Goal: Task Accomplishment & Management: Manage account settings

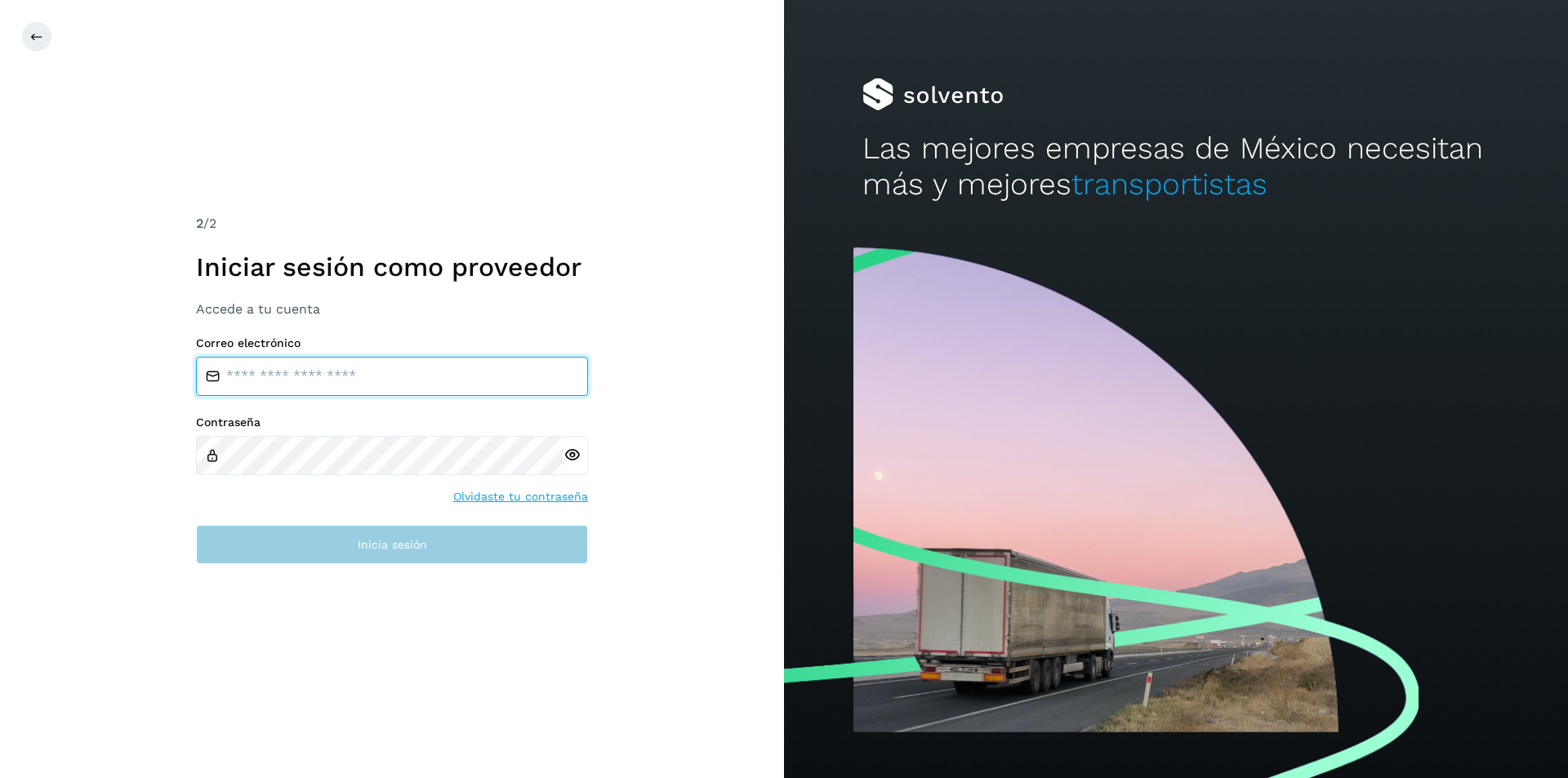
type input "**********"
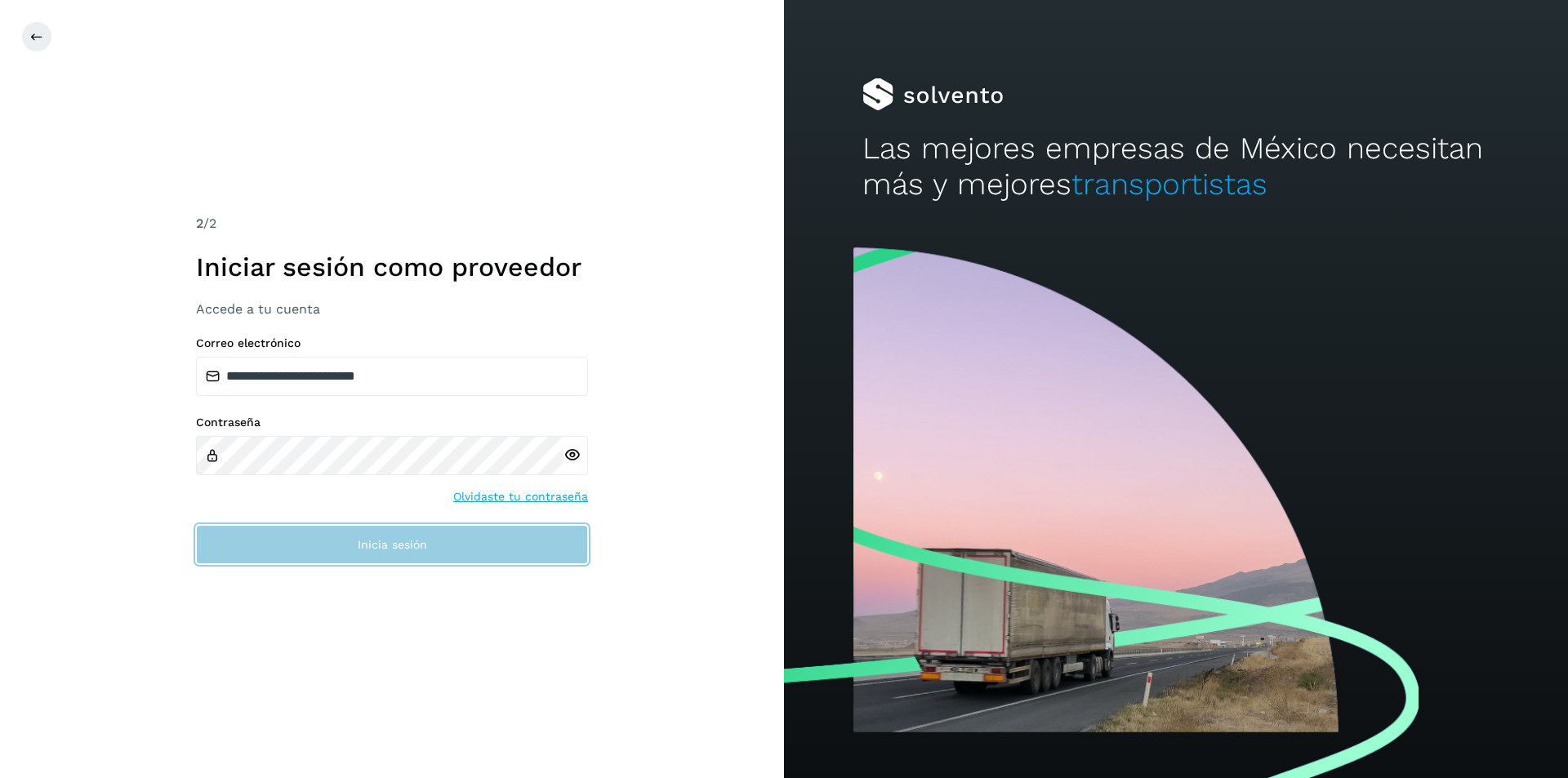
click at [388, 545] on span "Inicia sesión" at bounding box center [392, 545] width 70 height 11
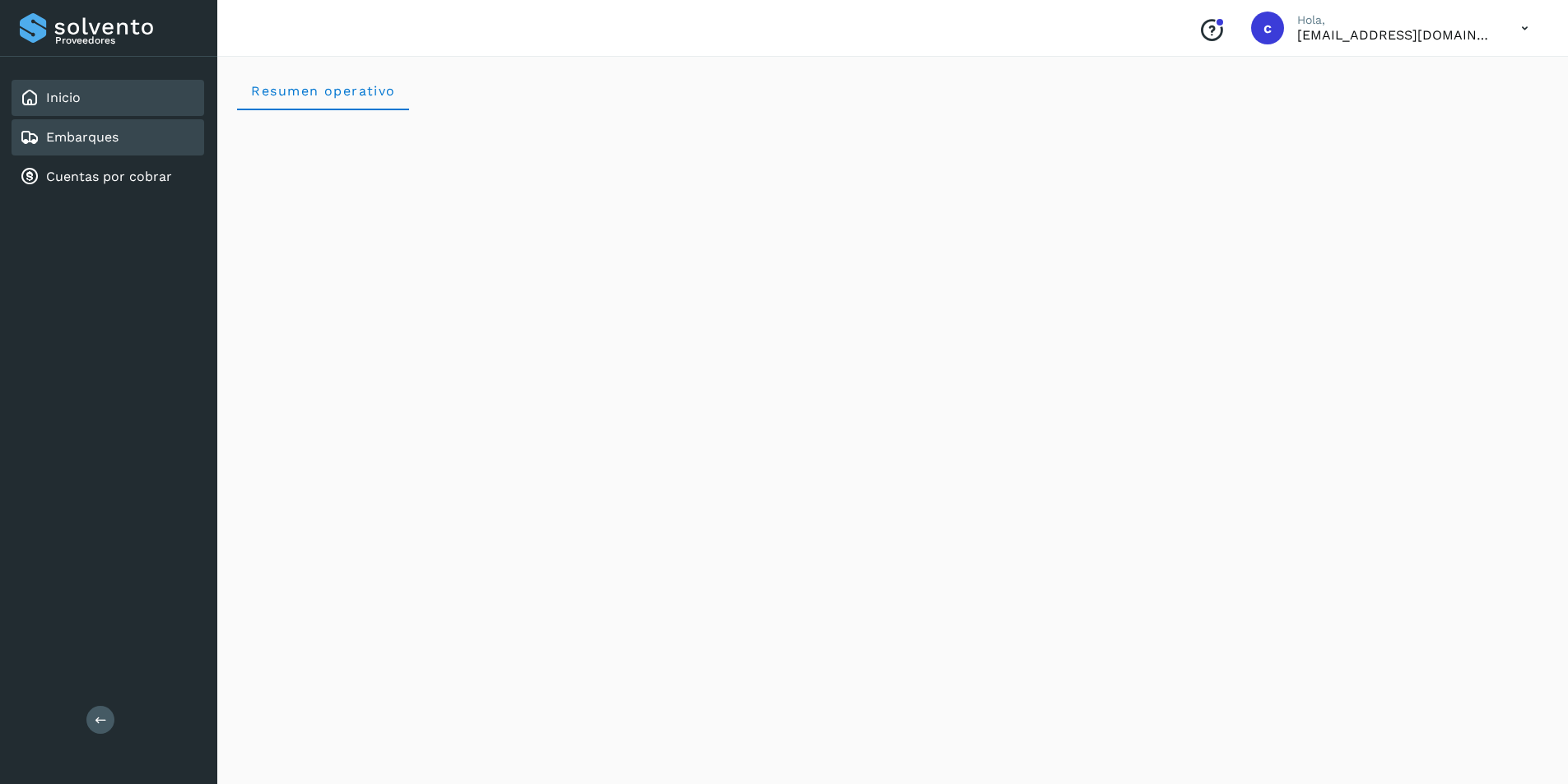
click at [138, 139] on div "Embarques" at bounding box center [107, 138] width 193 height 36
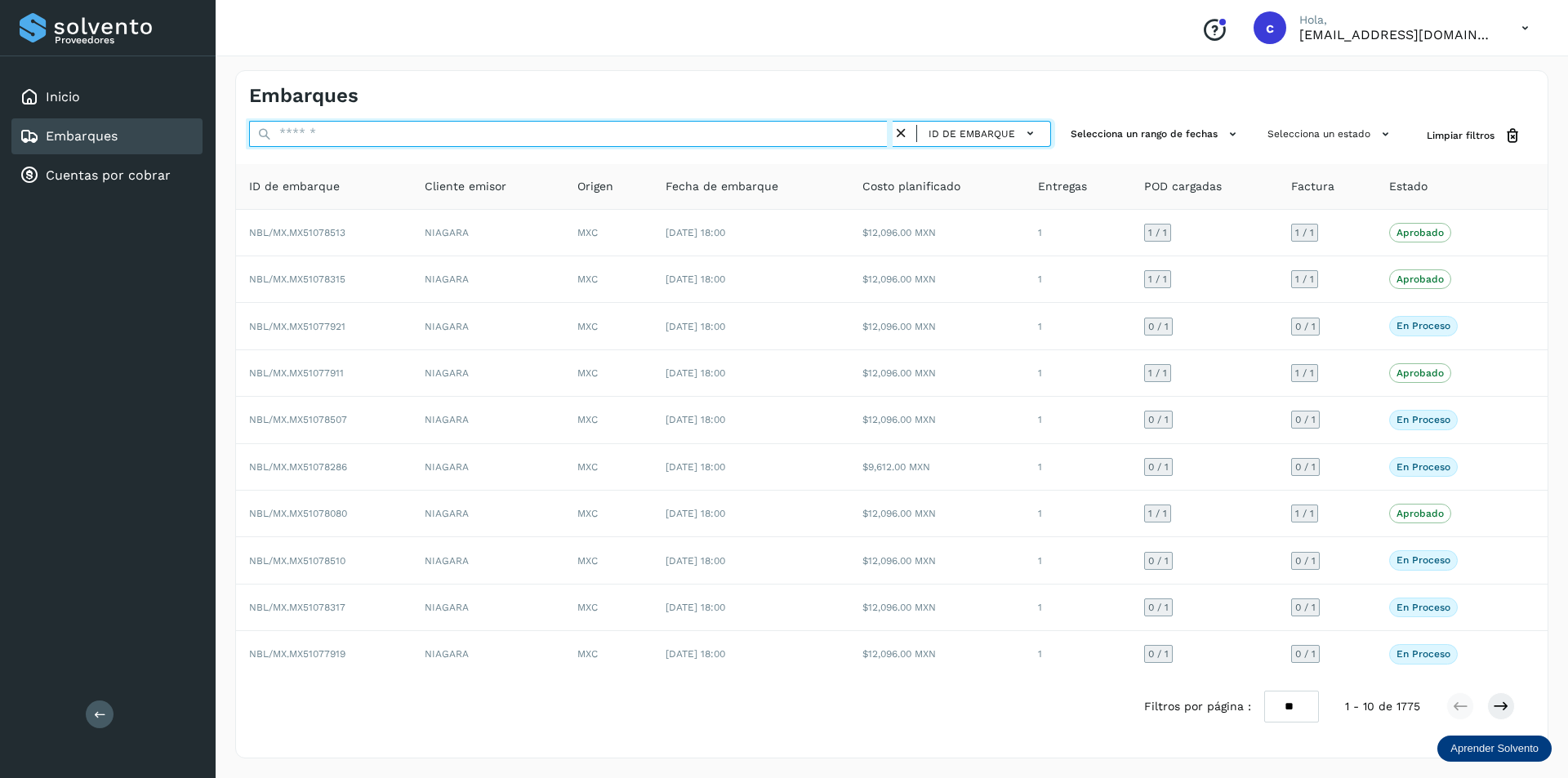
click at [407, 137] on input "text" at bounding box center [570, 134] width 643 height 26
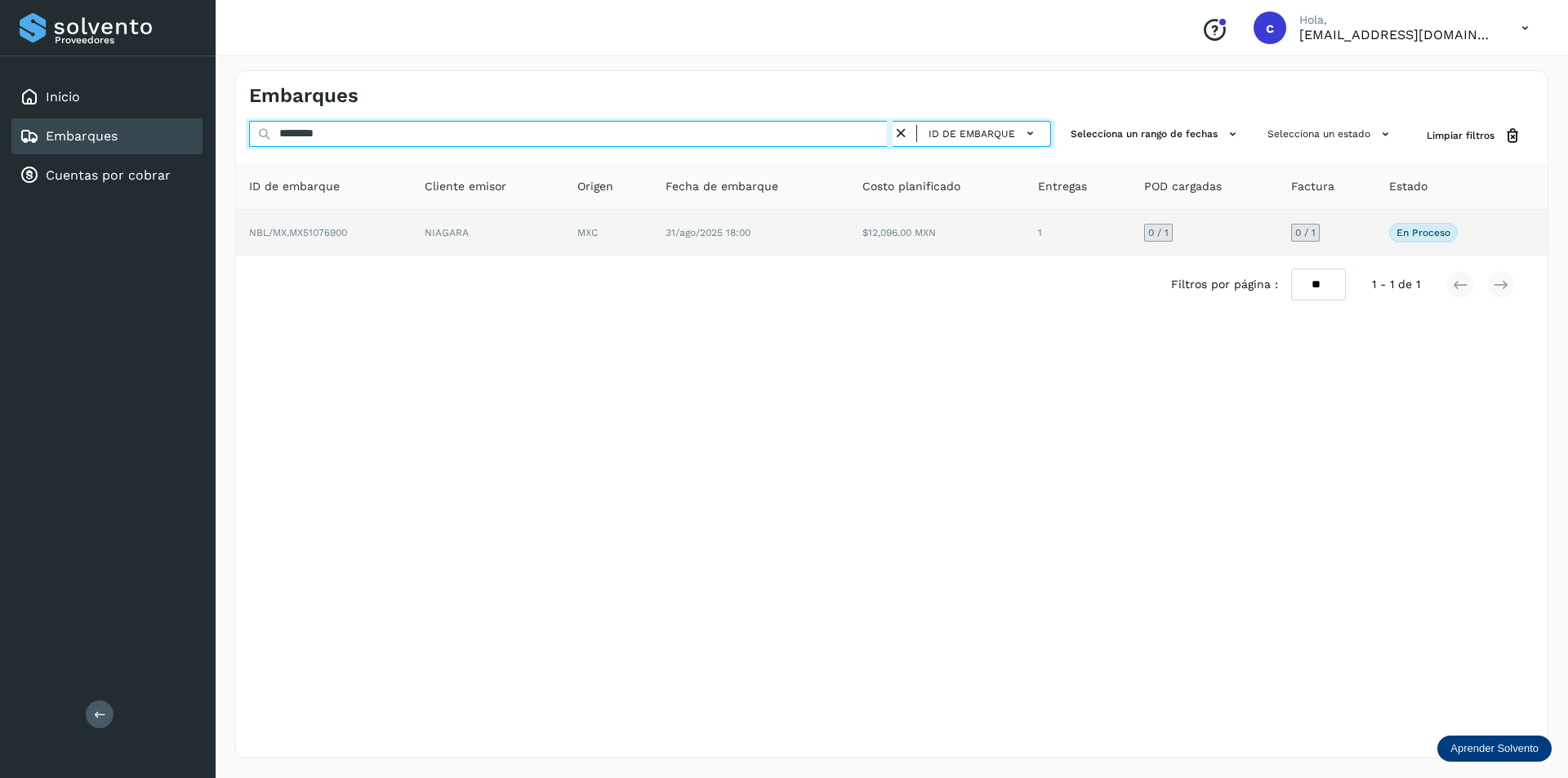
type input "********"
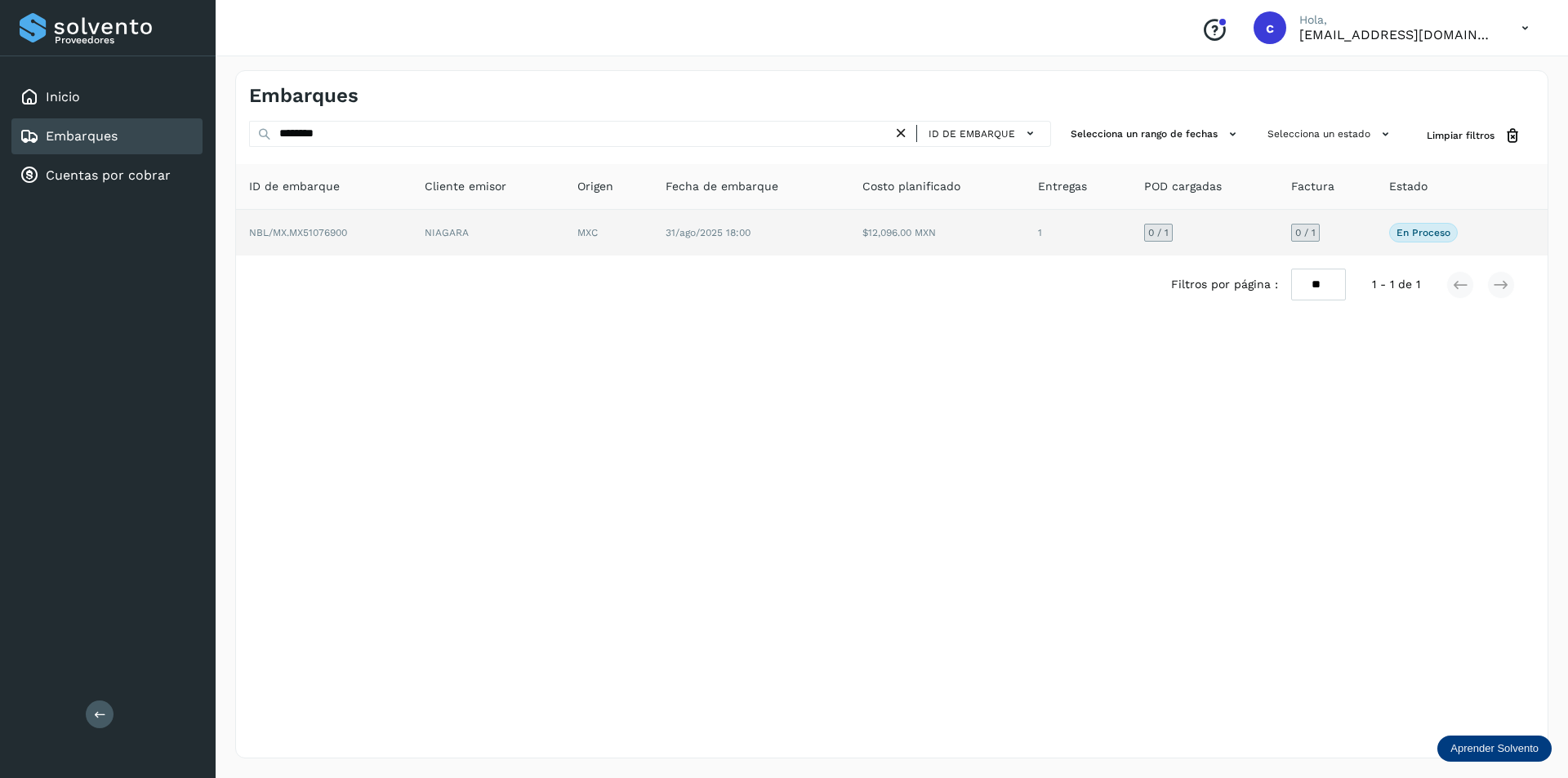
click at [481, 216] on td "NIAGARA" at bounding box center [487, 233] width 153 height 45
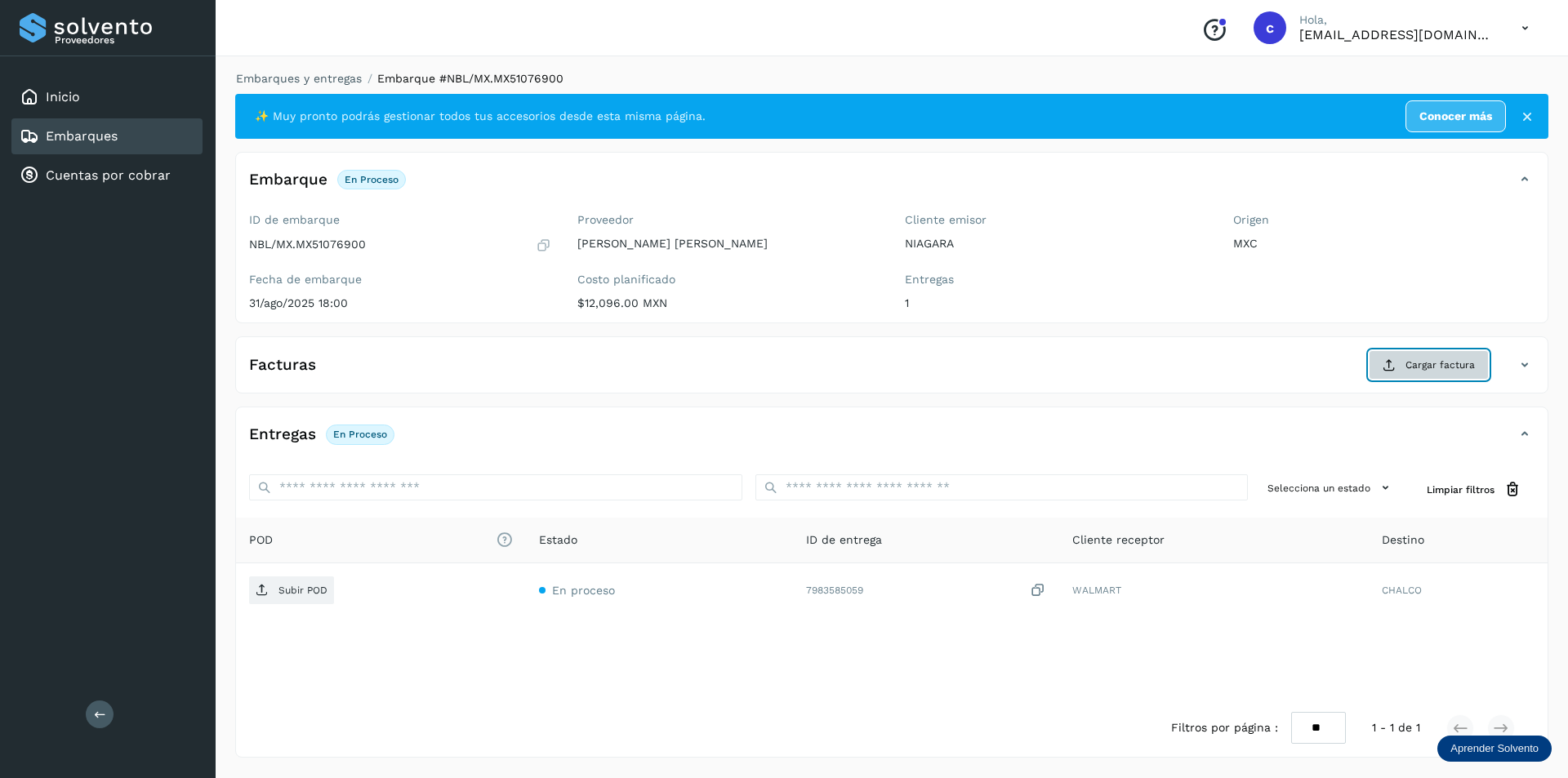
click at [1439, 367] on span "Cargar factura" at bounding box center [1440, 365] width 70 height 15
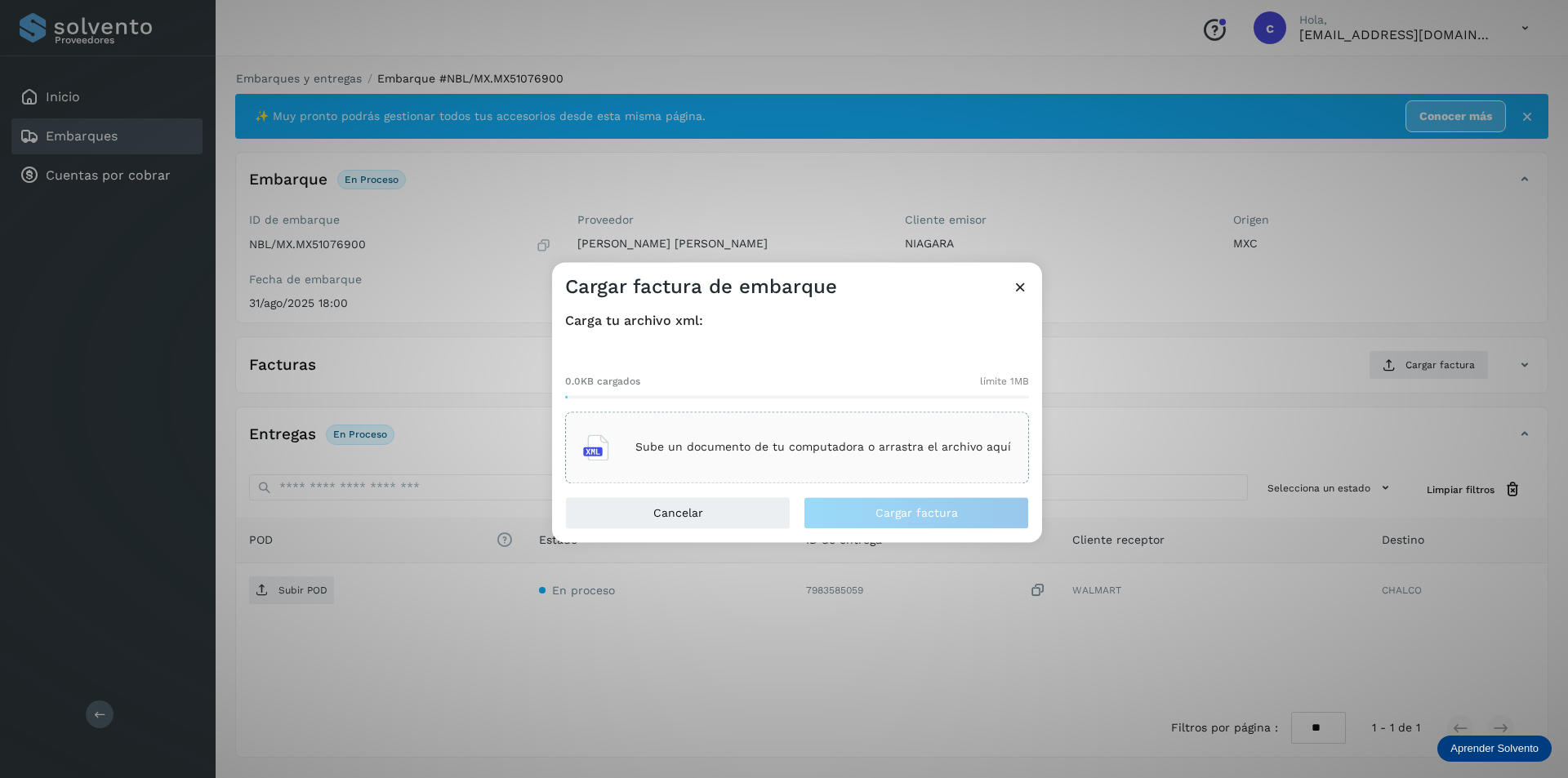
click at [871, 453] on p "Sube un documento de tu computadora o arrastra el archivo aquí" at bounding box center [823, 448] width 375 height 14
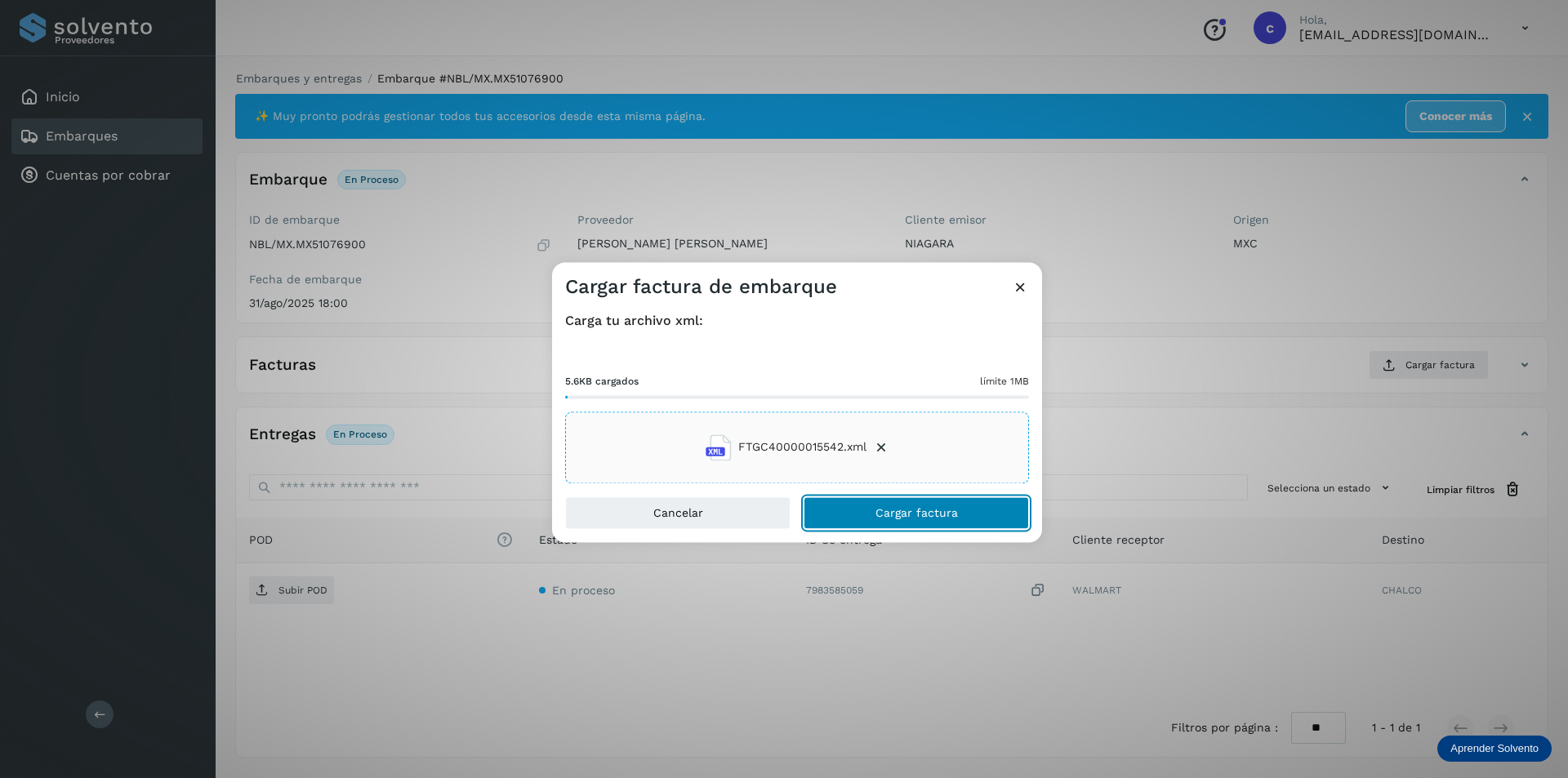
click at [835, 520] on button "Cargar factura" at bounding box center [916, 513] width 225 height 33
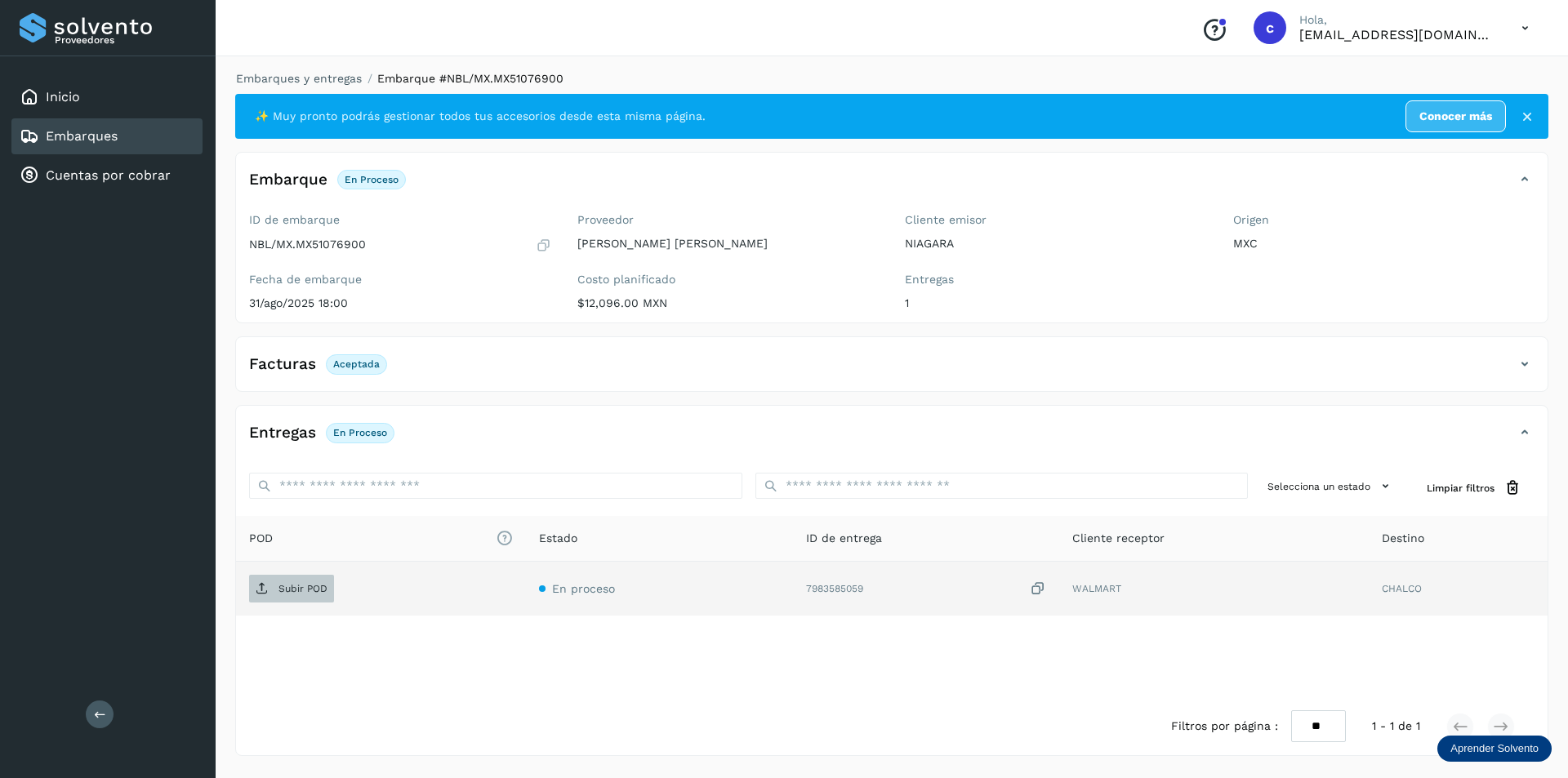
click at [279, 593] on p "Subir POD" at bounding box center [303, 588] width 49 height 11
click at [300, 594] on span "PDF" at bounding box center [276, 588] width 55 height 26
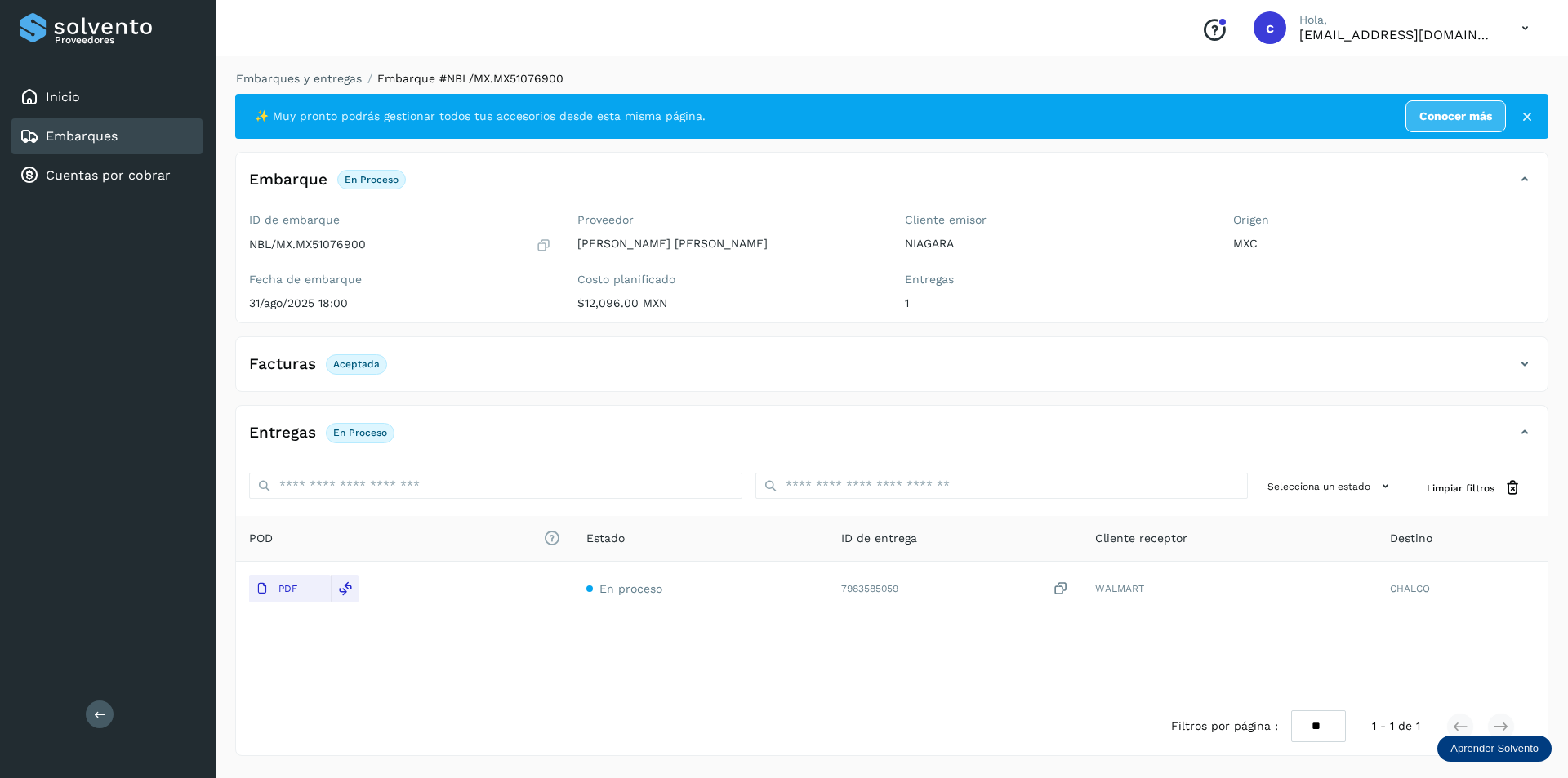
click at [168, 132] on div "Embarques" at bounding box center [107, 137] width 191 height 36
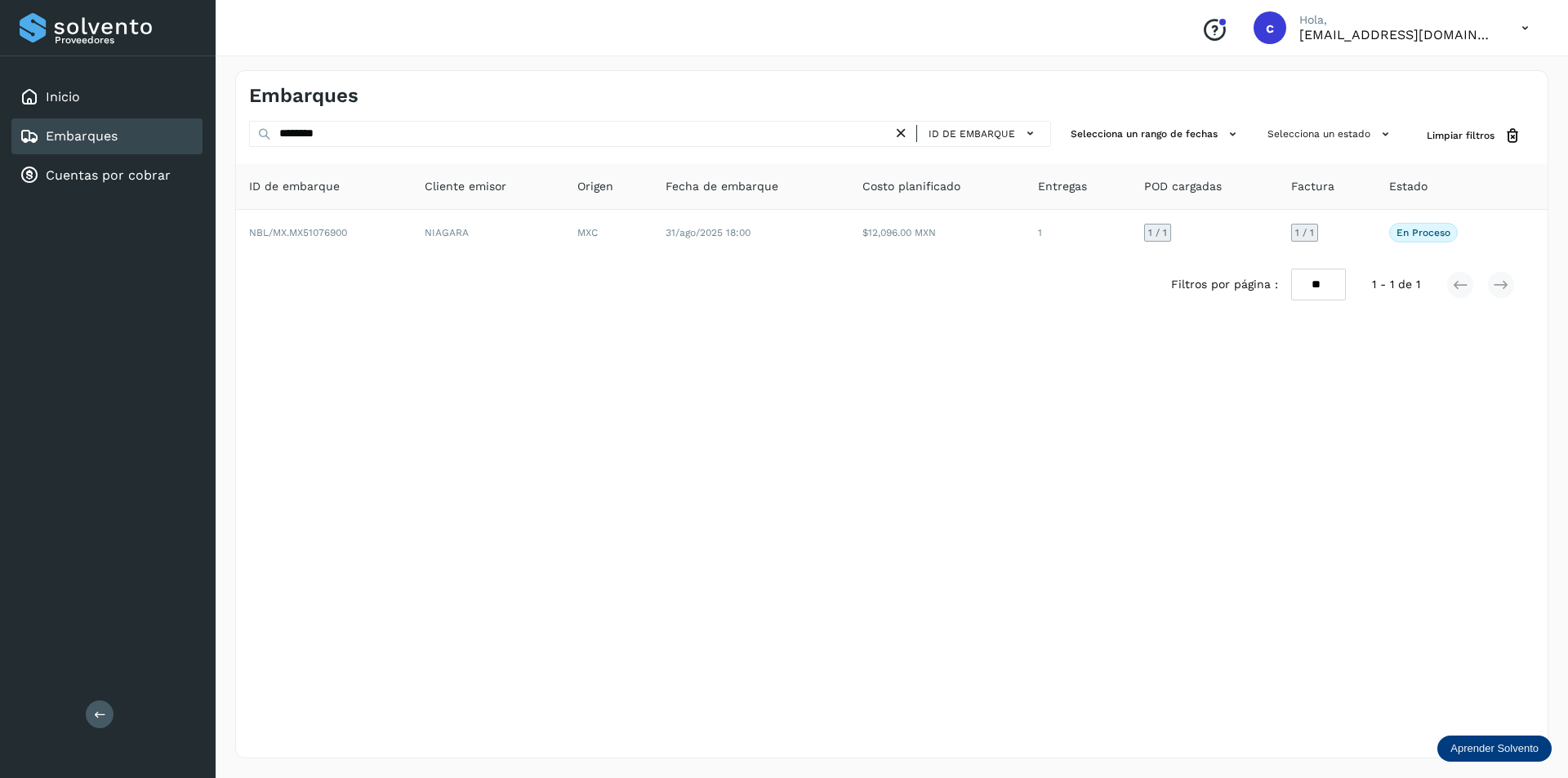
click at [902, 134] on icon at bounding box center [900, 133] width 17 height 17
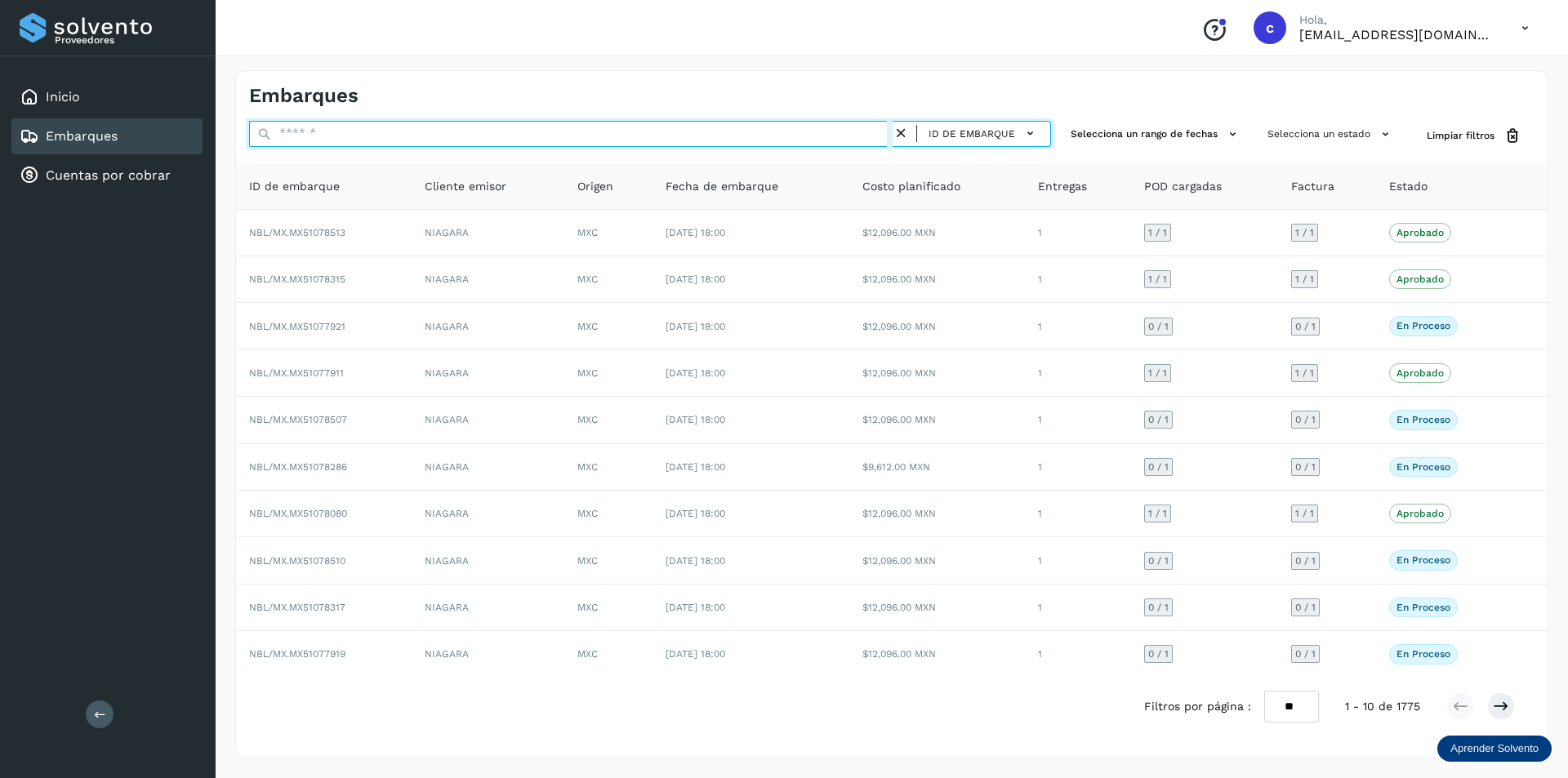
click at [758, 135] on input "text" at bounding box center [570, 134] width 643 height 26
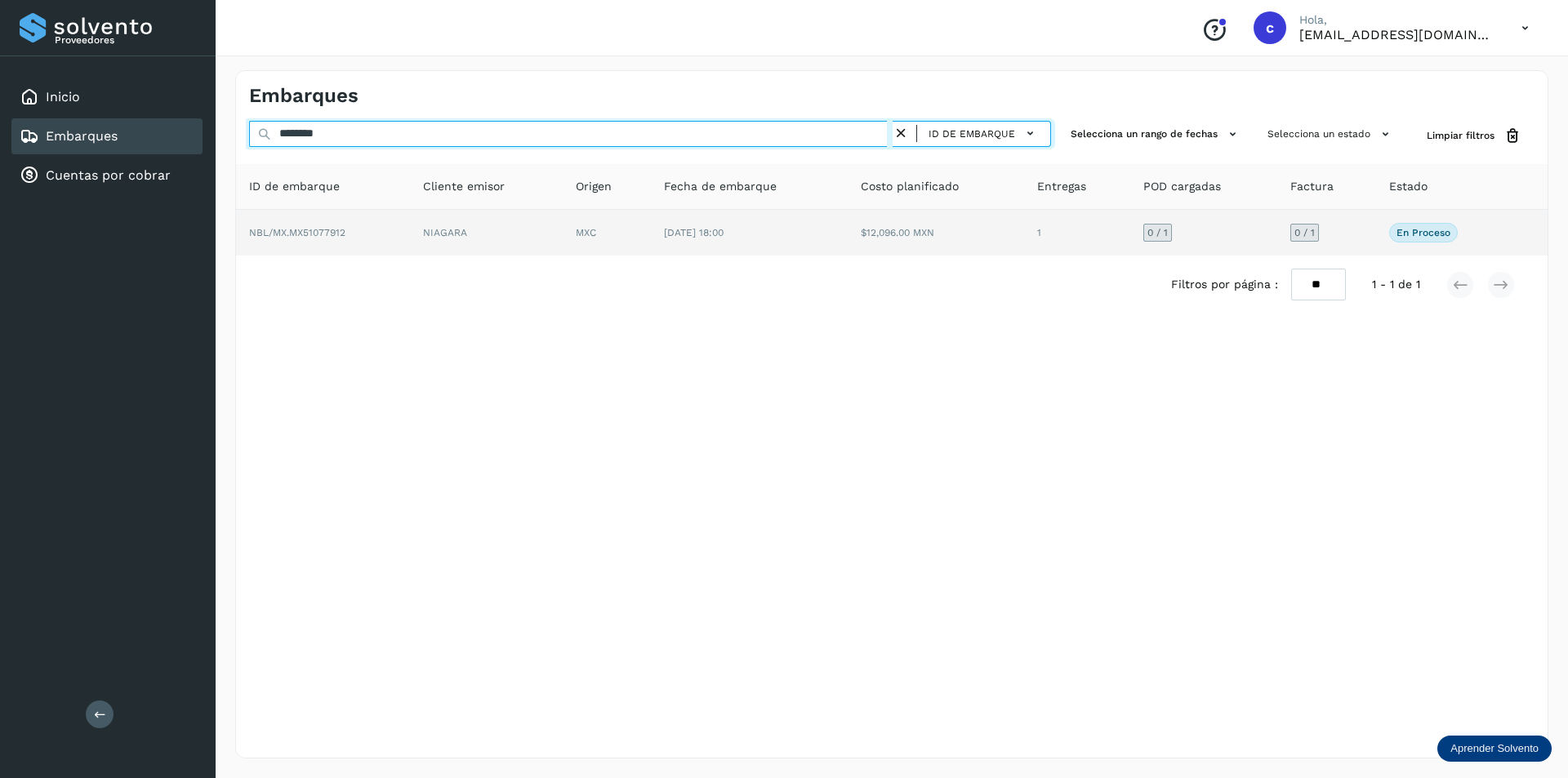
type input "********"
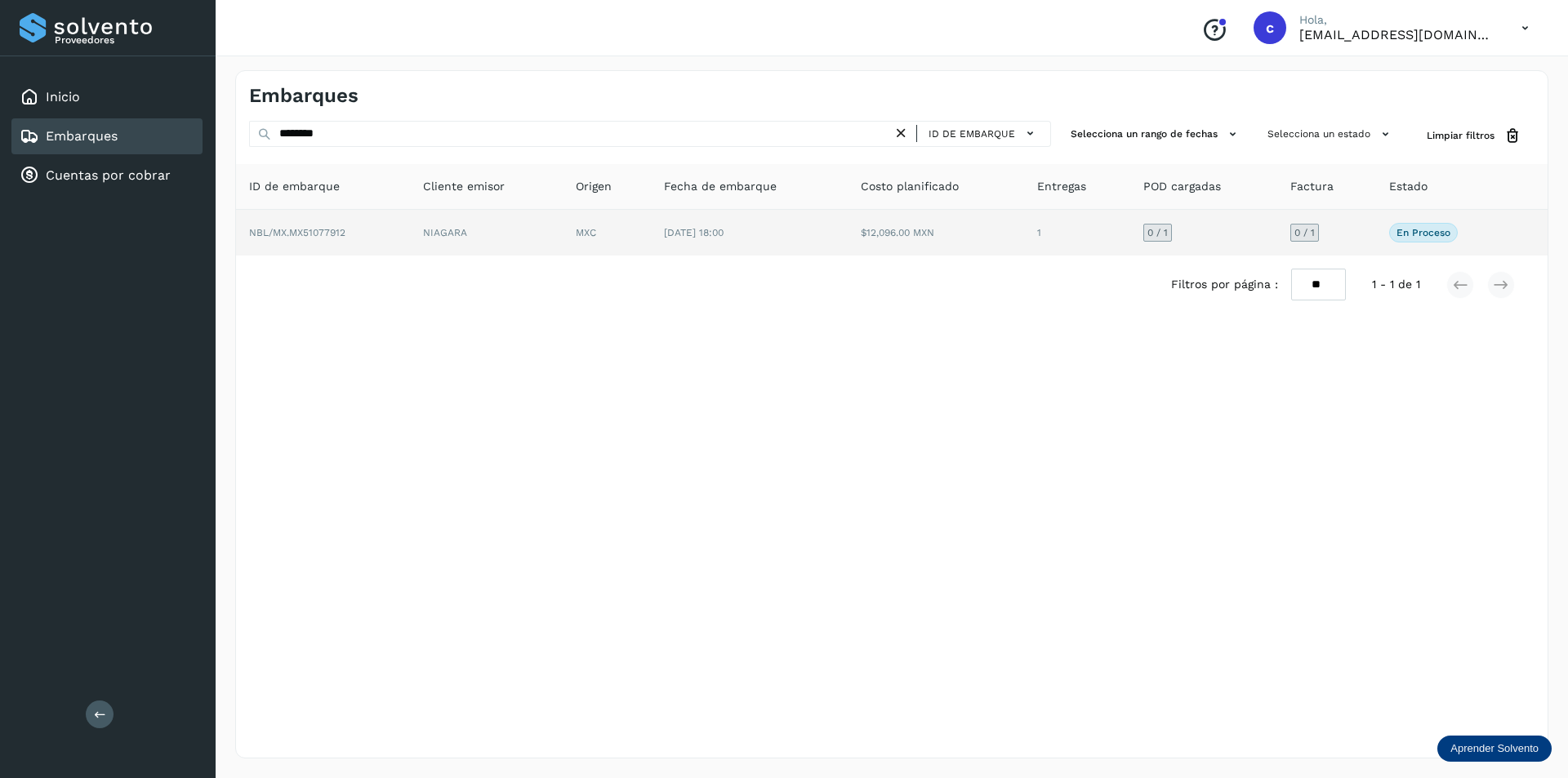
click at [691, 236] on span "[DATE] 18:00" at bounding box center [693, 233] width 59 height 11
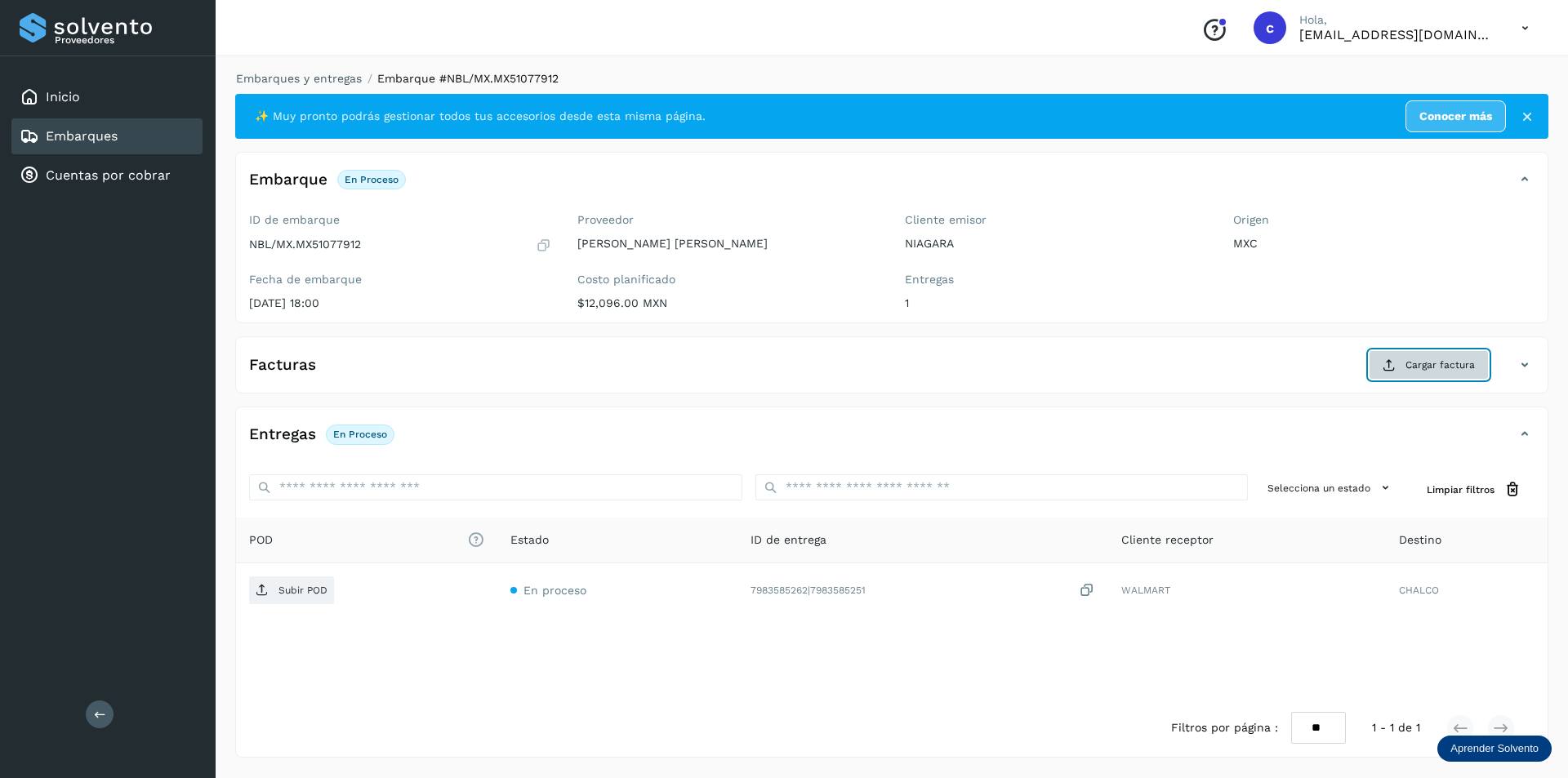
click at [1427, 364] on span "Cargar factura" at bounding box center [1440, 365] width 70 height 15
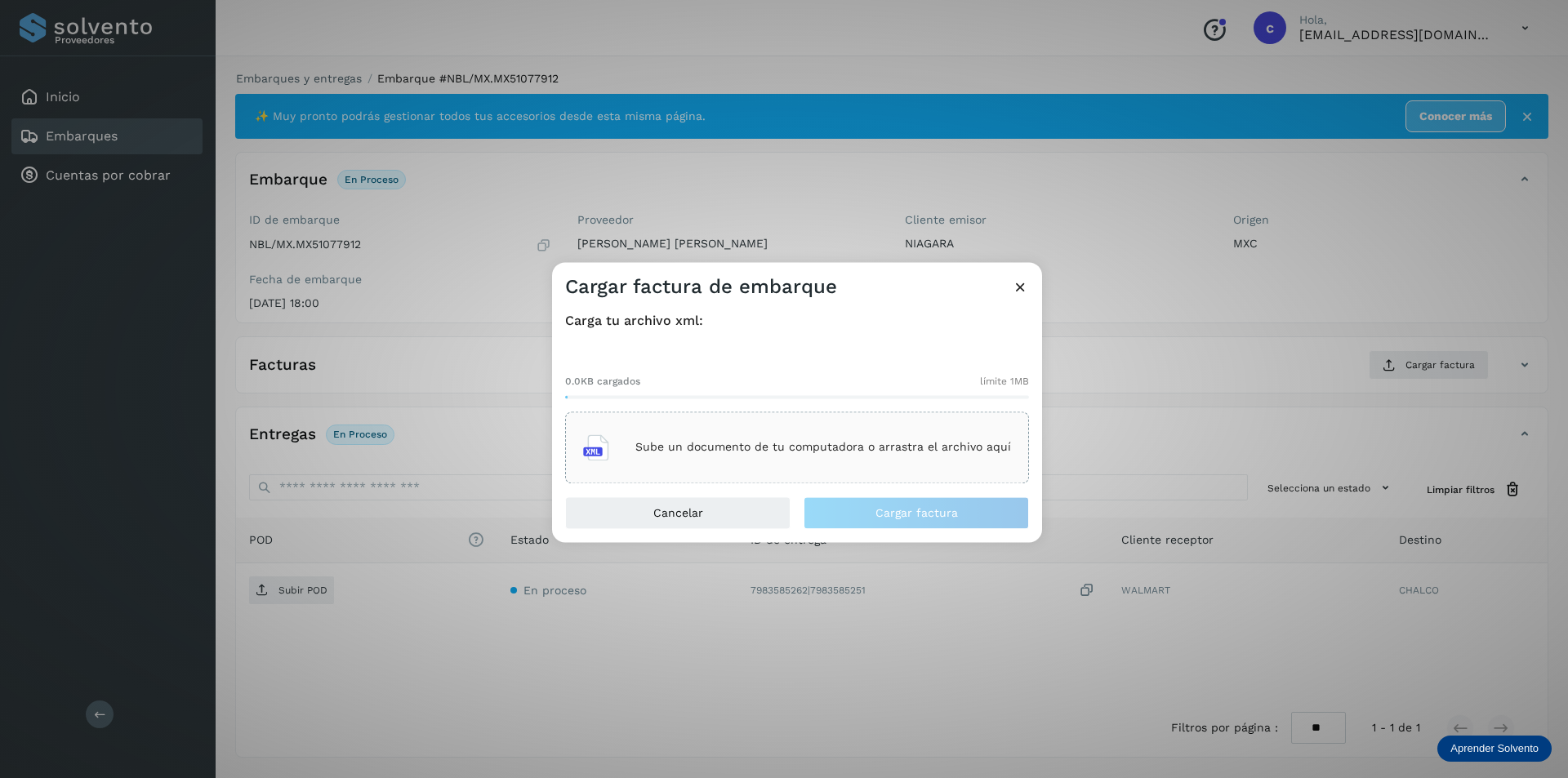
click at [843, 430] on div "Sube un documento de tu computadora o arrastra el archivo aquí" at bounding box center [797, 447] width 428 height 44
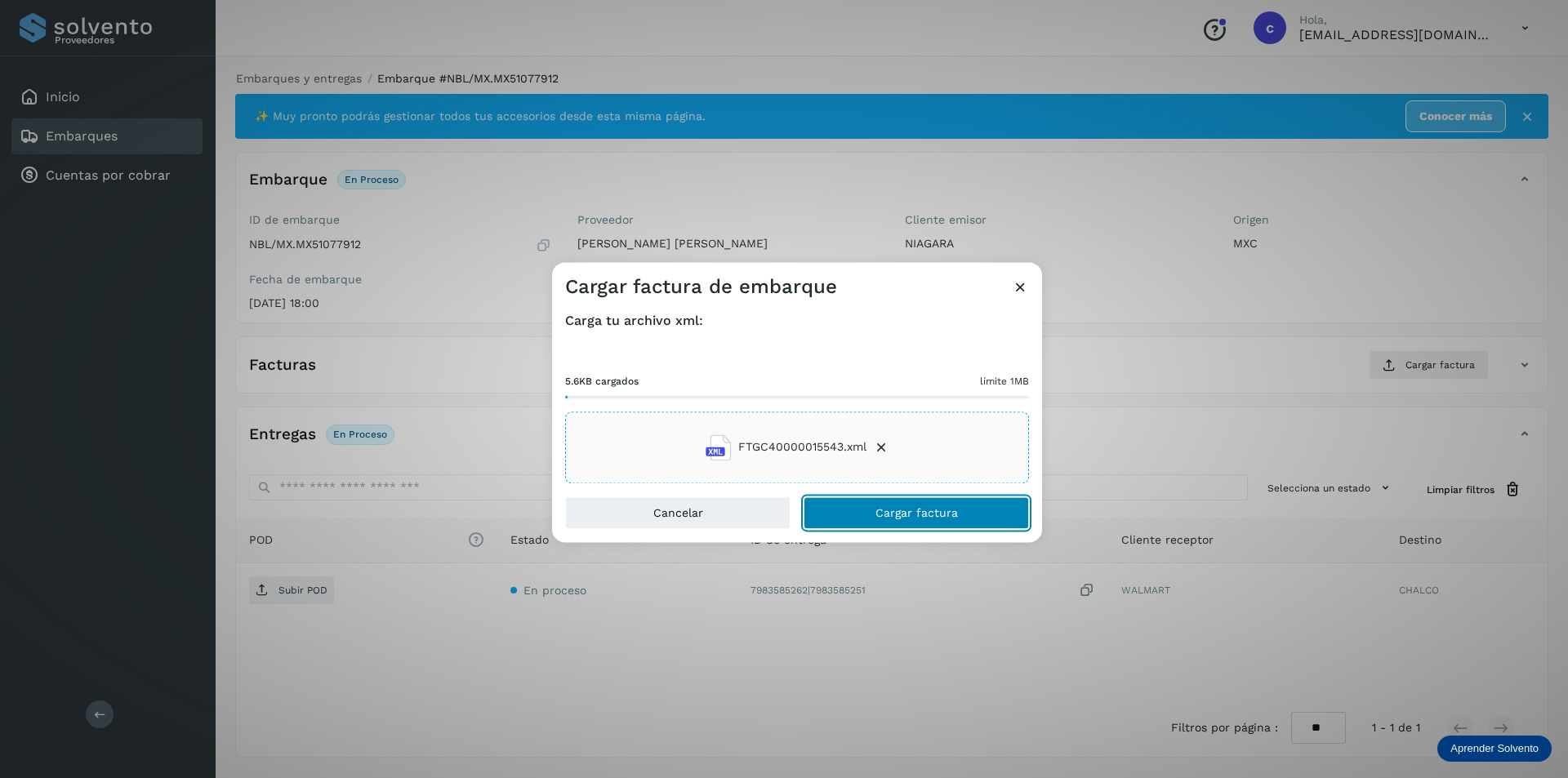
click at [978, 512] on button "Cargar factura" at bounding box center [916, 513] width 225 height 33
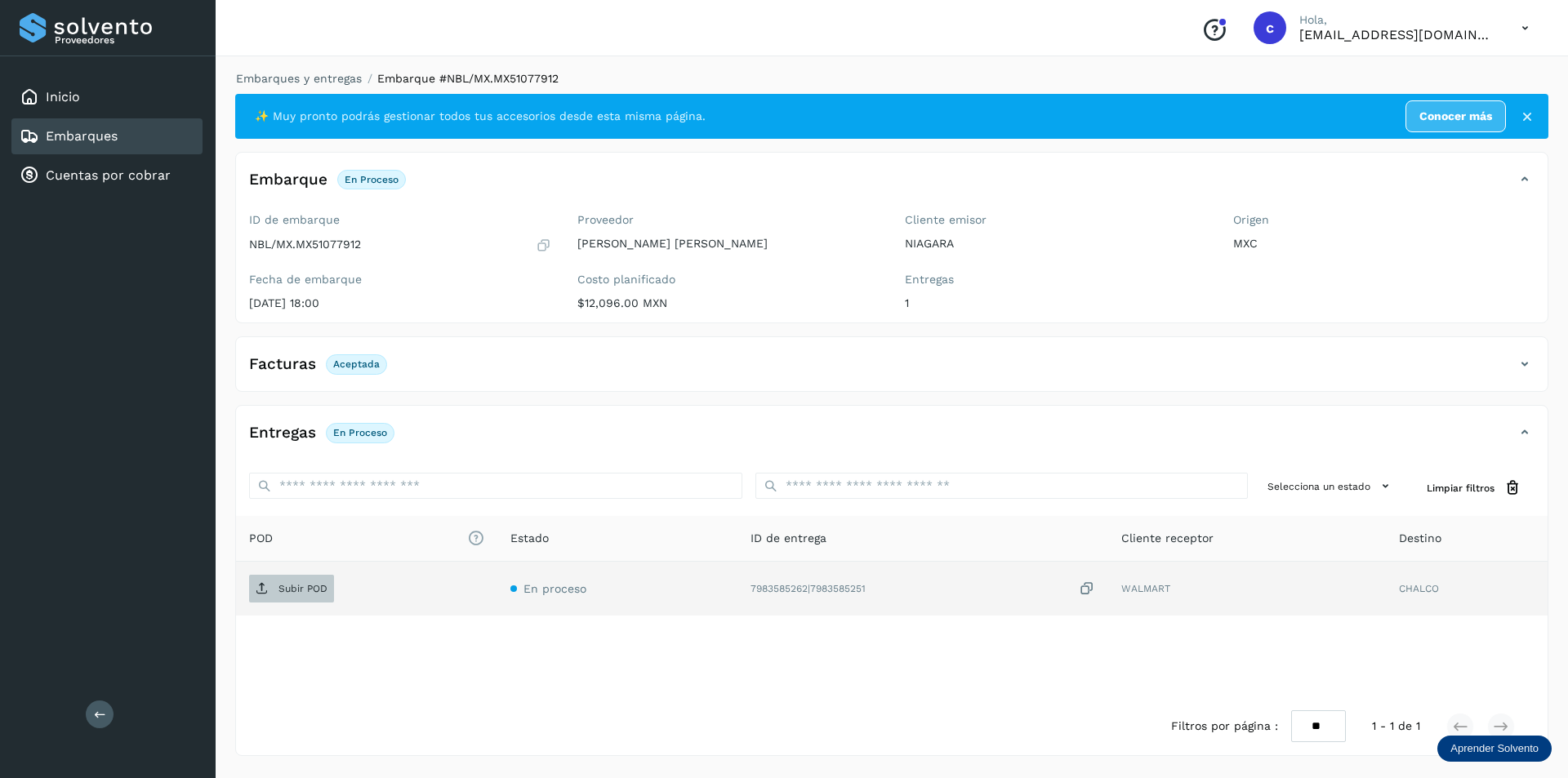
click at [302, 594] on p "Subir POD" at bounding box center [303, 588] width 49 height 11
click at [283, 599] on span "PDF" at bounding box center [276, 588] width 55 height 26
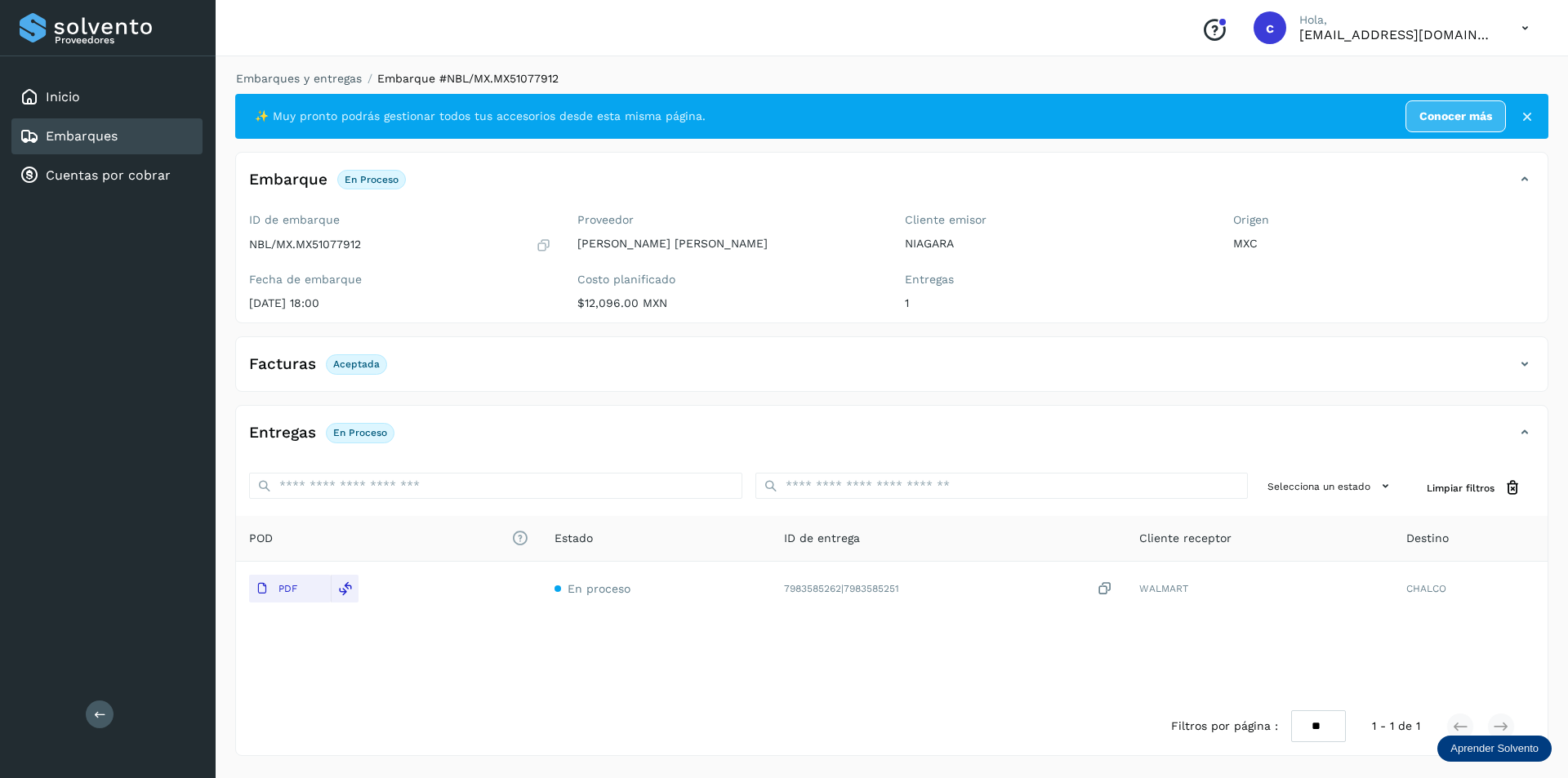
click at [145, 143] on div "Embarques" at bounding box center [107, 137] width 191 height 36
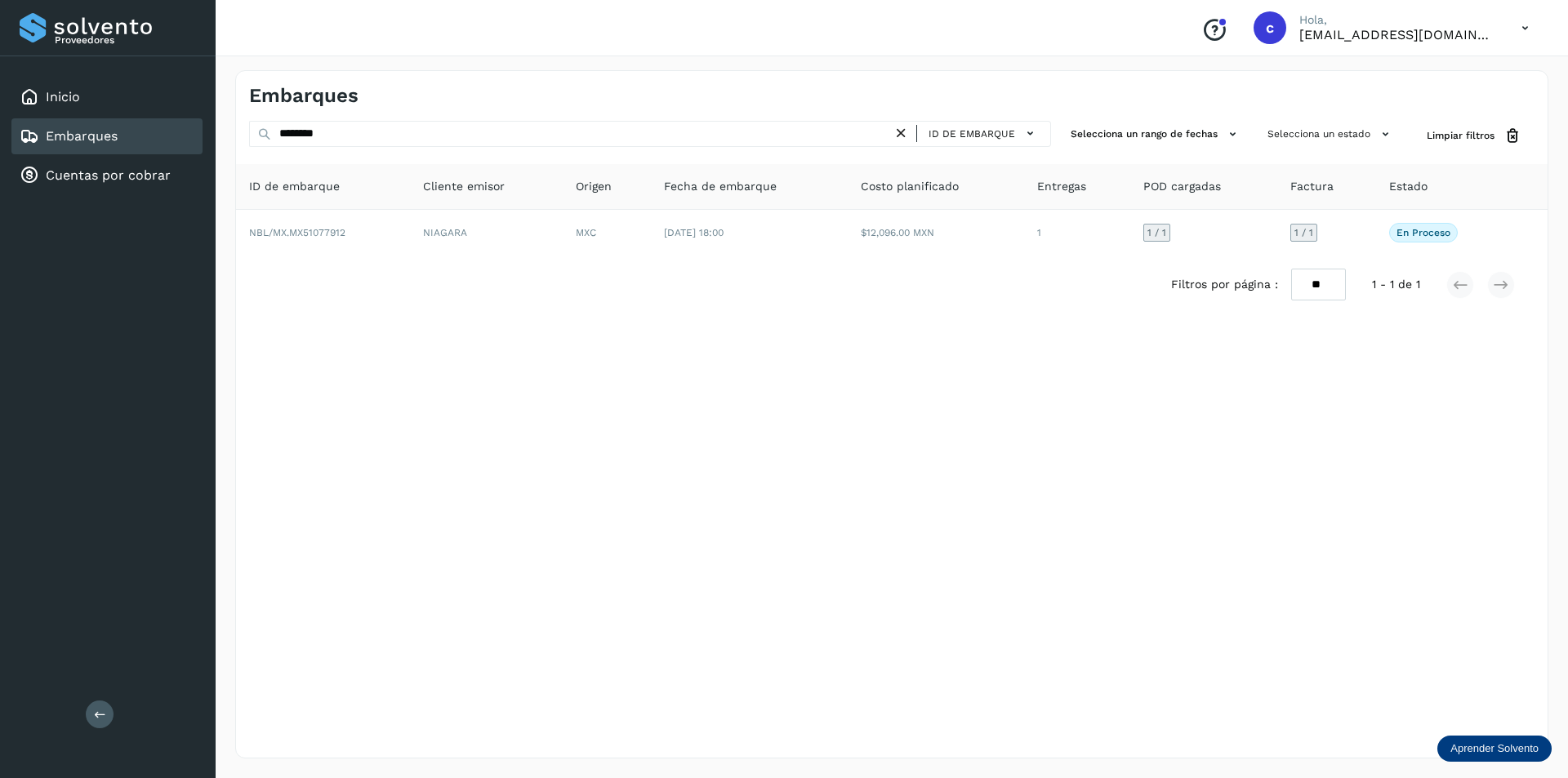
click at [145, 143] on div "Embarques" at bounding box center [107, 137] width 191 height 36
click at [143, 143] on div "Embarques" at bounding box center [107, 137] width 191 height 36
click at [905, 132] on icon at bounding box center [900, 133] width 17 height 17
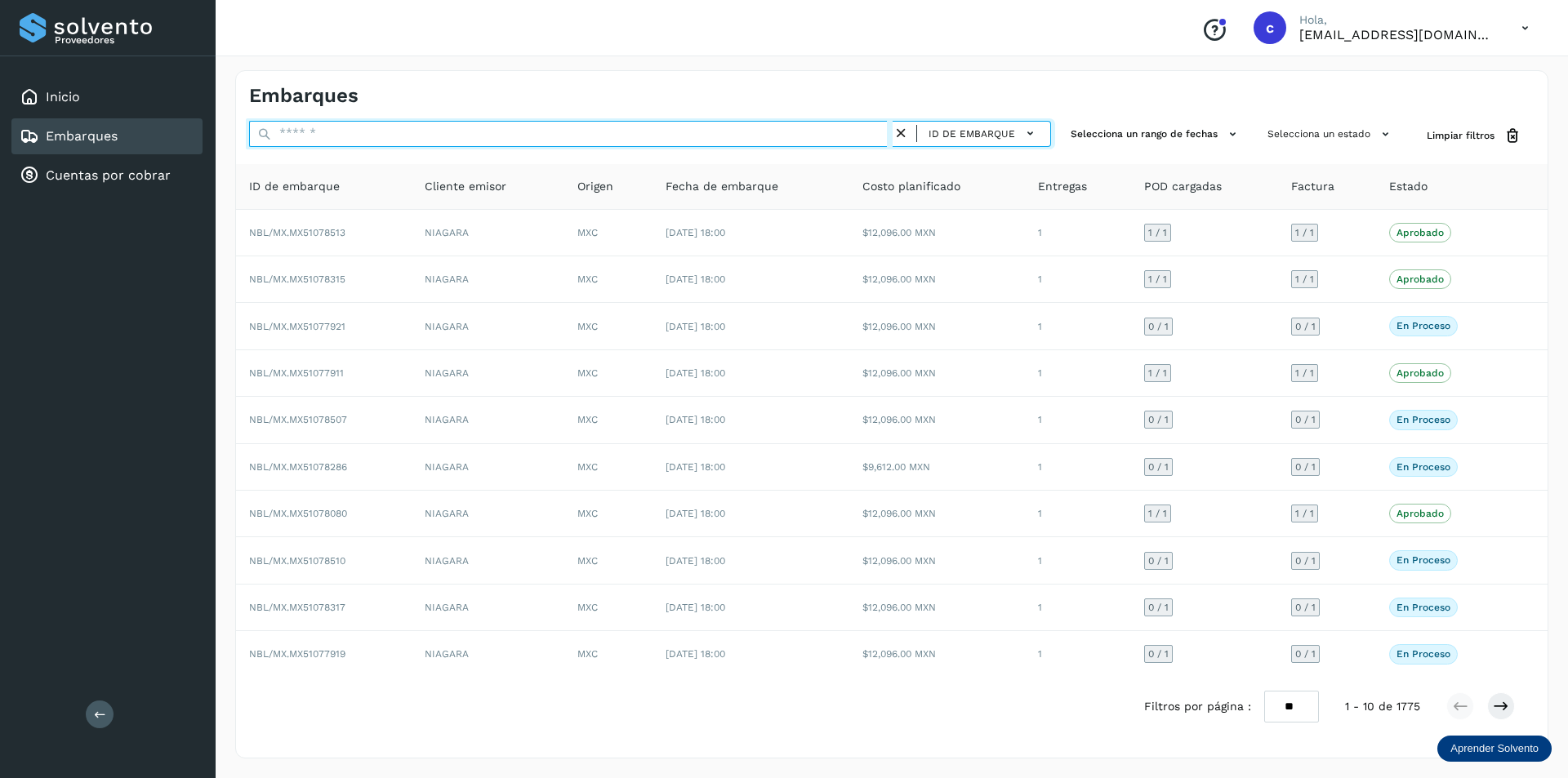
click at [777, 135] on input "text" at bounding box center [570, 134] width 643 height 26
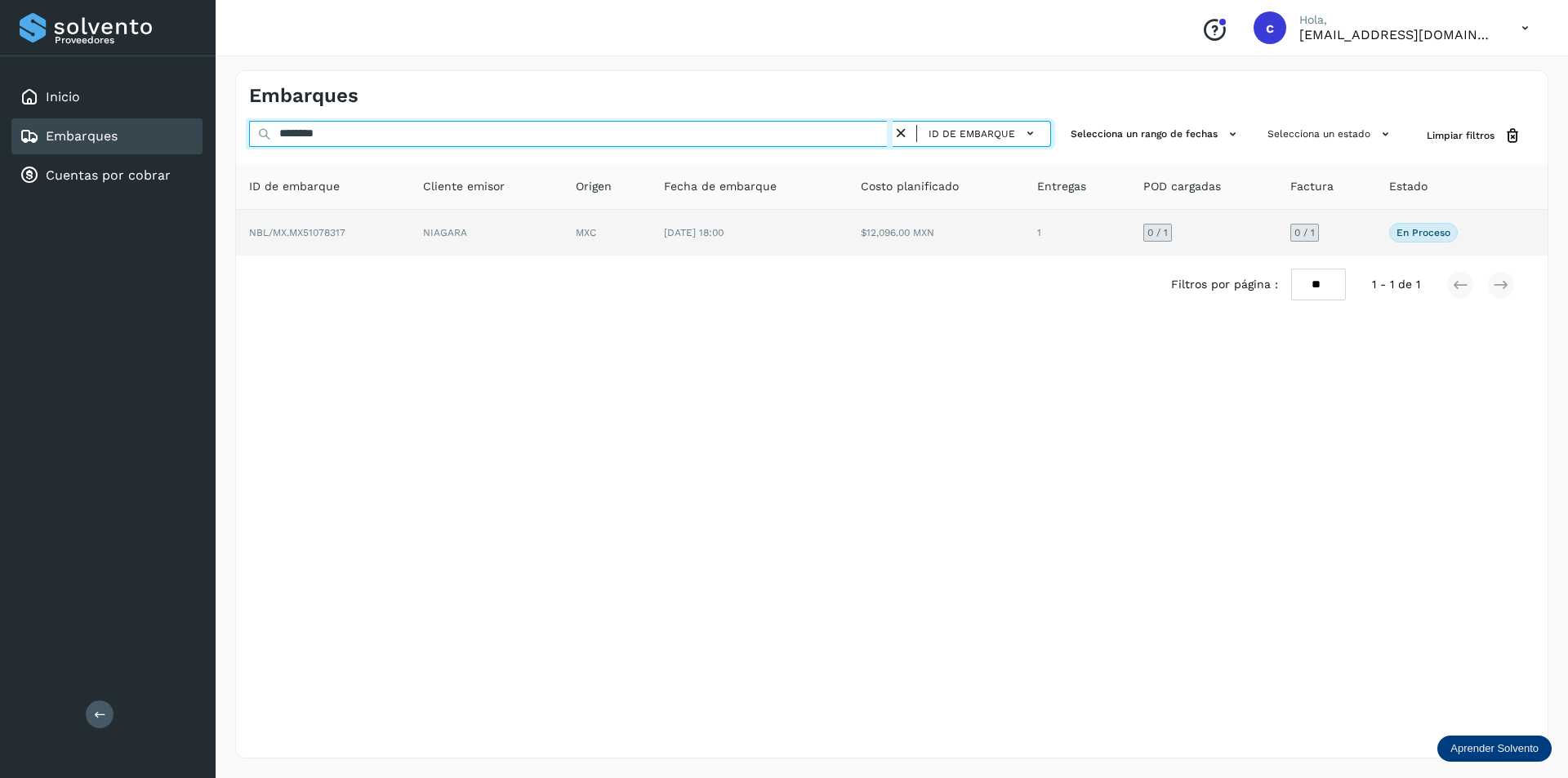
type input "********"
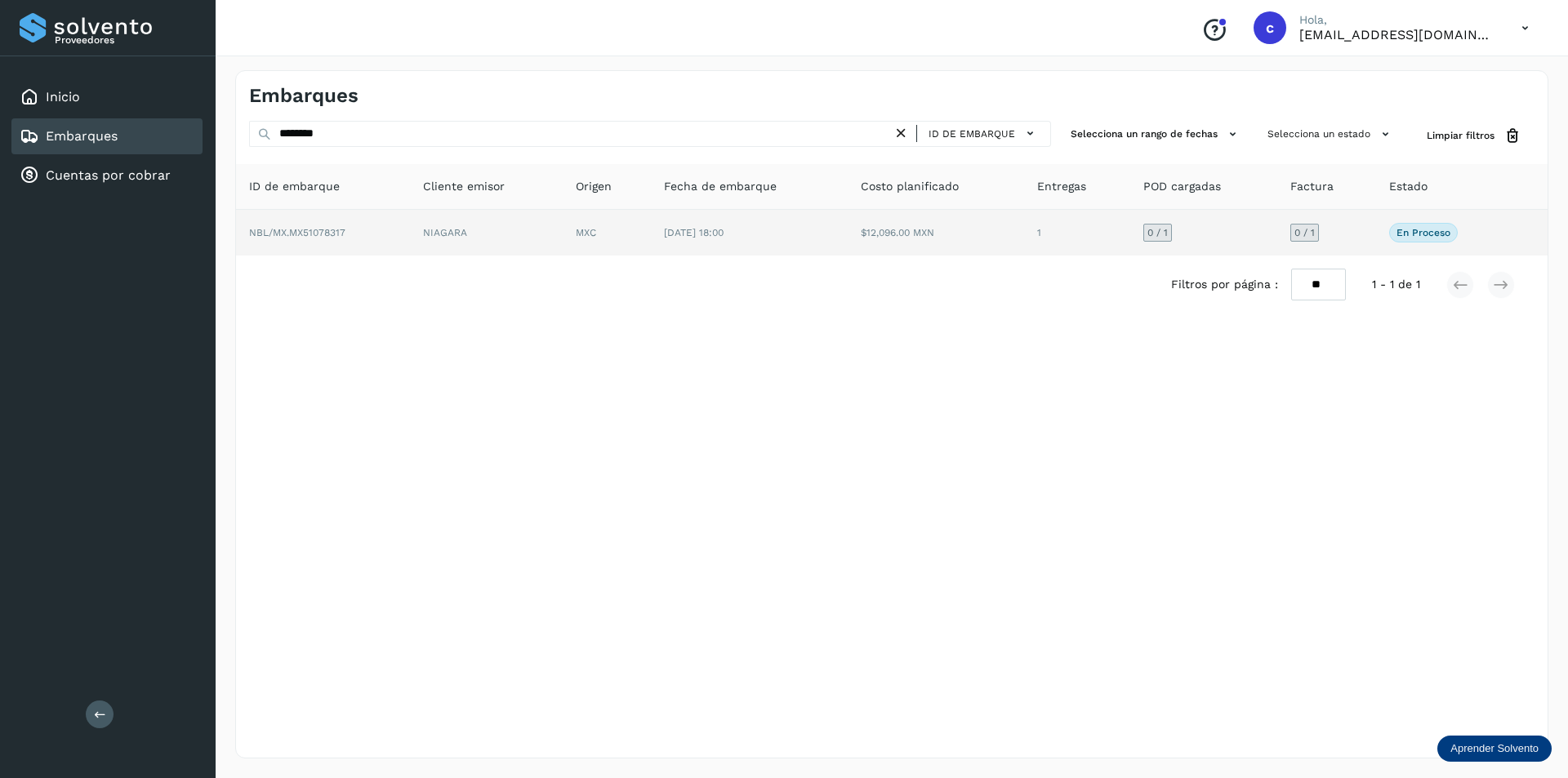
click at [577, 225] on td "MXC" at bounding box center [607, 233] width 89 height 45
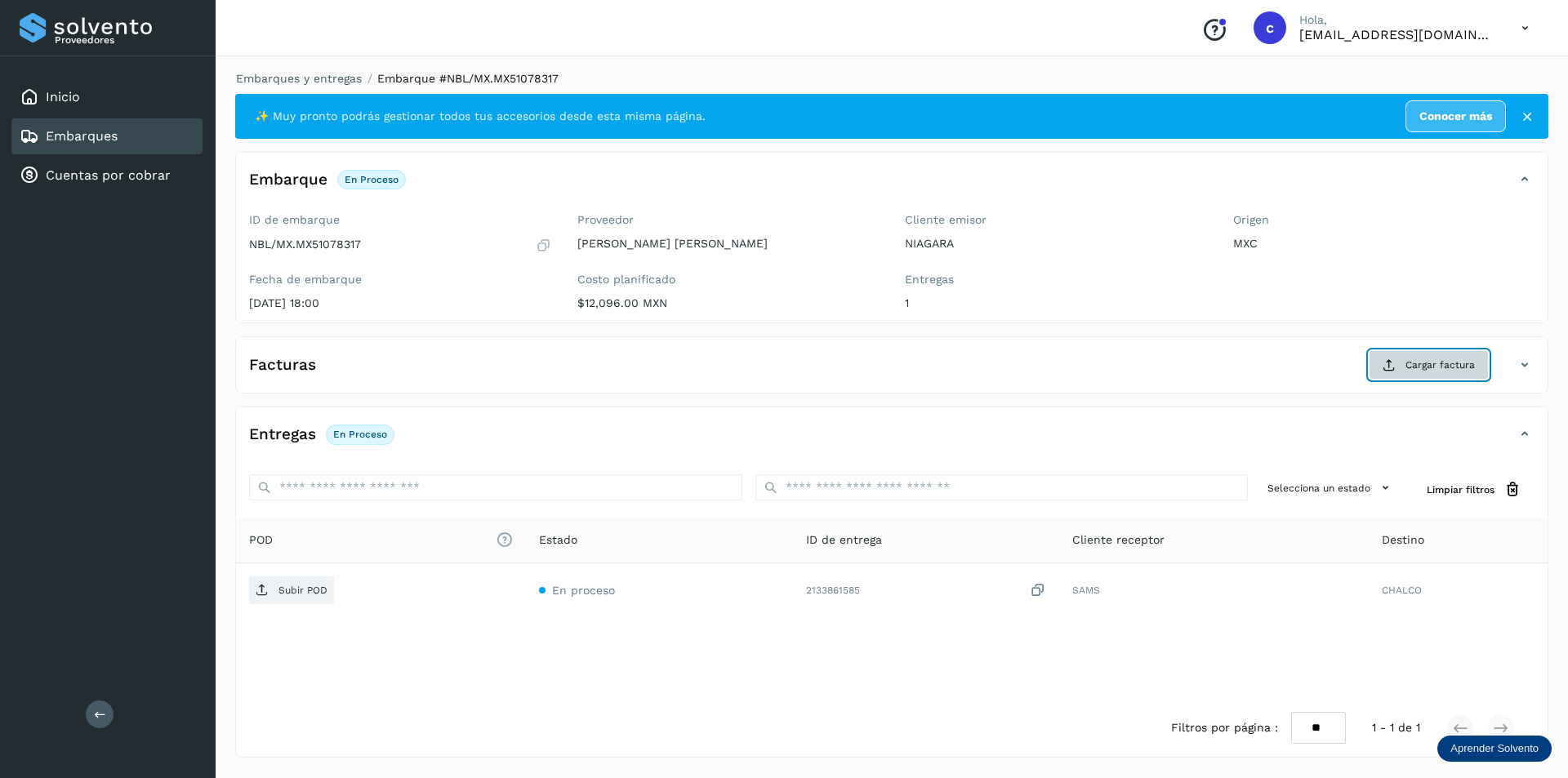
click at [1388, 370] on icon at bounding box center [1389, 365] width 13 height 13
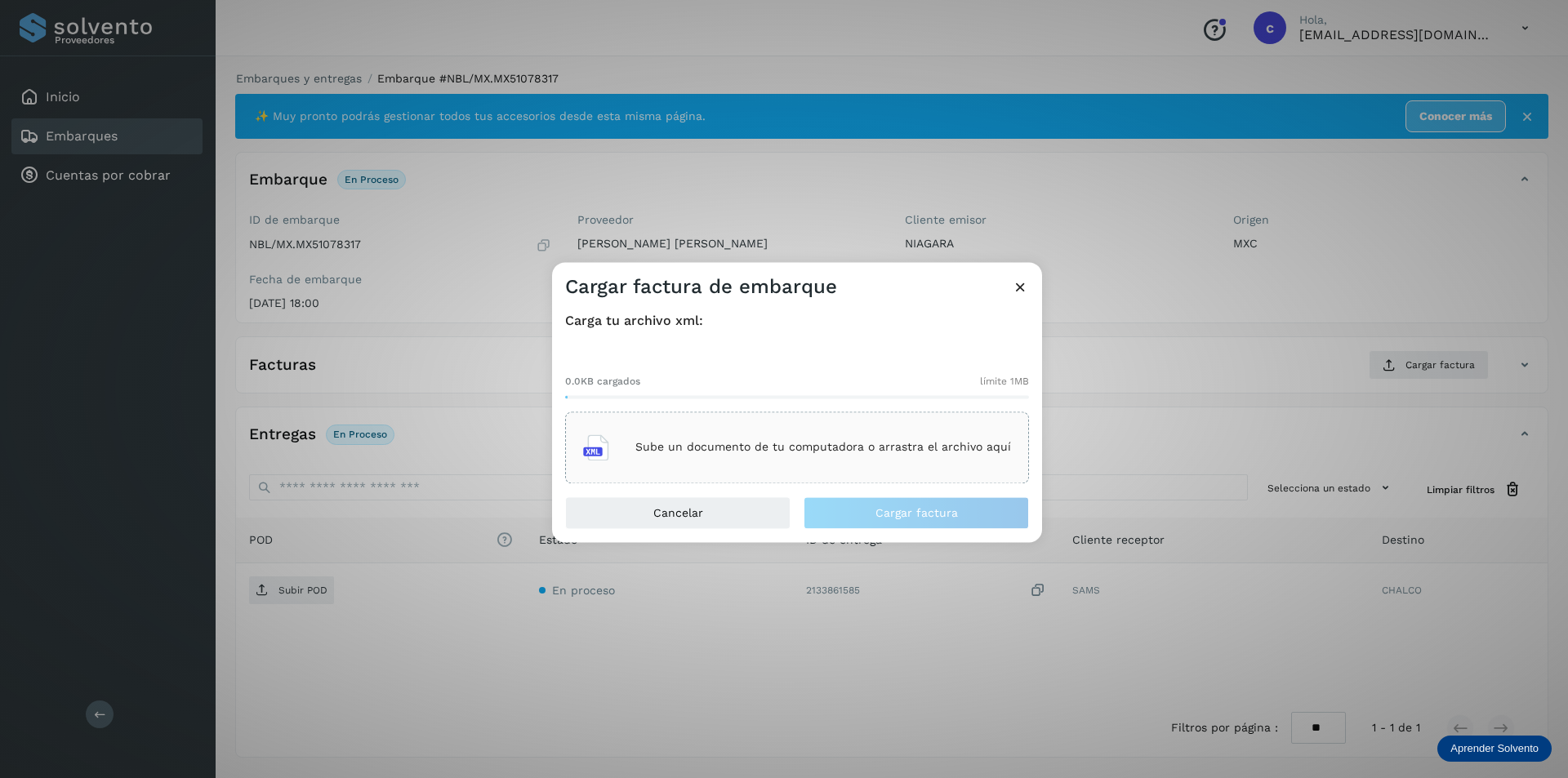
click at [743, 441] on p "Sube un documento de tu computadora o arrastra el archivo aquí" at bounding box center [823, 448] width 375 height 14
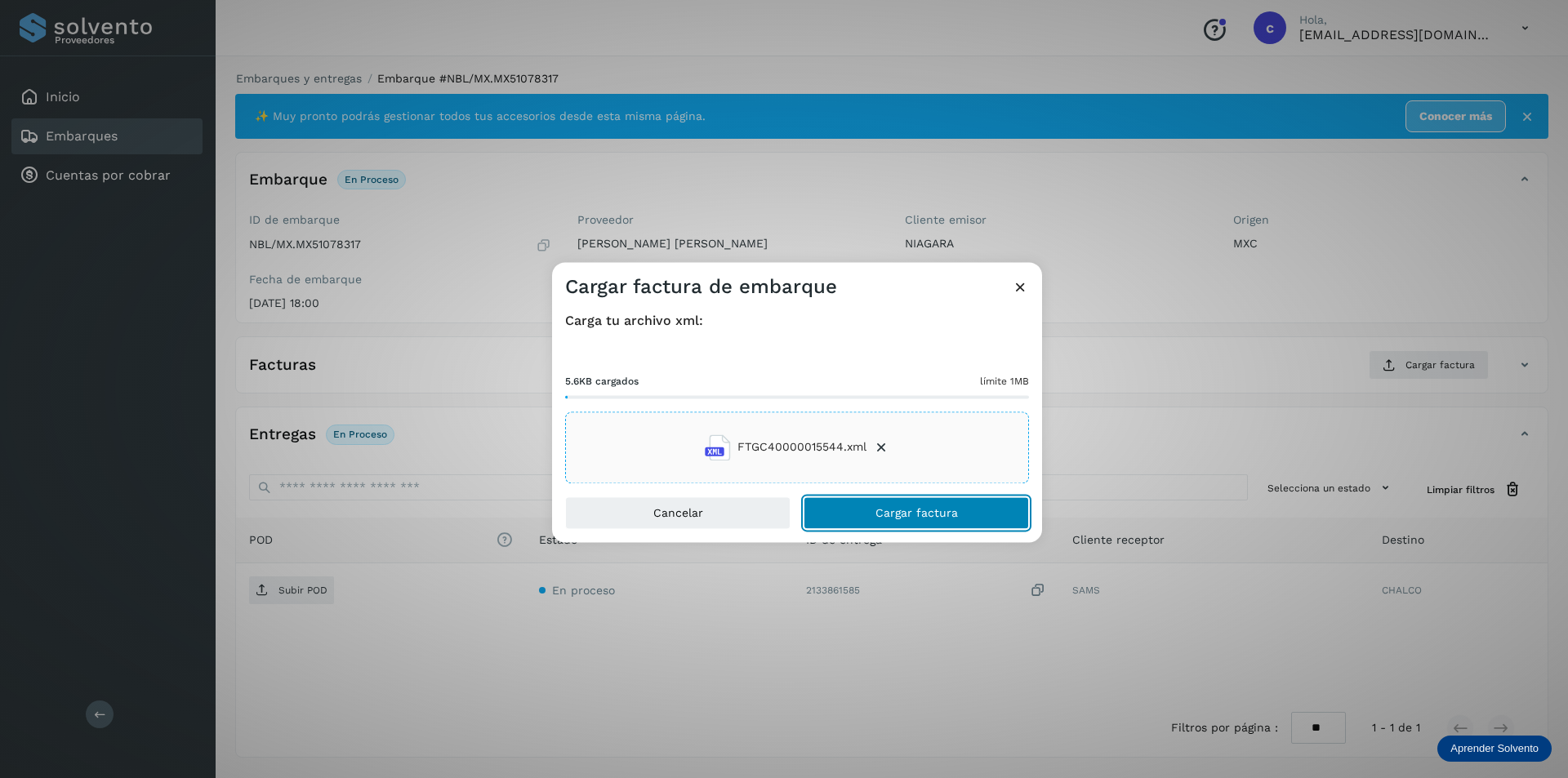
click at [962, 508] on button "Cargar factura" at bounding box center [916, 513] width 225 height 33
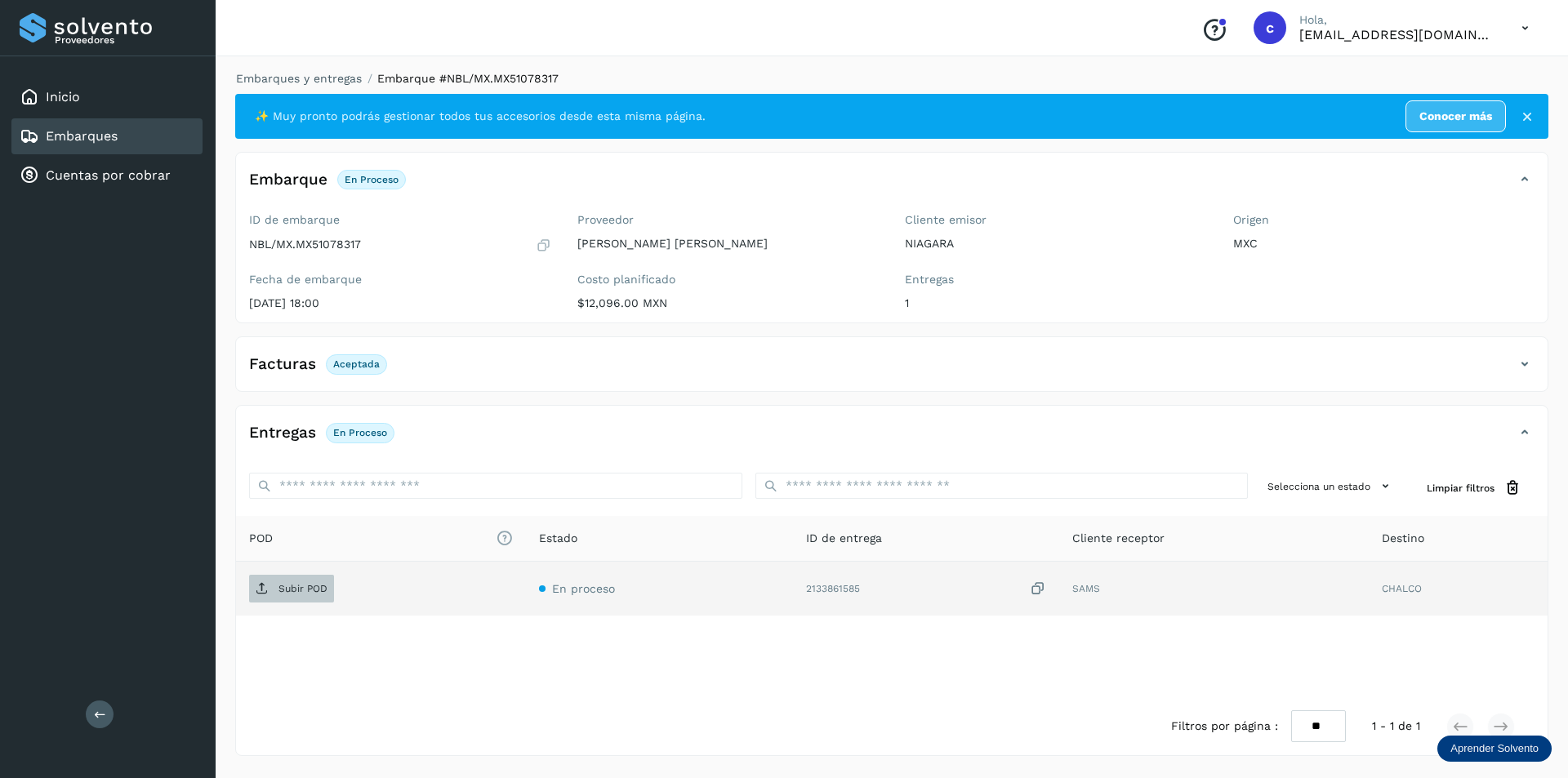
click at [289, 592] on p "Subir POD" at bounding box center [303, 588] width 49 height 11
click at [310, 587] on button "PDF" at bounding box center [289, 588] width 82 height 27
click at [149, 124] on div "Embarques" at bounding box center [107, 137] width 191 height 36
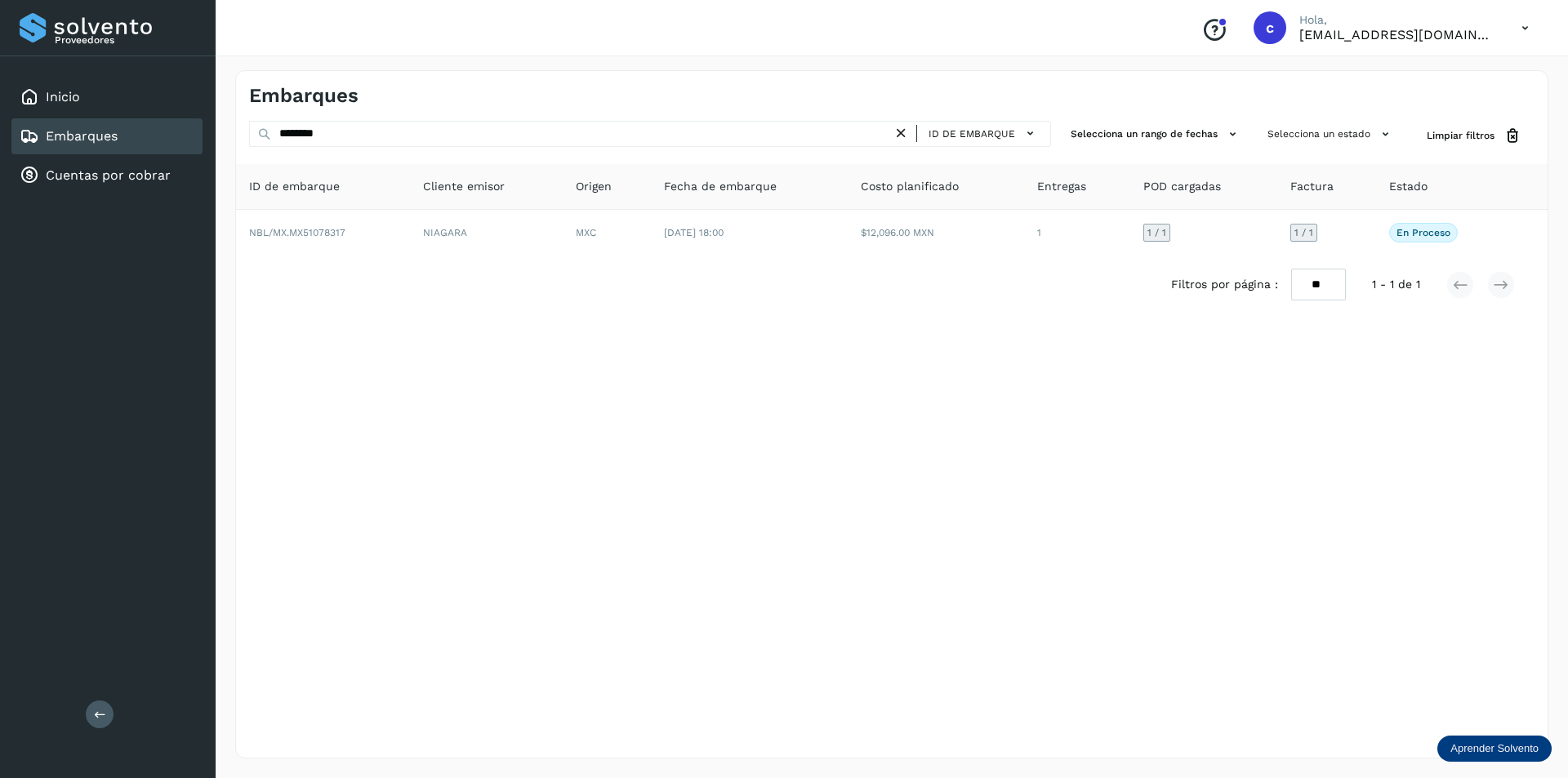
click at [901, 128] on icon at bounding box center [900, 133] width 17 height 17
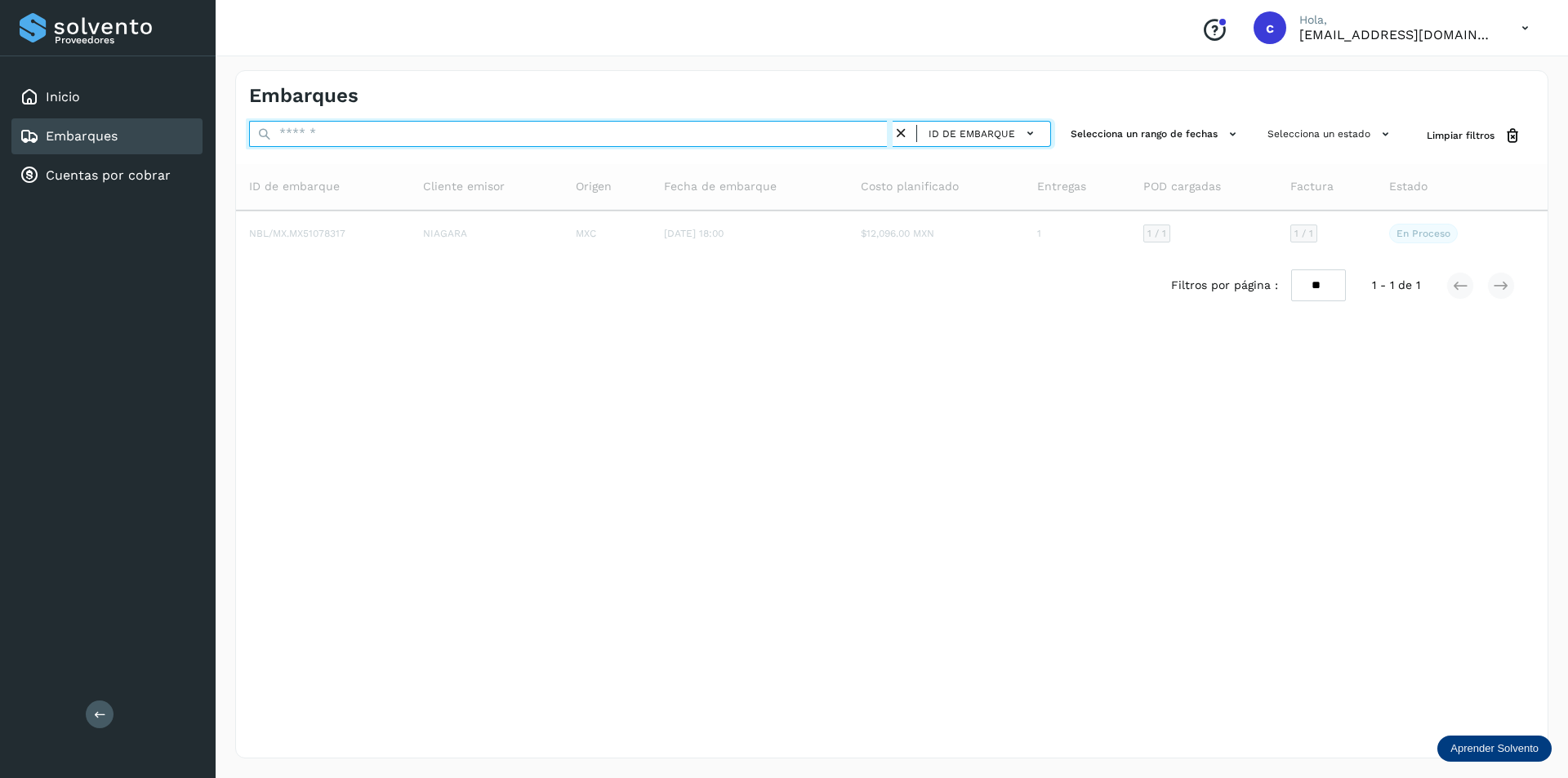
click at [624, 125] on input "text" at bounding box center [570, 134] width 643 height 26
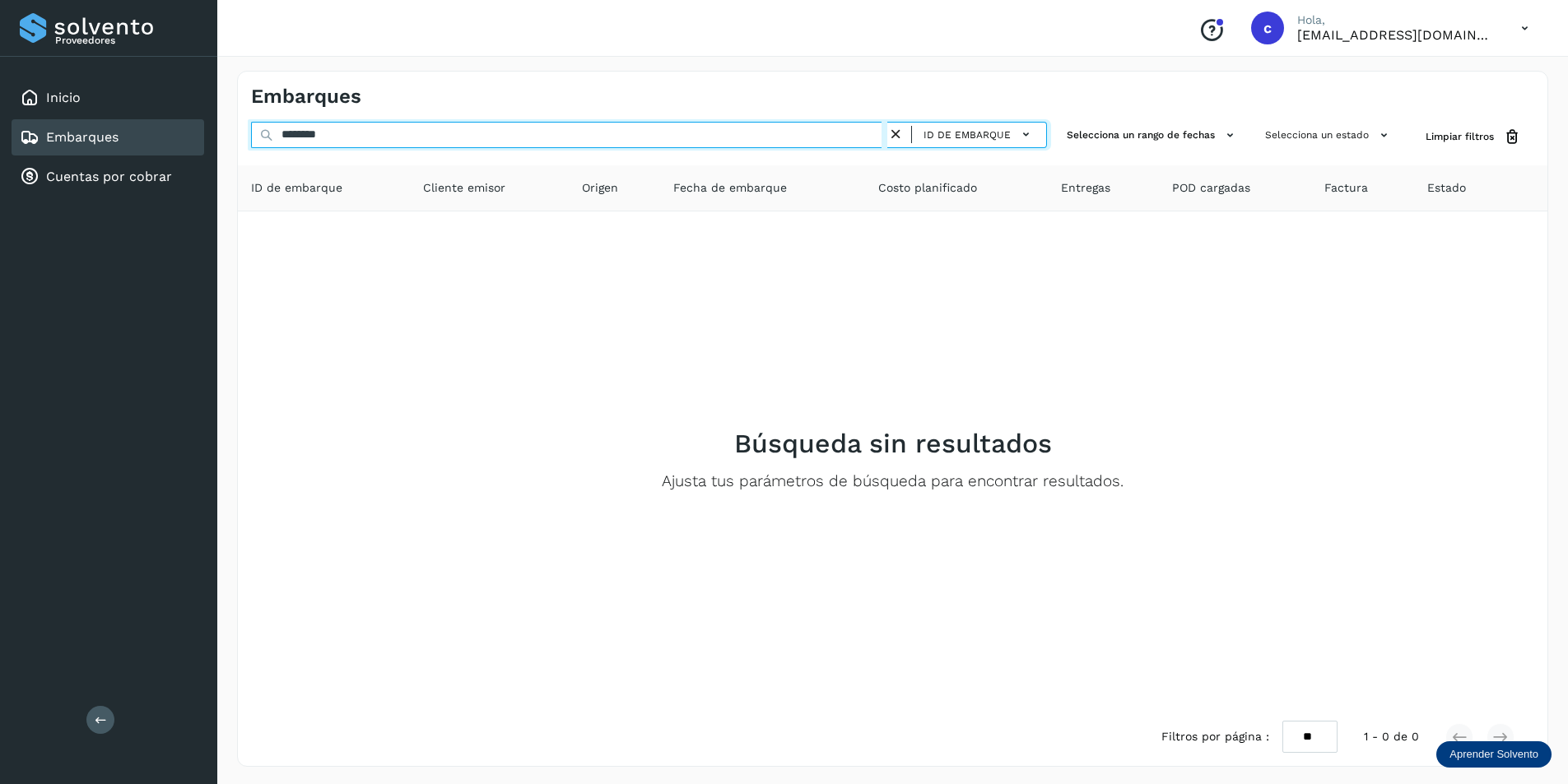
type input "********"
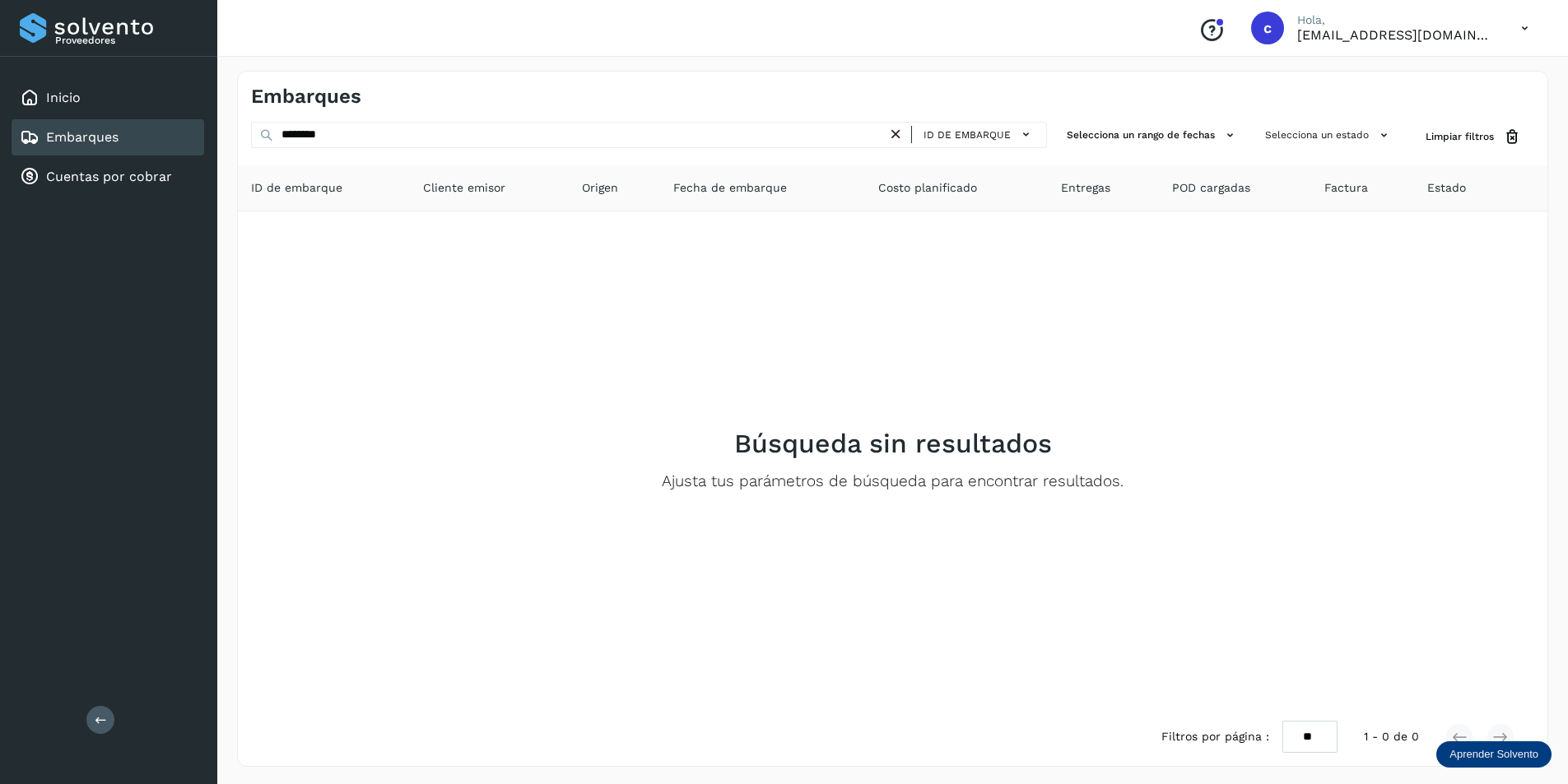
click at [899, 135] on icon at bounding box center [896, 134] width 17 height 17
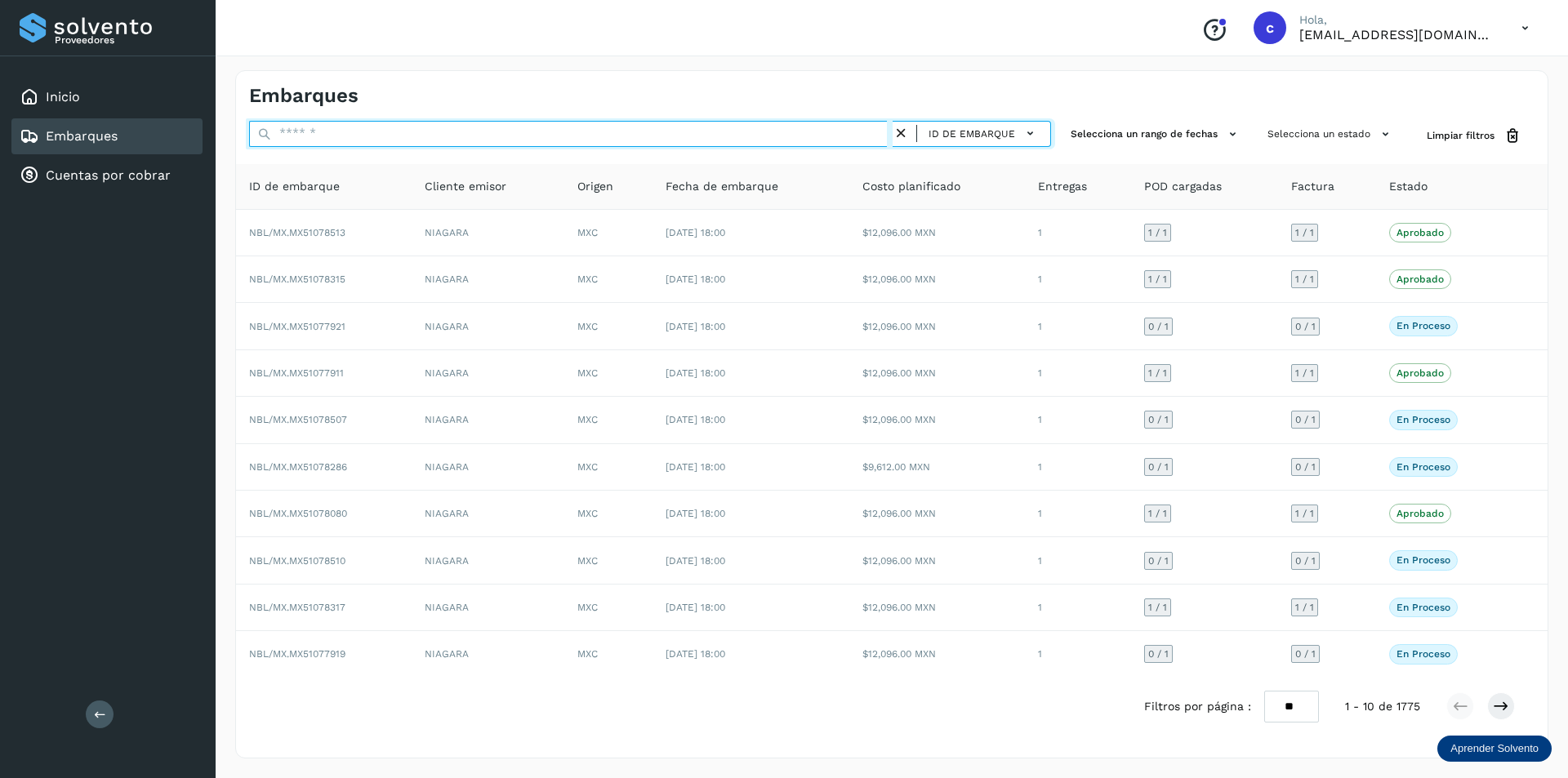
click at [797, 133] on input "text" at bounding box center [570, 134] width 643 height 26
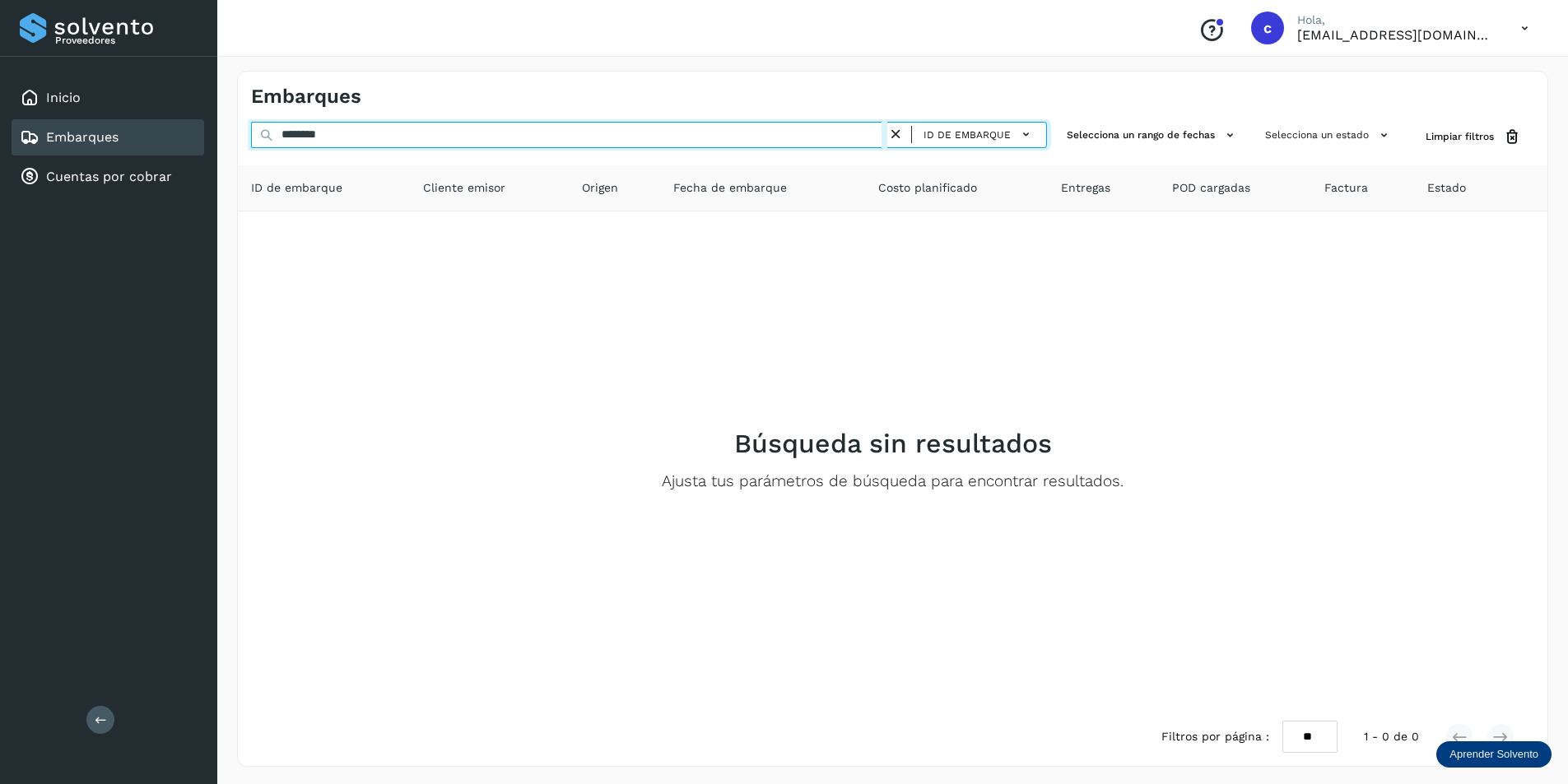
click at [801, 134] on input "********" at bounding box center [568, 135] width 636 height 27
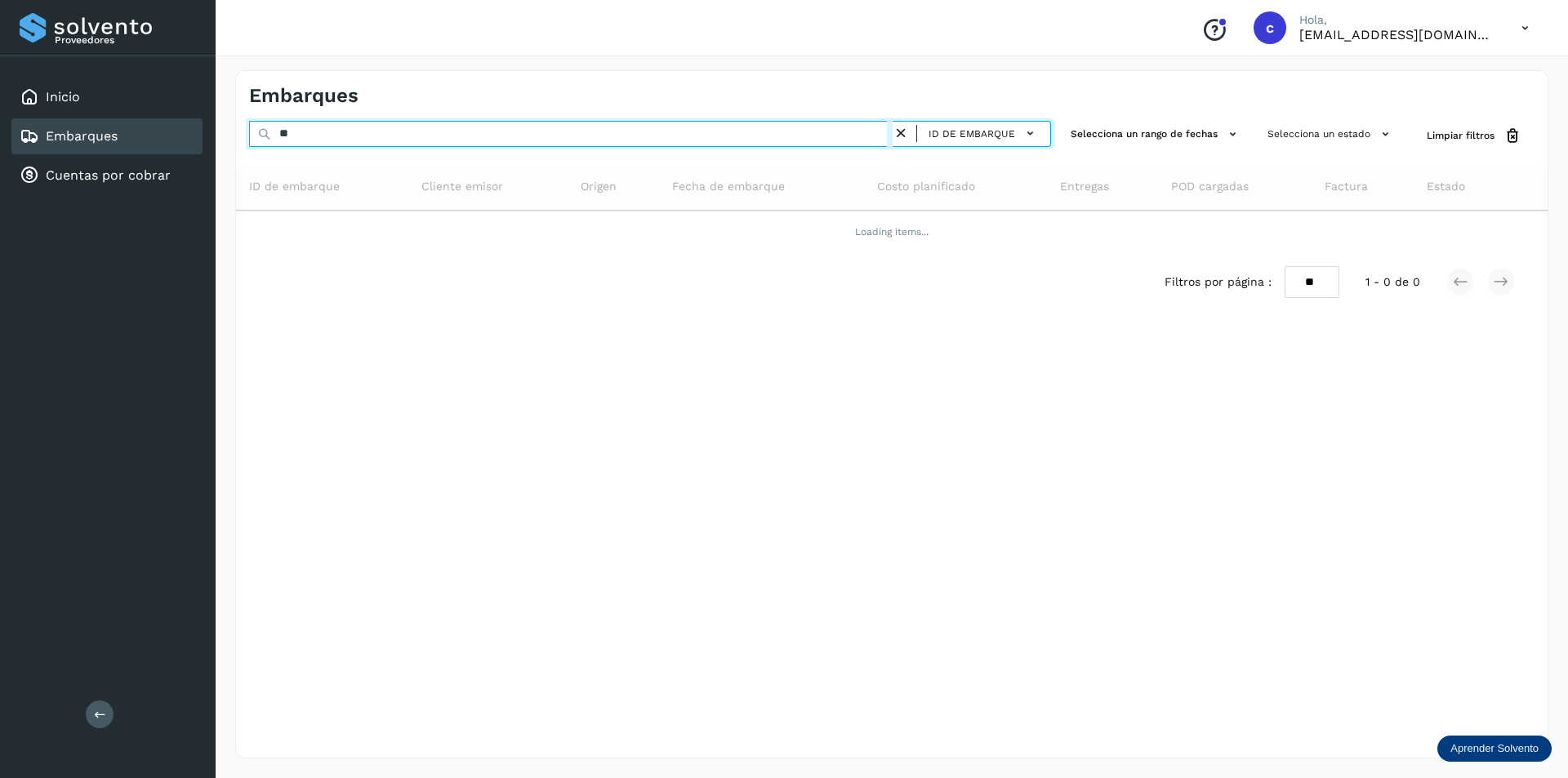
type input "*"
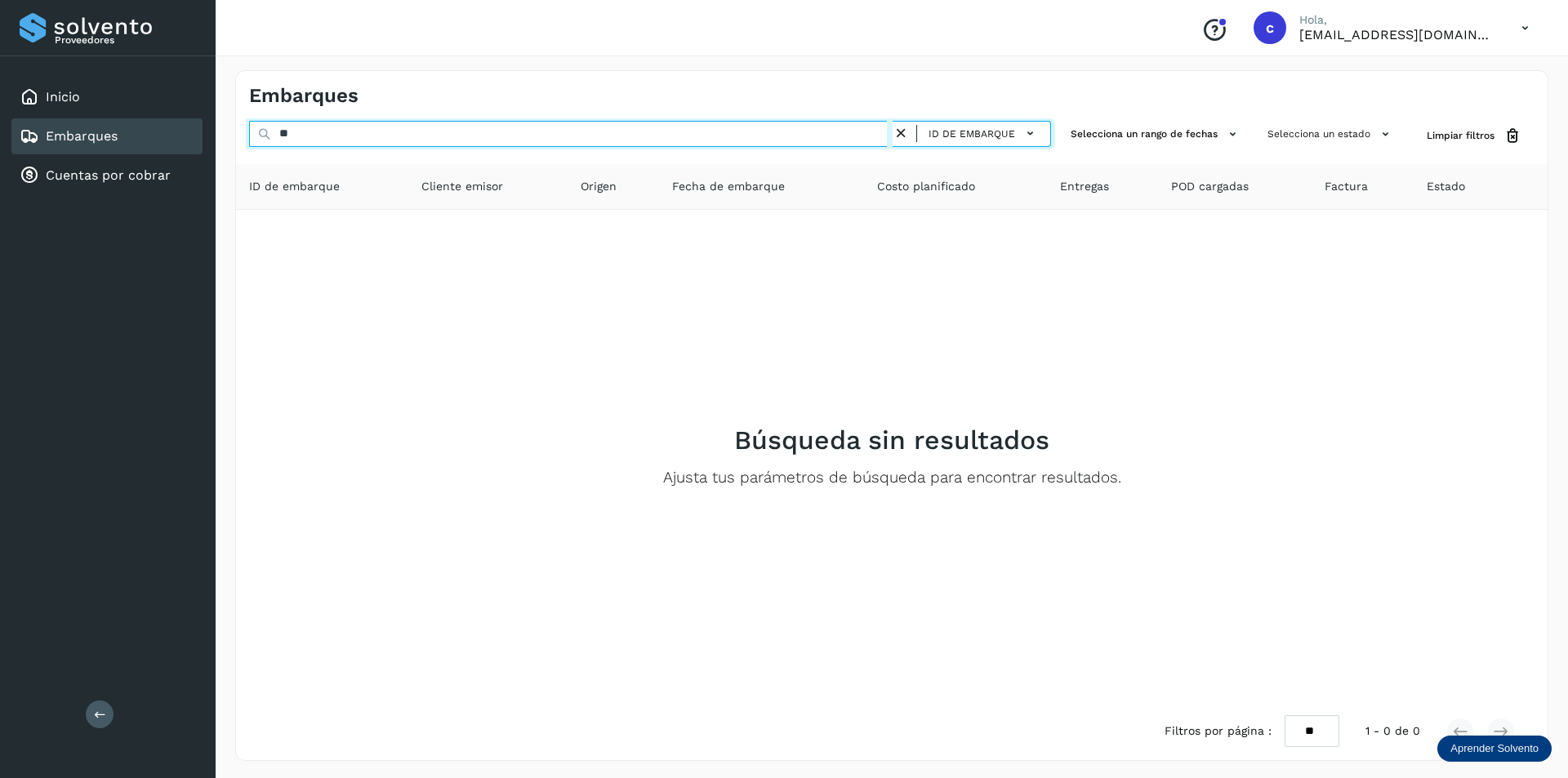
type input "*"
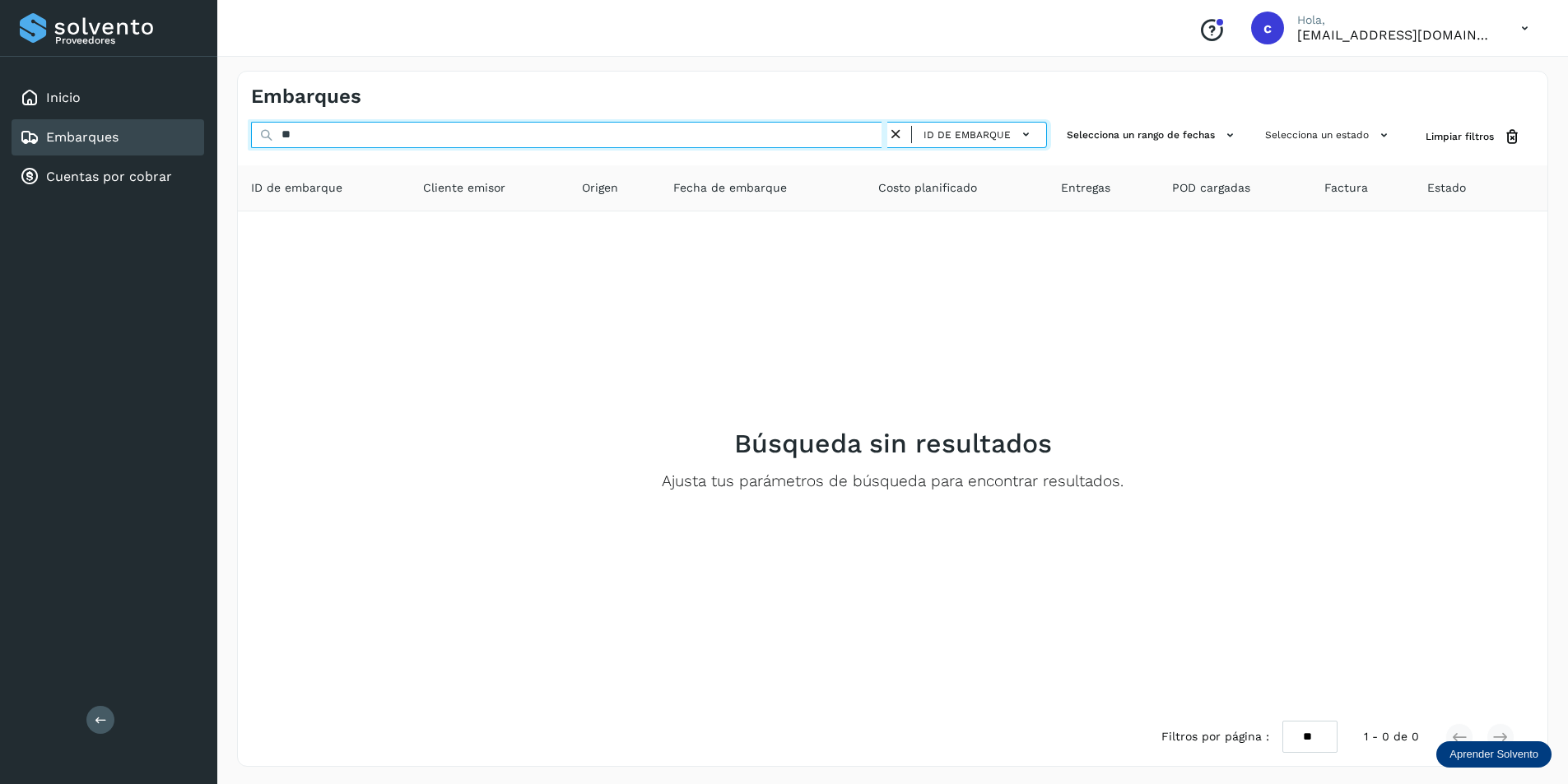
type input "*"
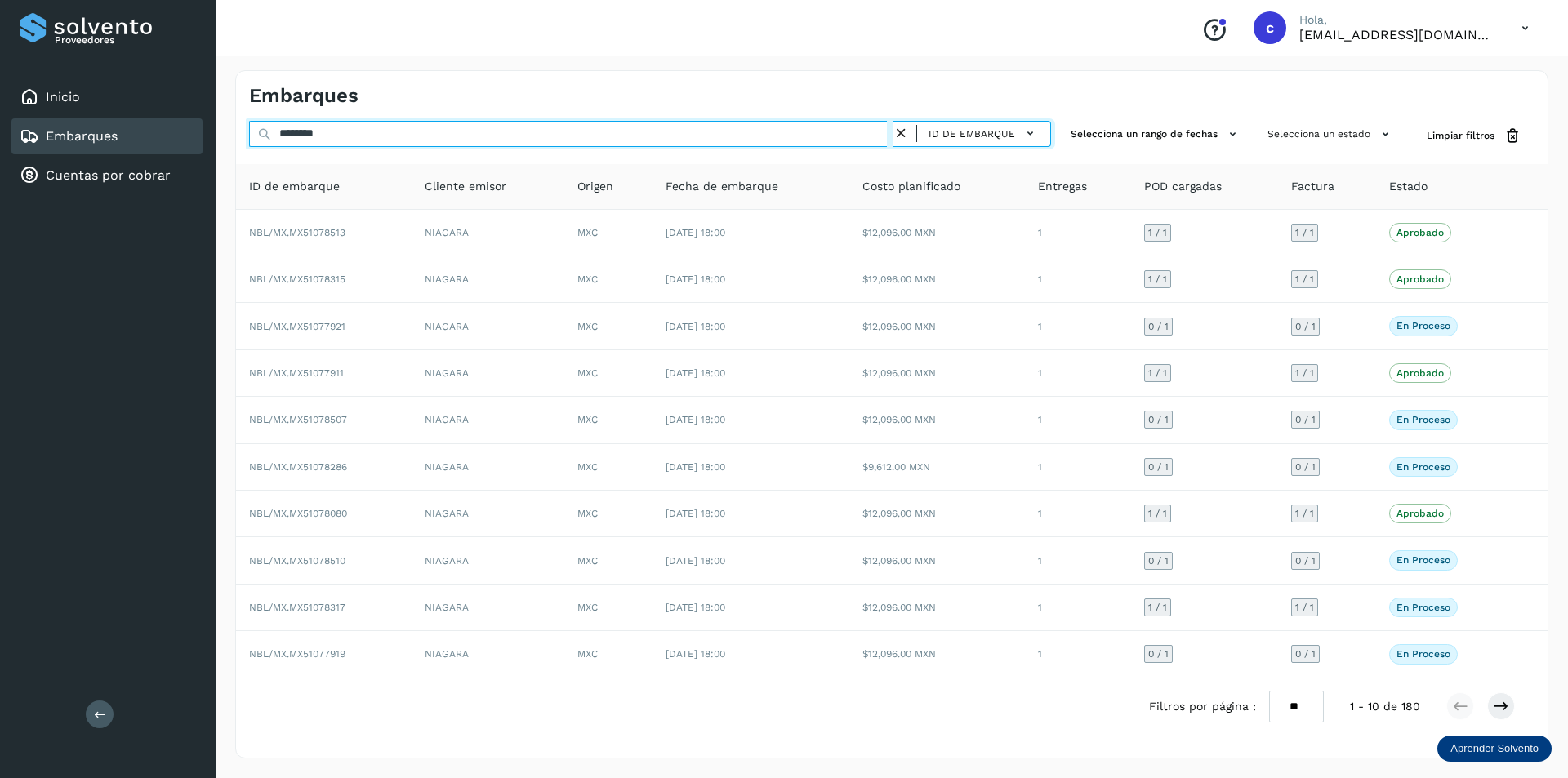
type input "********"
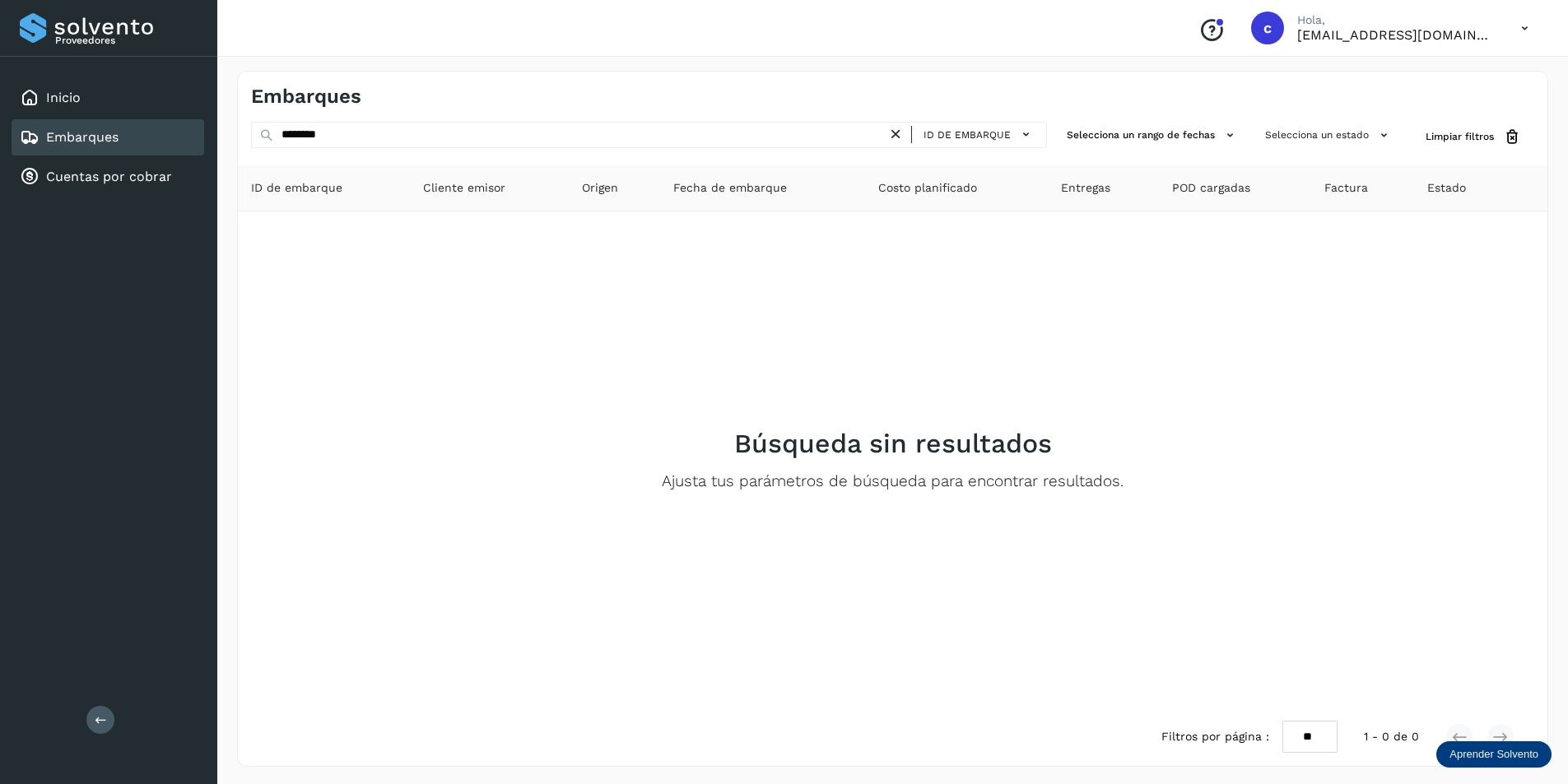
click at [101, 144] on link "Embarques" at bounding box center [82, 137] width 72 height 15
click at [900, 136] on icon at bounding box center [896, 134] width 17 height 17
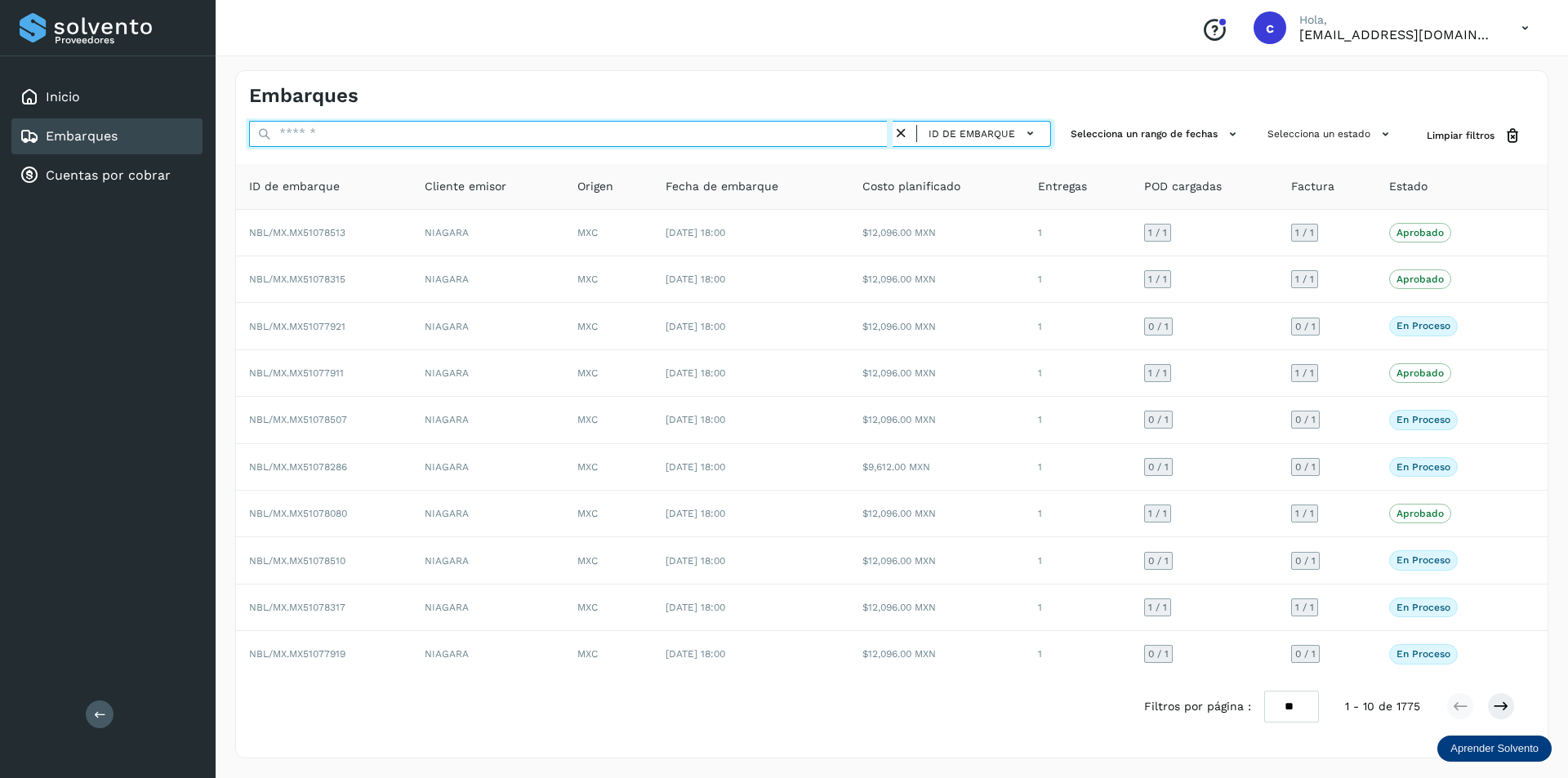
click at [619, 136] on input "text" at bounding box center [570, 134] width 643 height 26
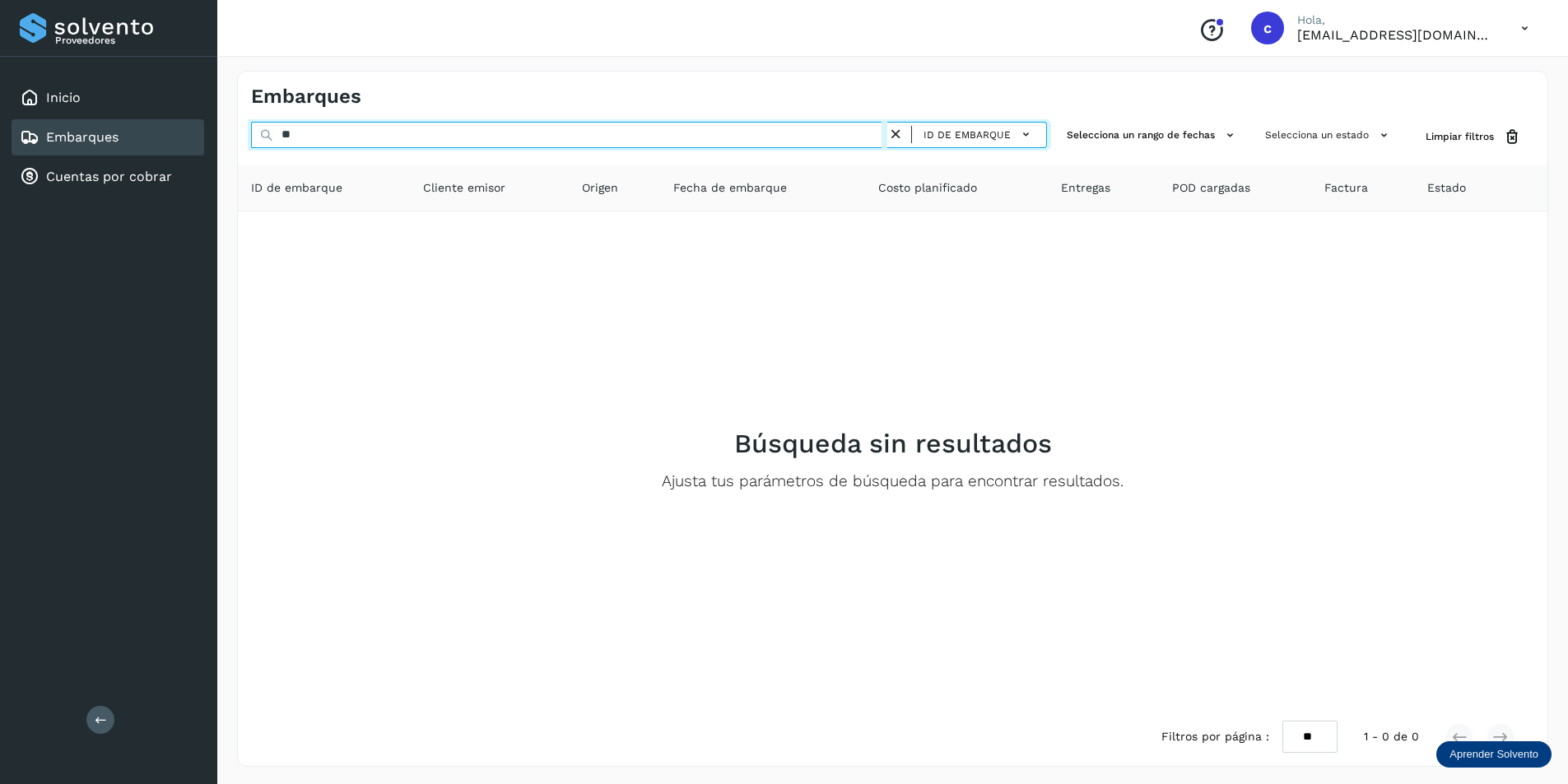
type input "*"
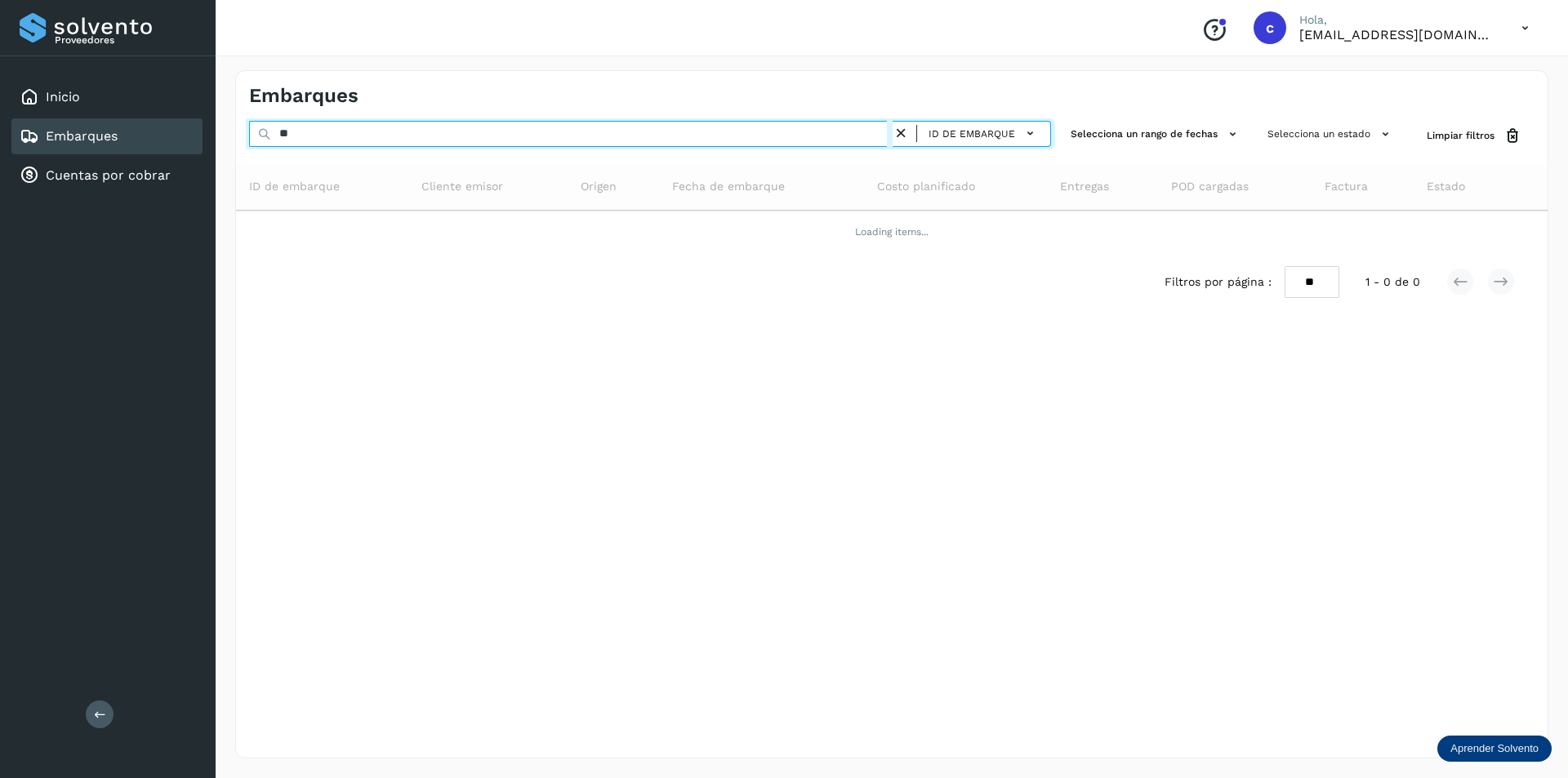
type input "*"
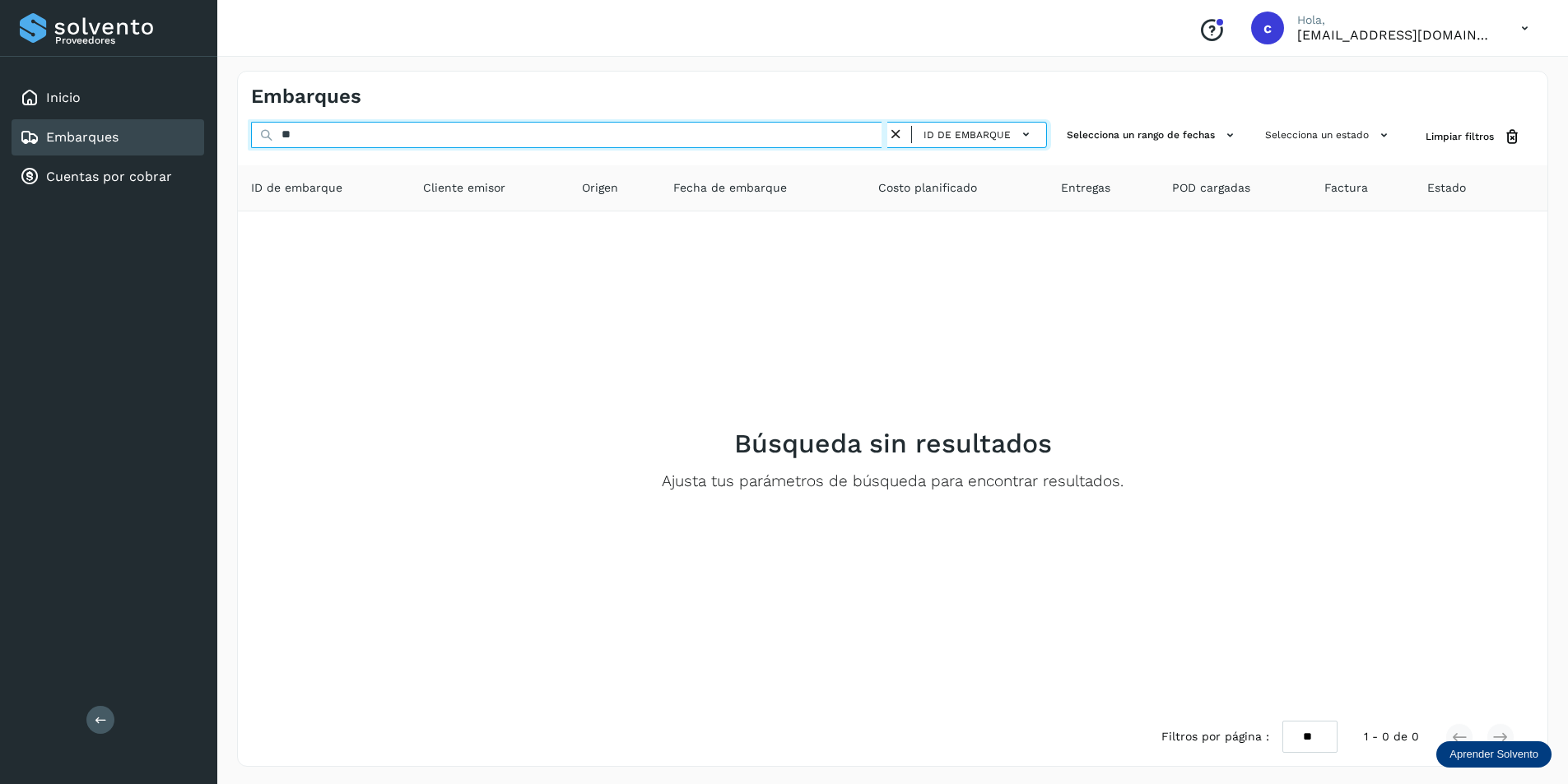
type input "*"
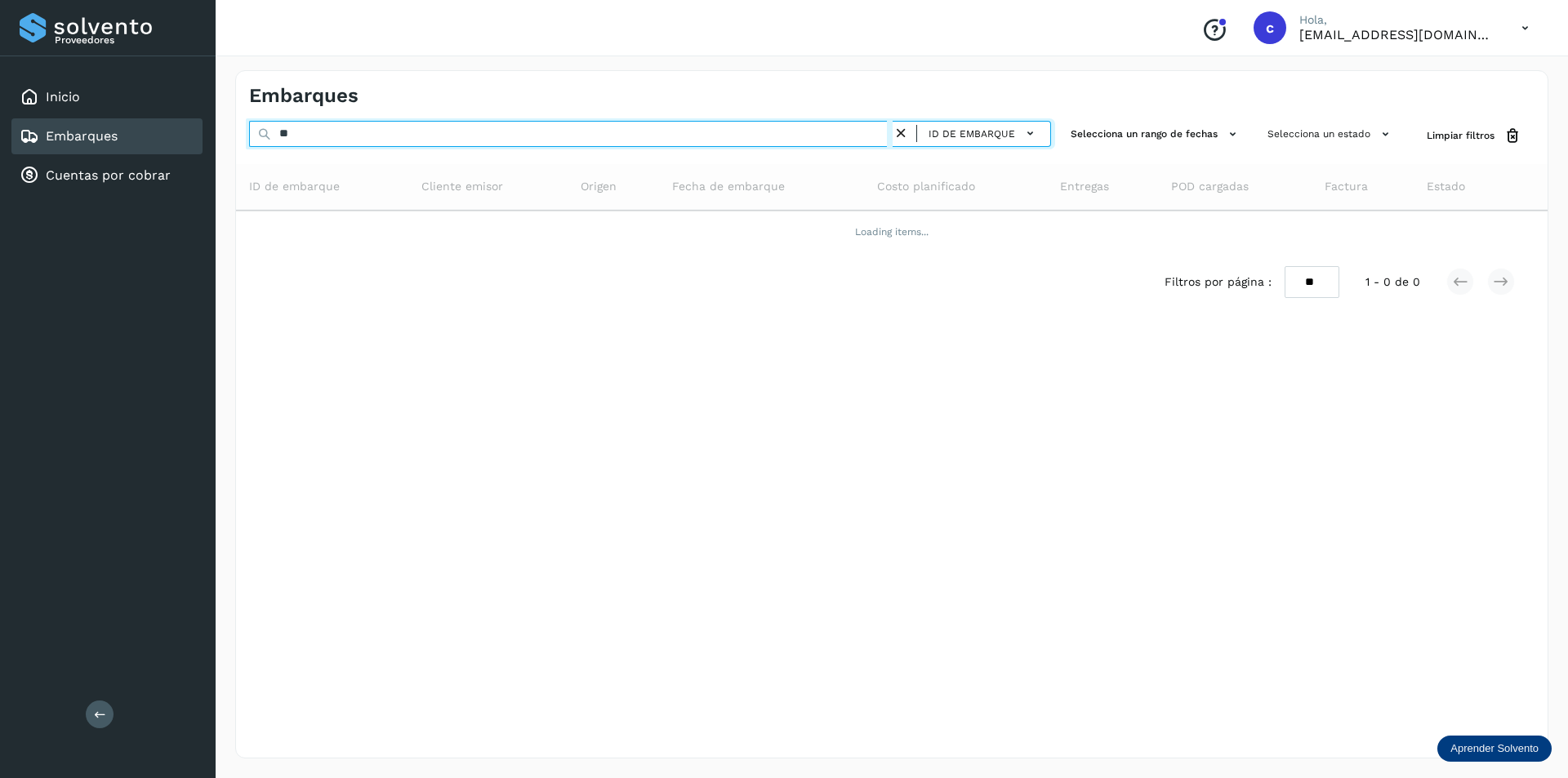
type input "*"
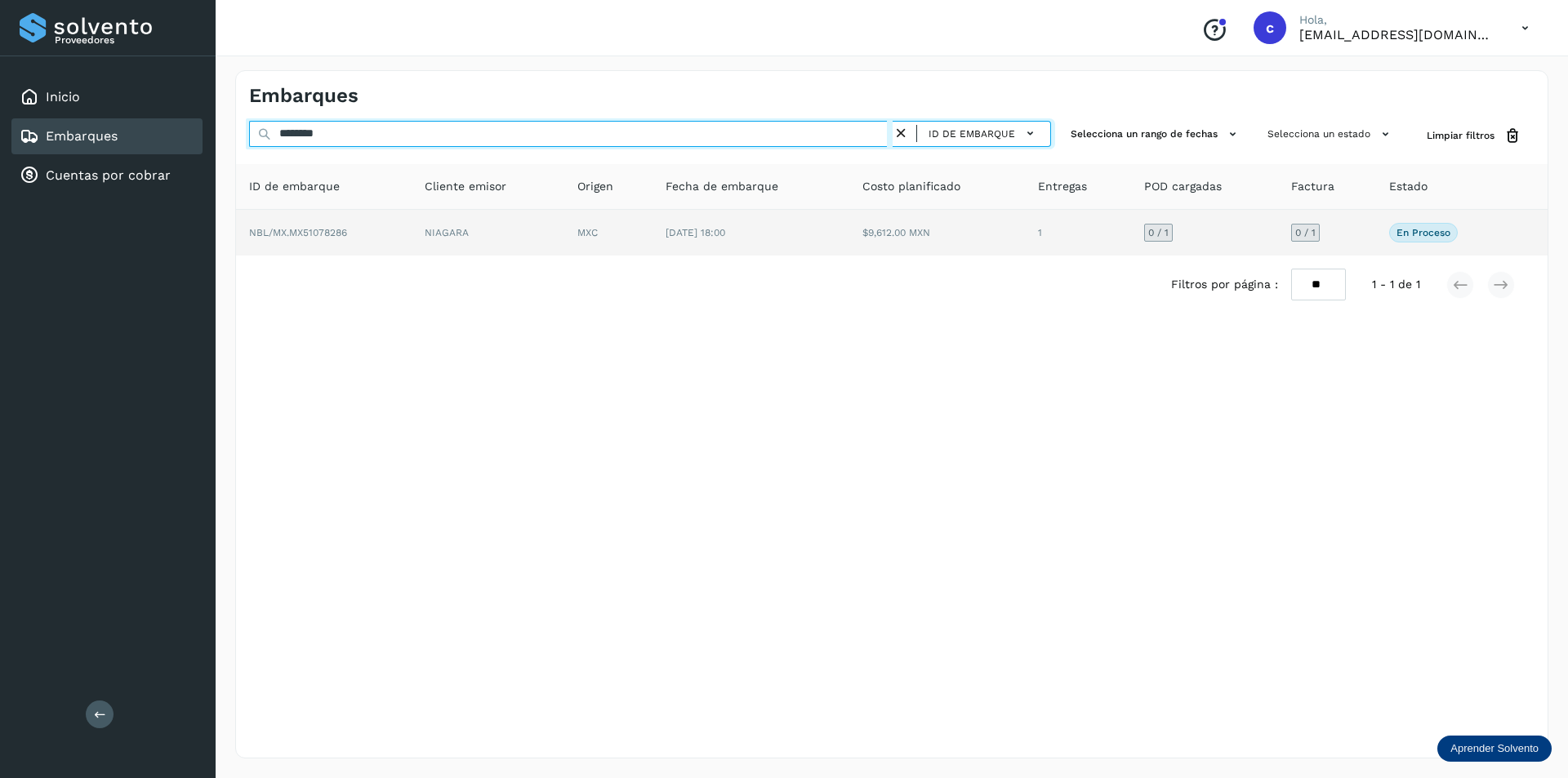
type input "********"
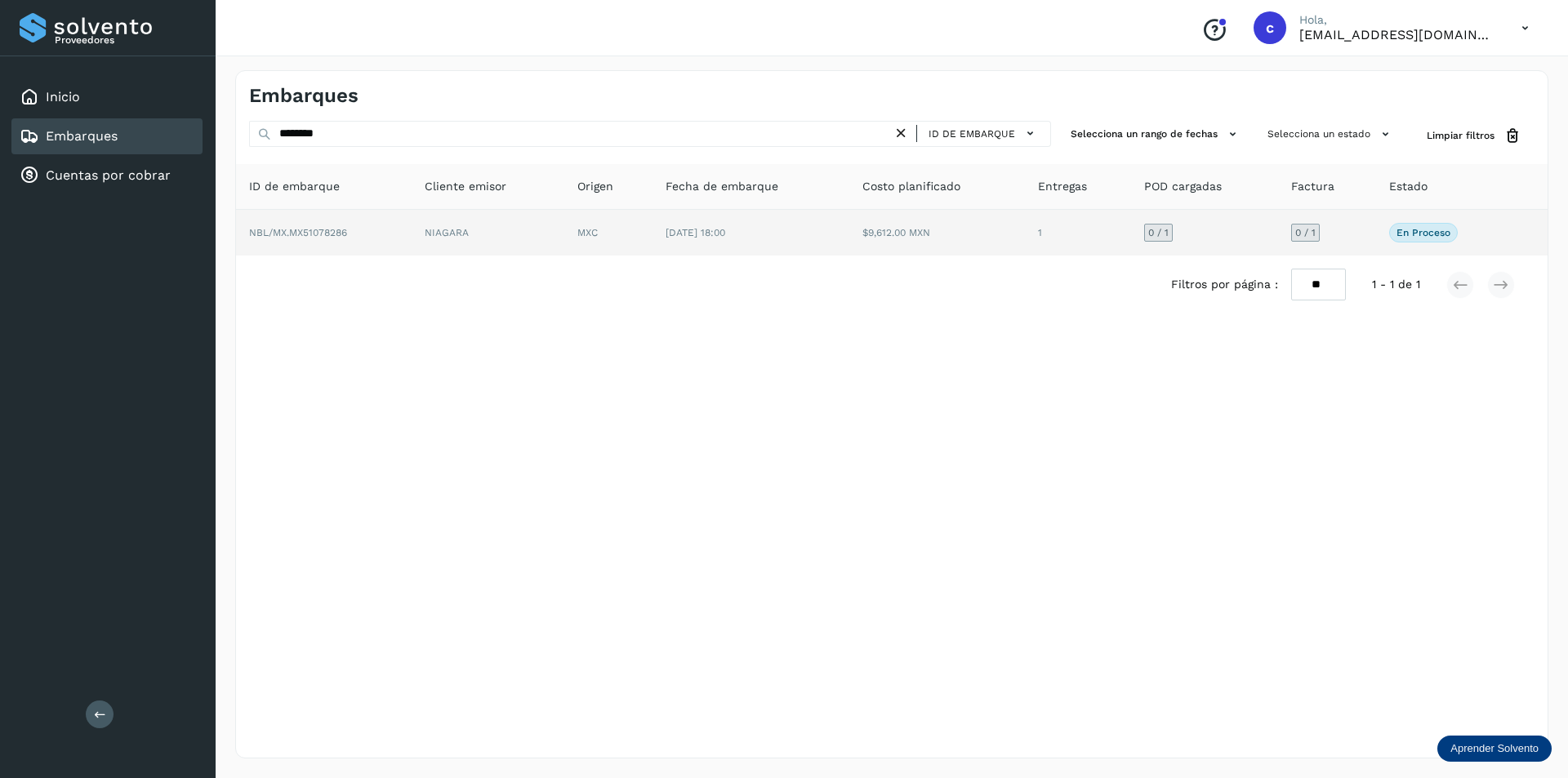
click at [623, 223] on td "MXC" at bounding box center [608, 233] width 89 height 45
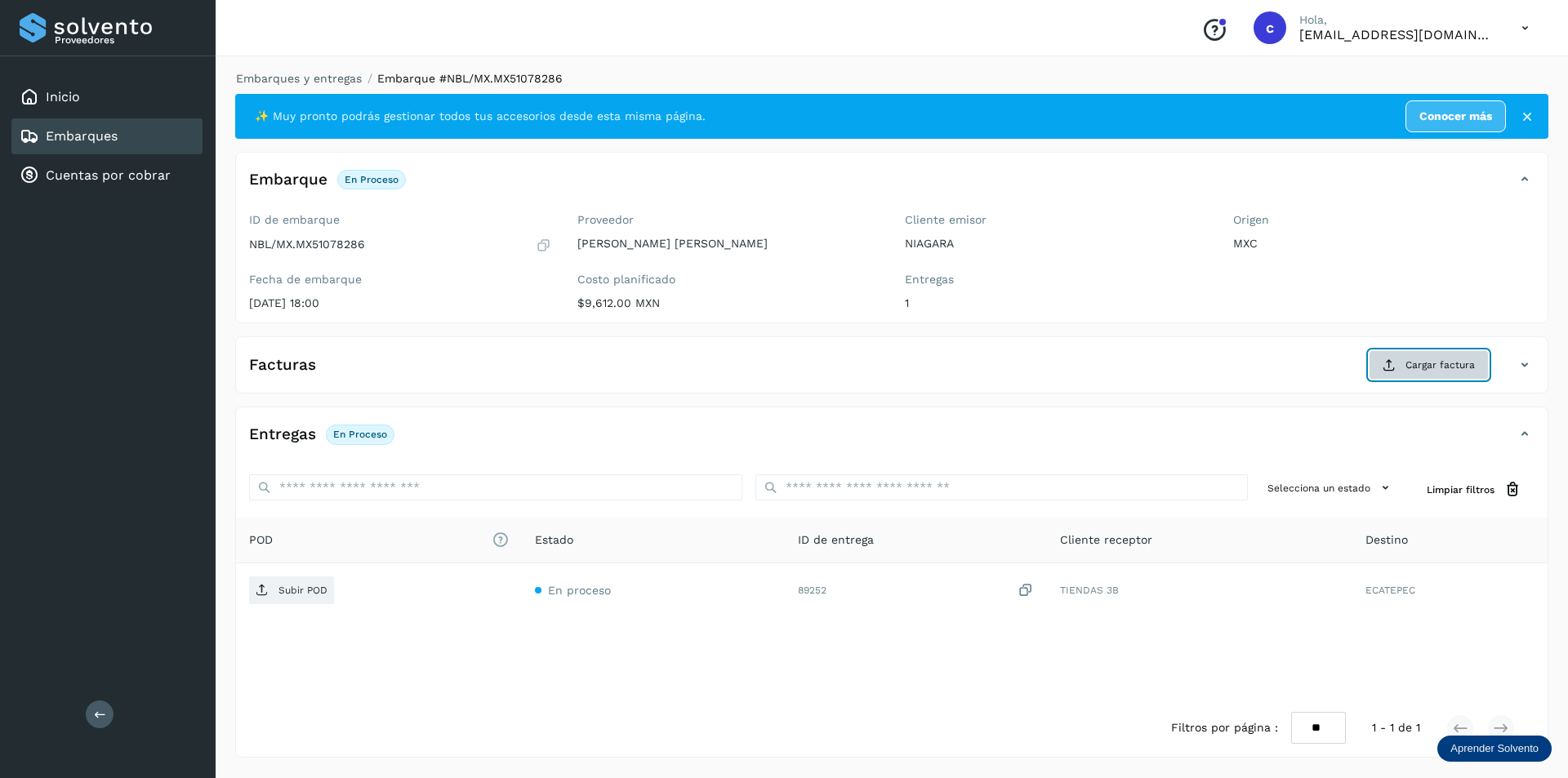
click at [1424, 368] on span "Cargar factura" at bounding box center [1440, 365] width 70 height 15
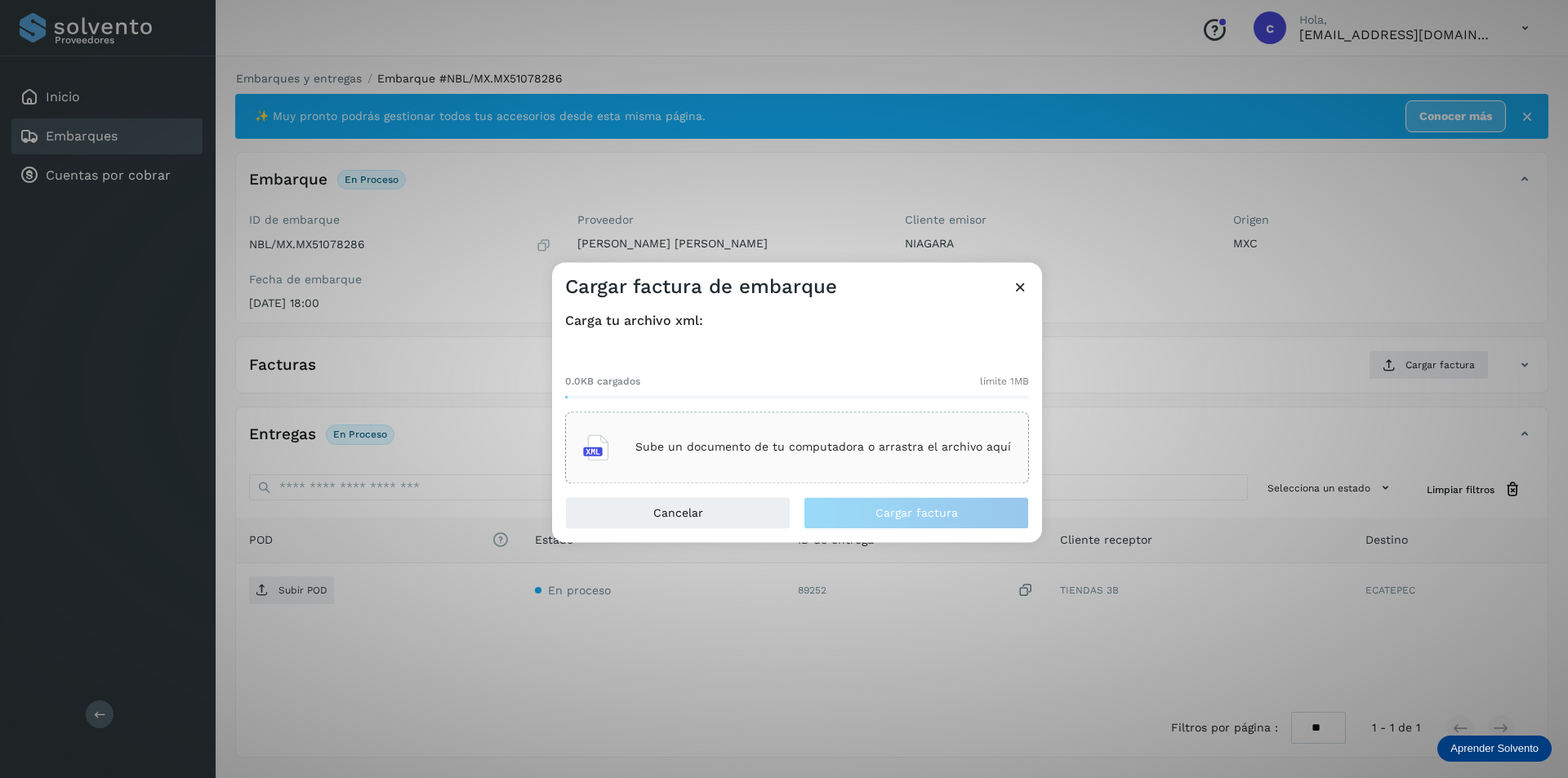
click at [964, 468] on div "Sube un documento de tu computadora o arrastra el archivo aquí" at bounding box center [797, 447] width 428 height 44
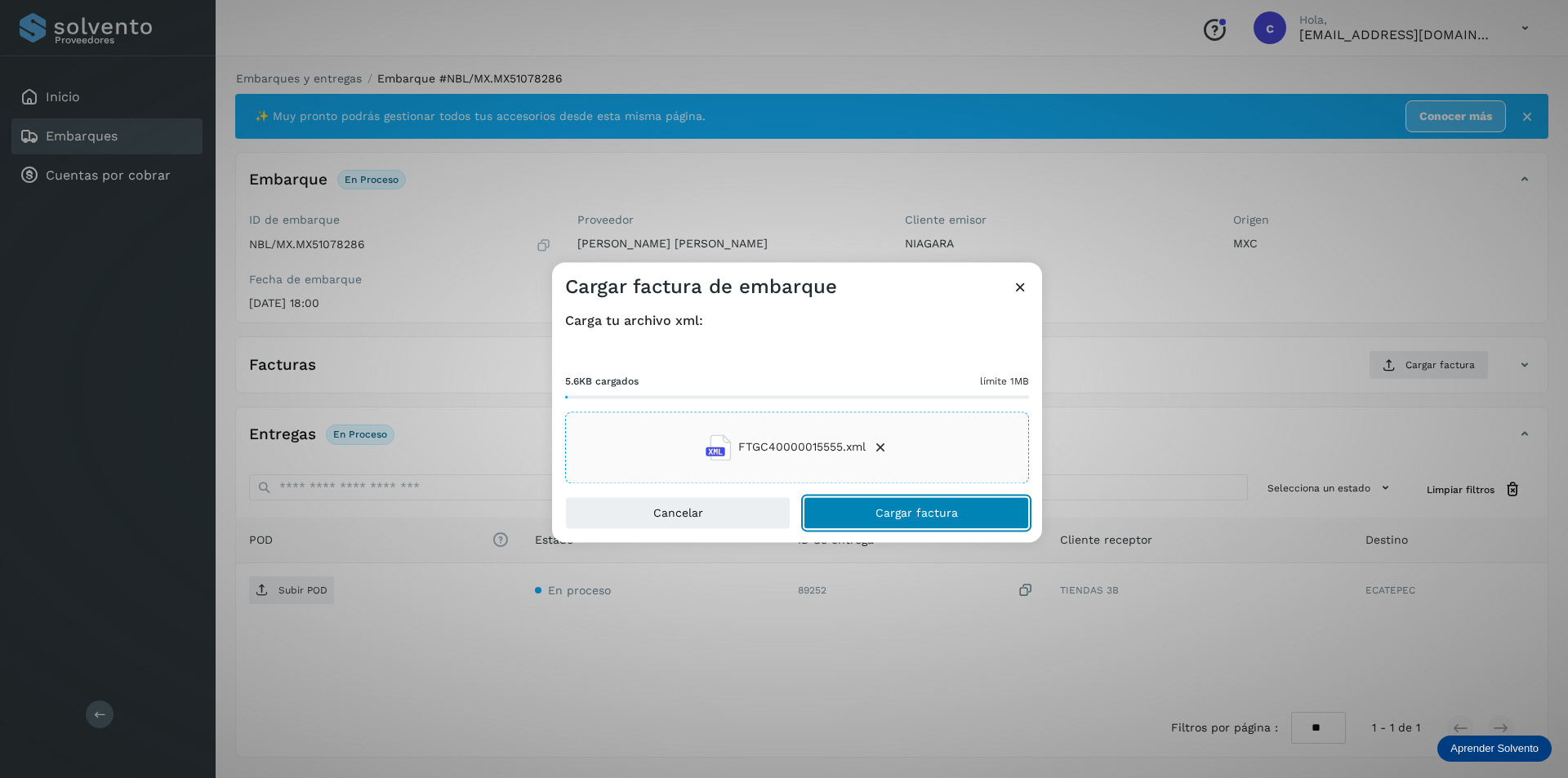
click at [850, 520] on button "Cargar factura" at bounding box center [916, 513] width 225 height 33
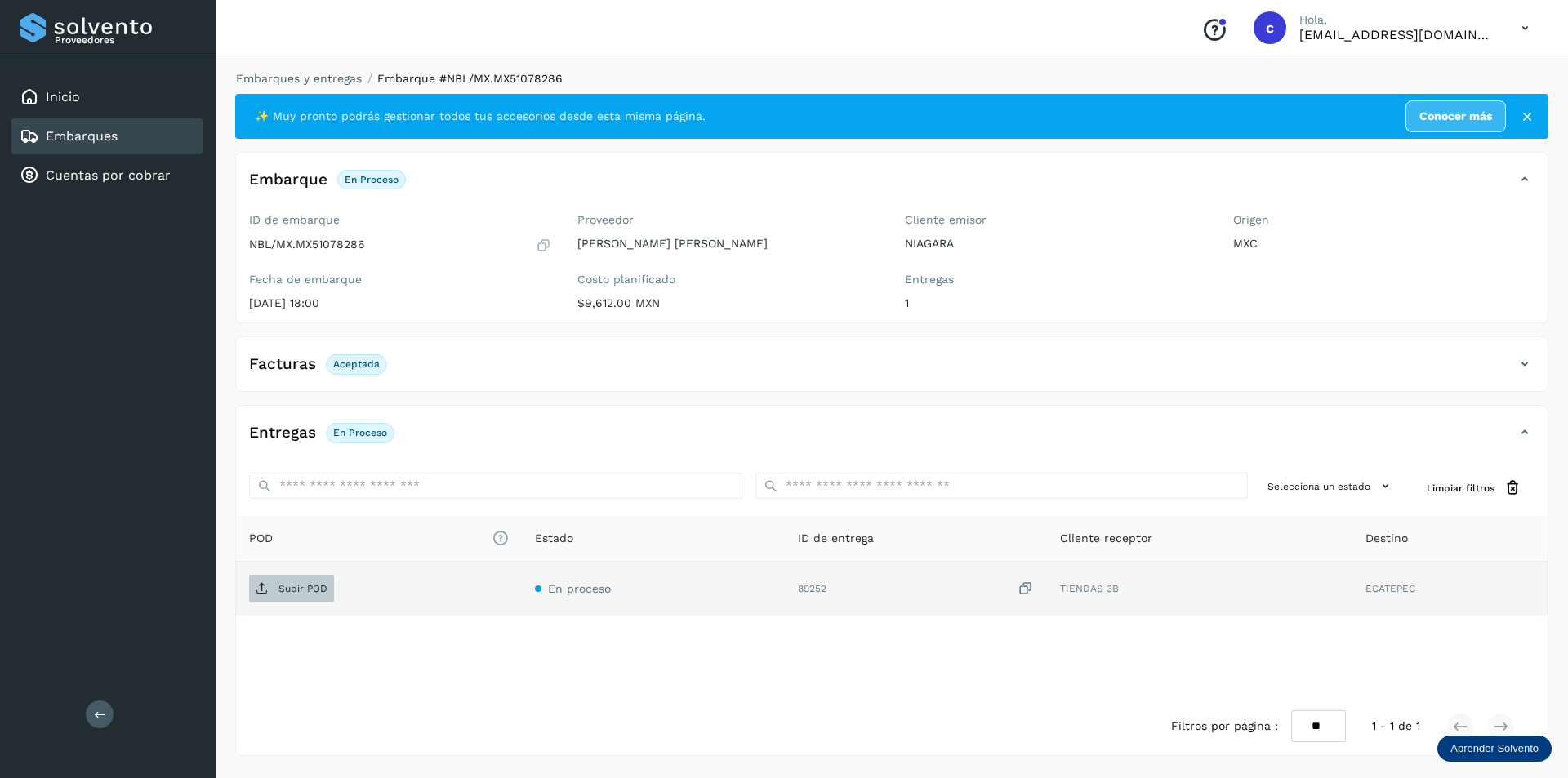
click at [300, 592] on p "Subir POD" at bounding box center [303, 588] width 49 height 11
click at [278, 589] on p "PDF" at bounding box center [288, 588] width 19 height 11
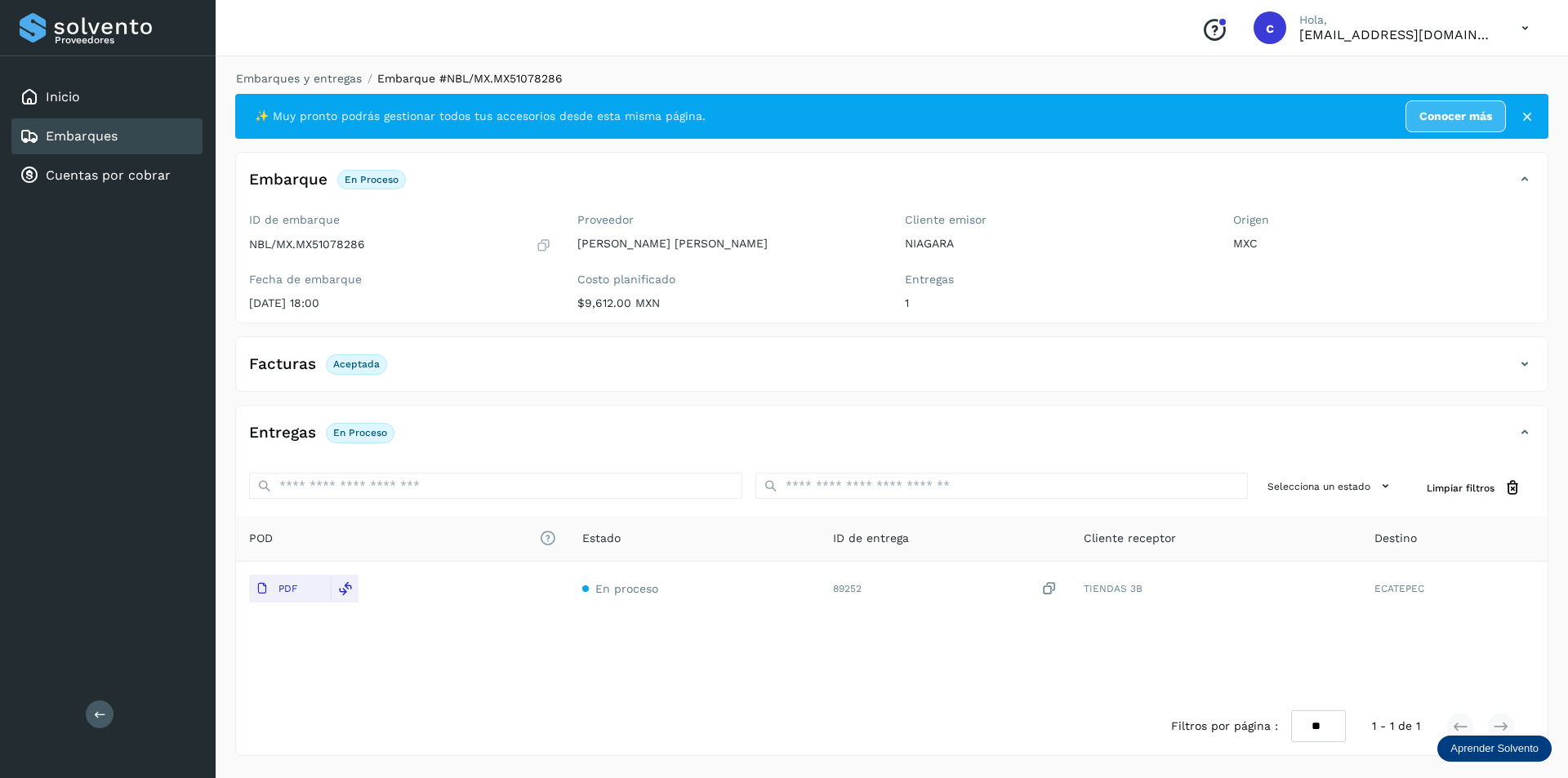
click at [1527, 356] on icon at bounding box center [1524, 364] width 20 height 20
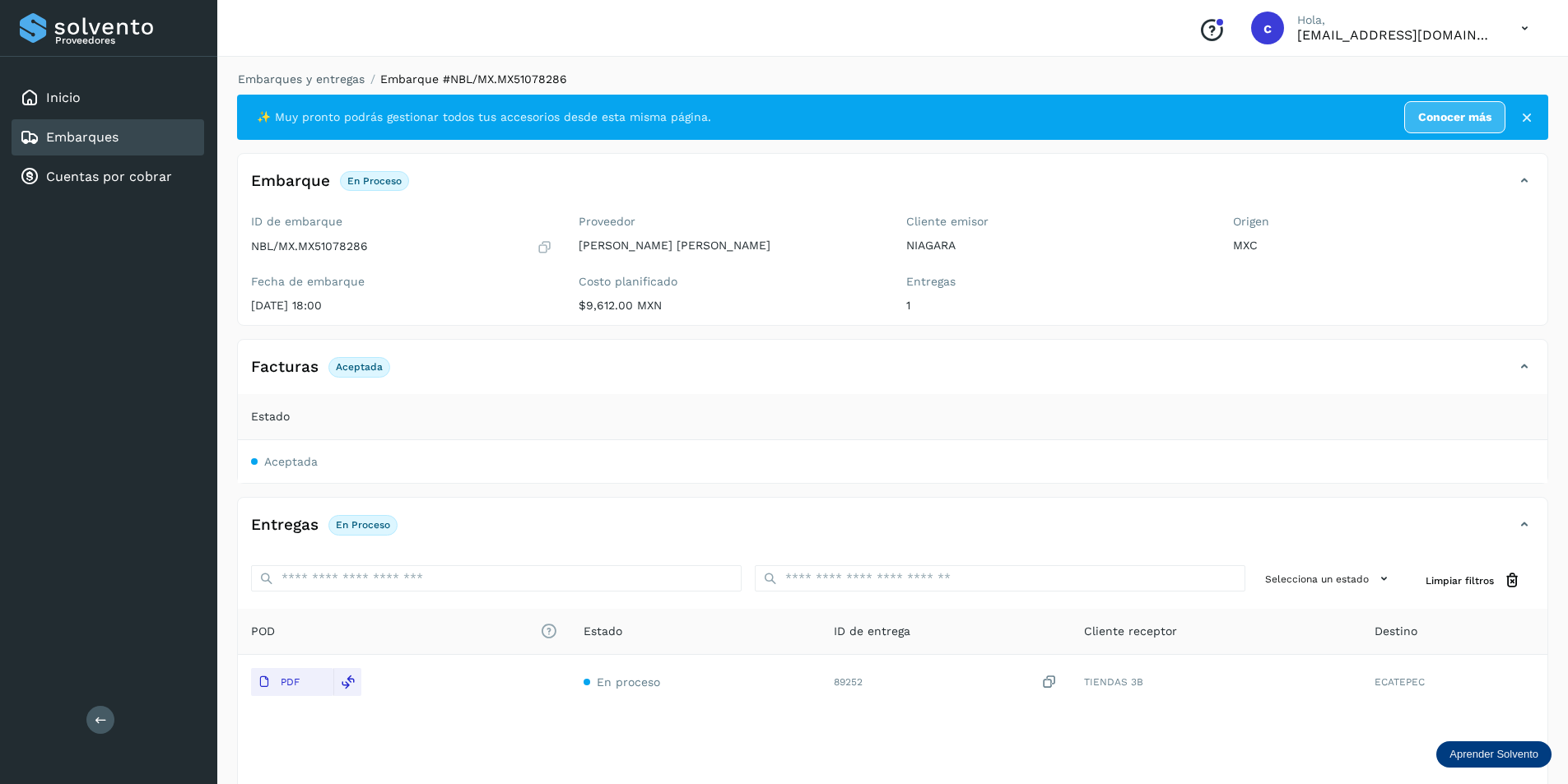
click at [1538, 359] on div "Facturas Aceptada" at bounding box center [892, 373] width 1310 height 41
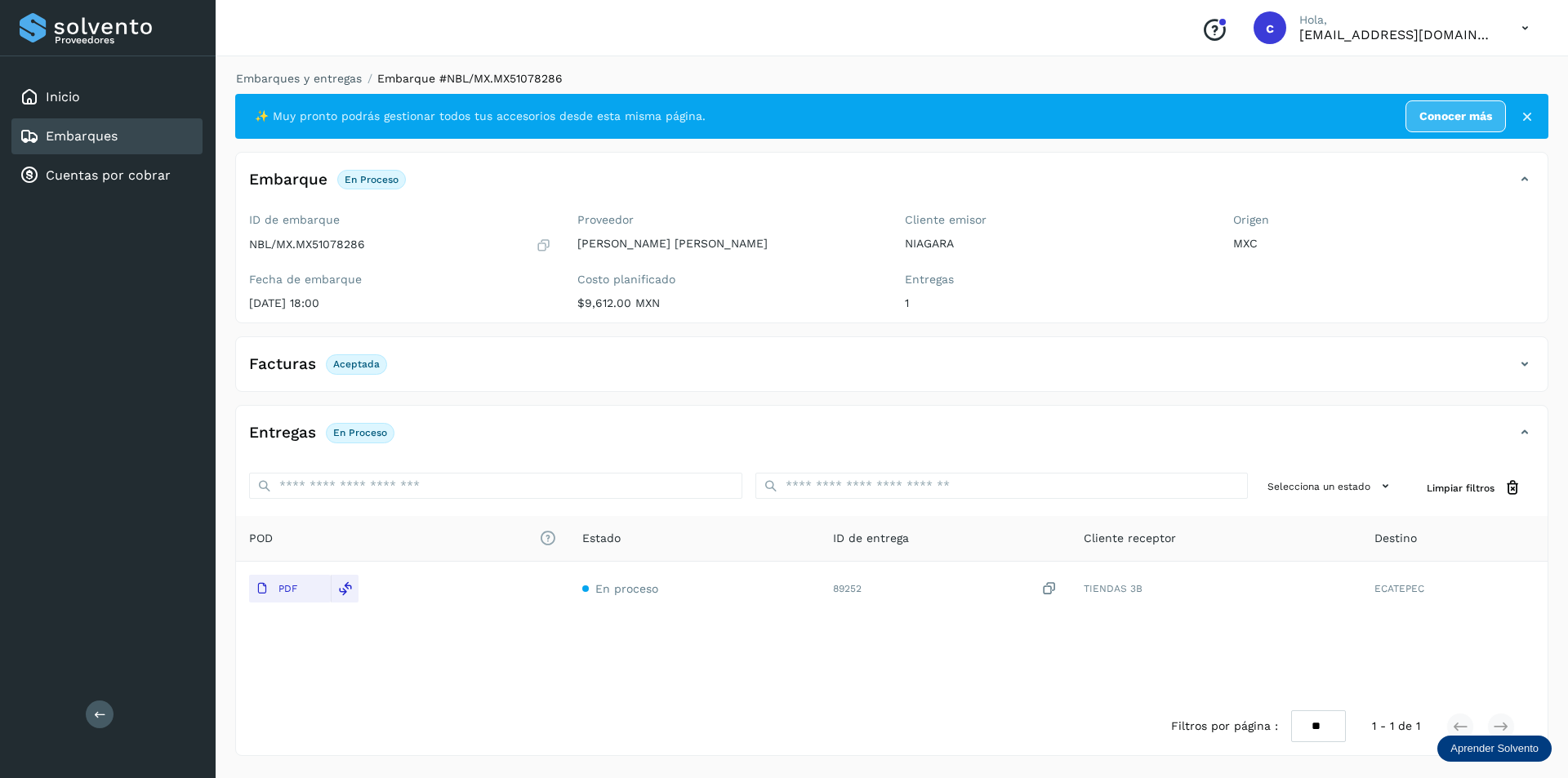
click at [108, 134] on link "Embarques" at bounding box center [81, 136] width 72 height 15
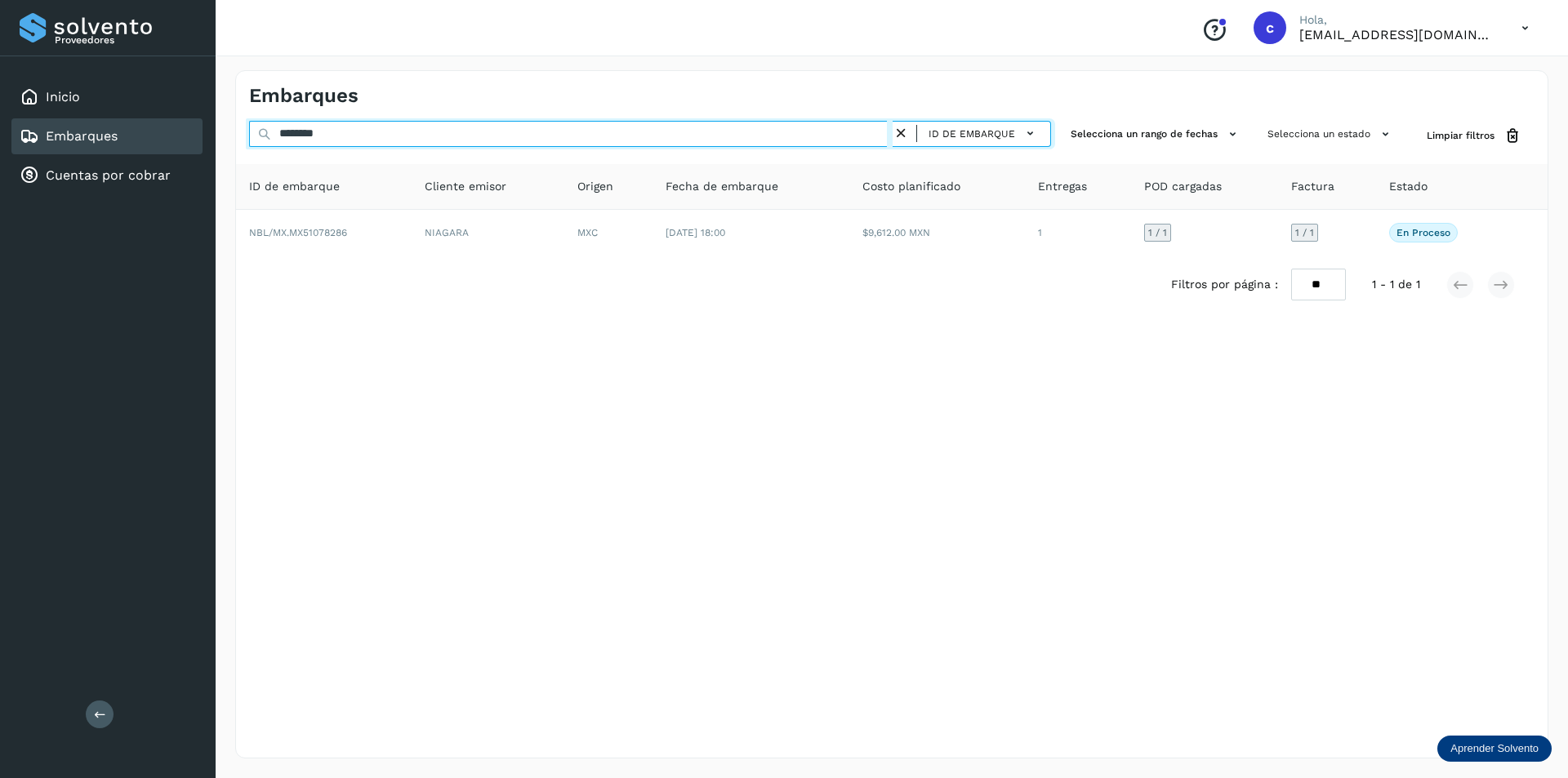
click at [634, 137] on input "********" at bounding box center [570, 134] width 643 height 26
type input "*"
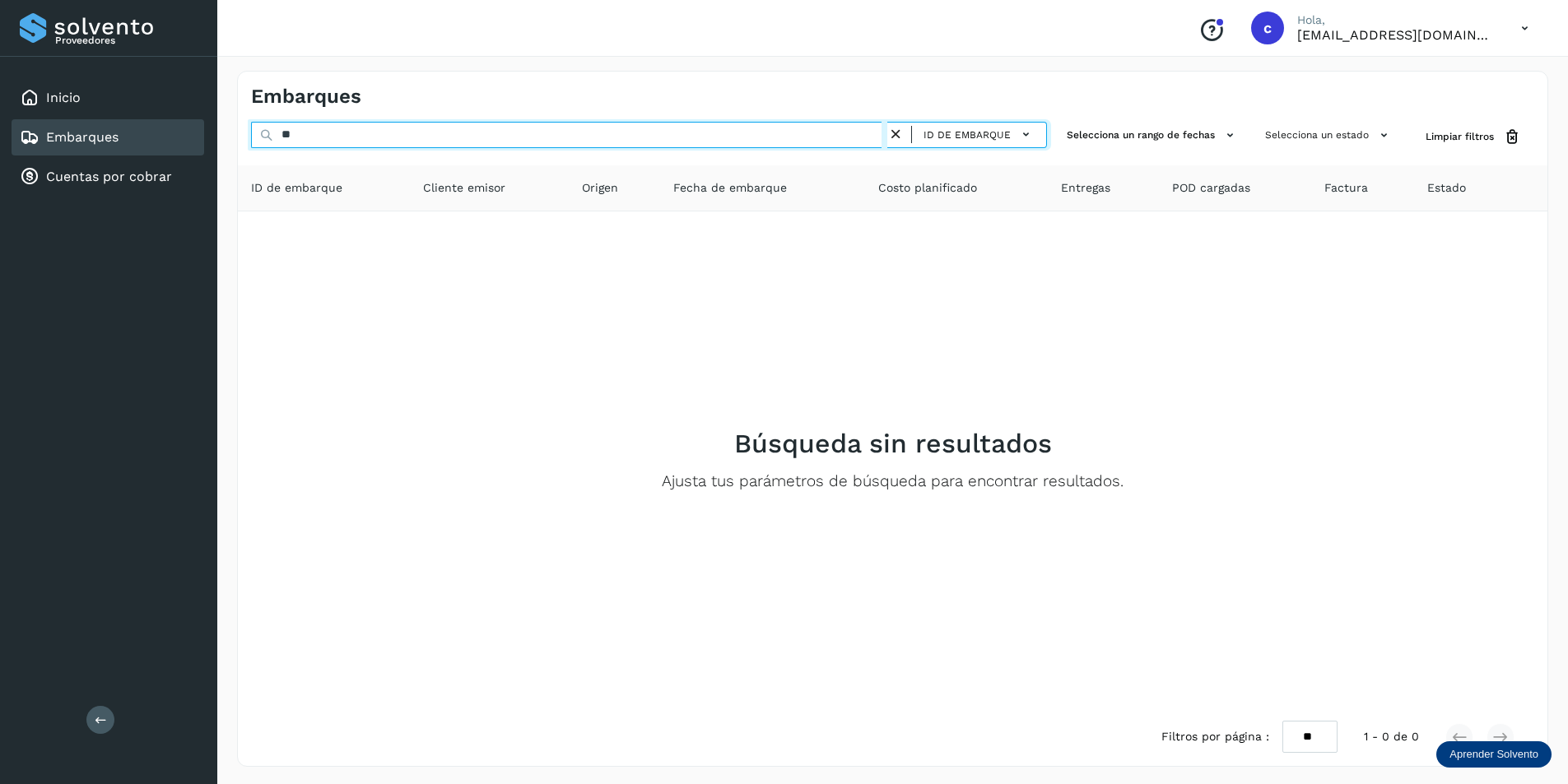
type input "*"
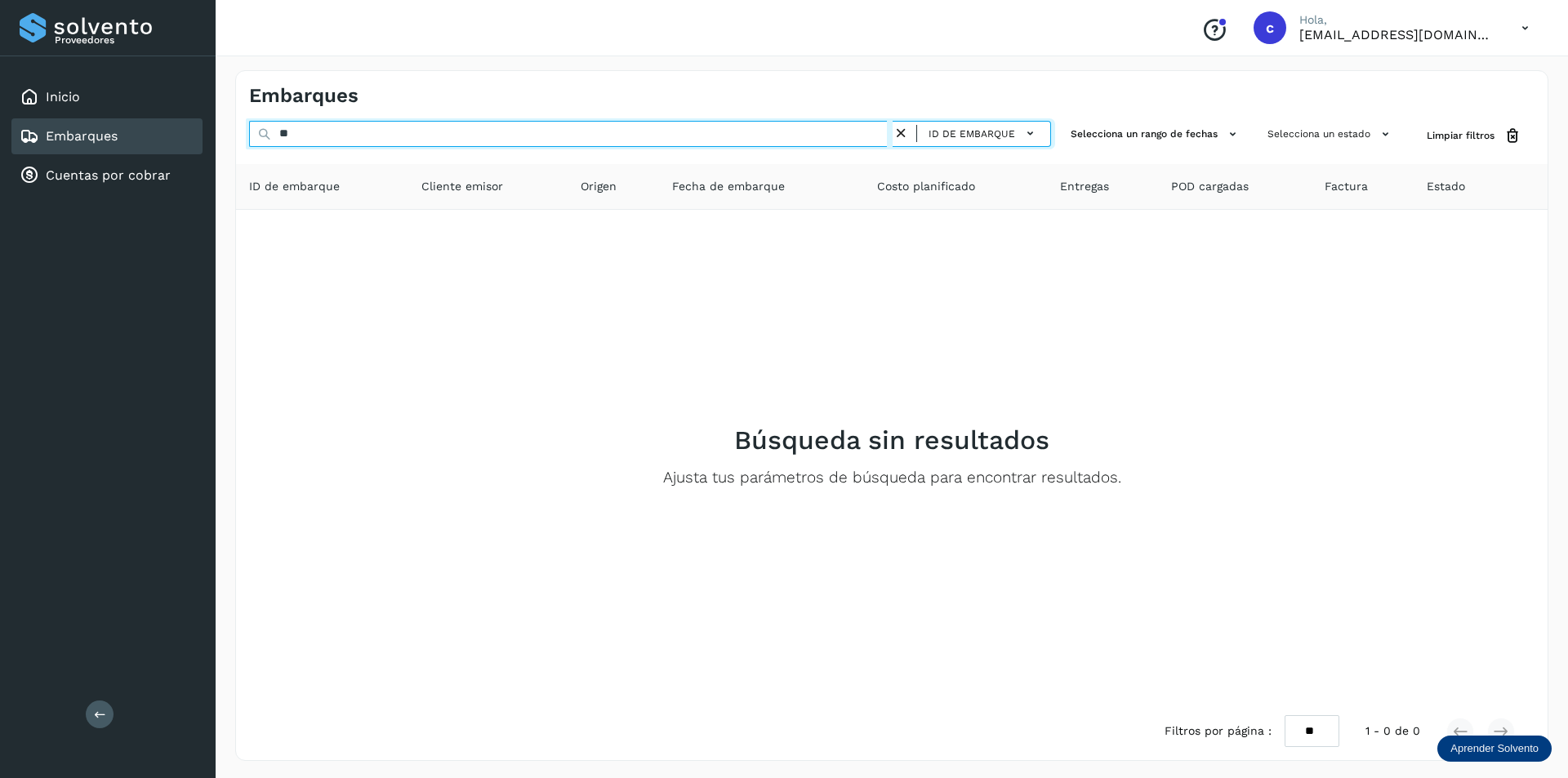
type input "*"
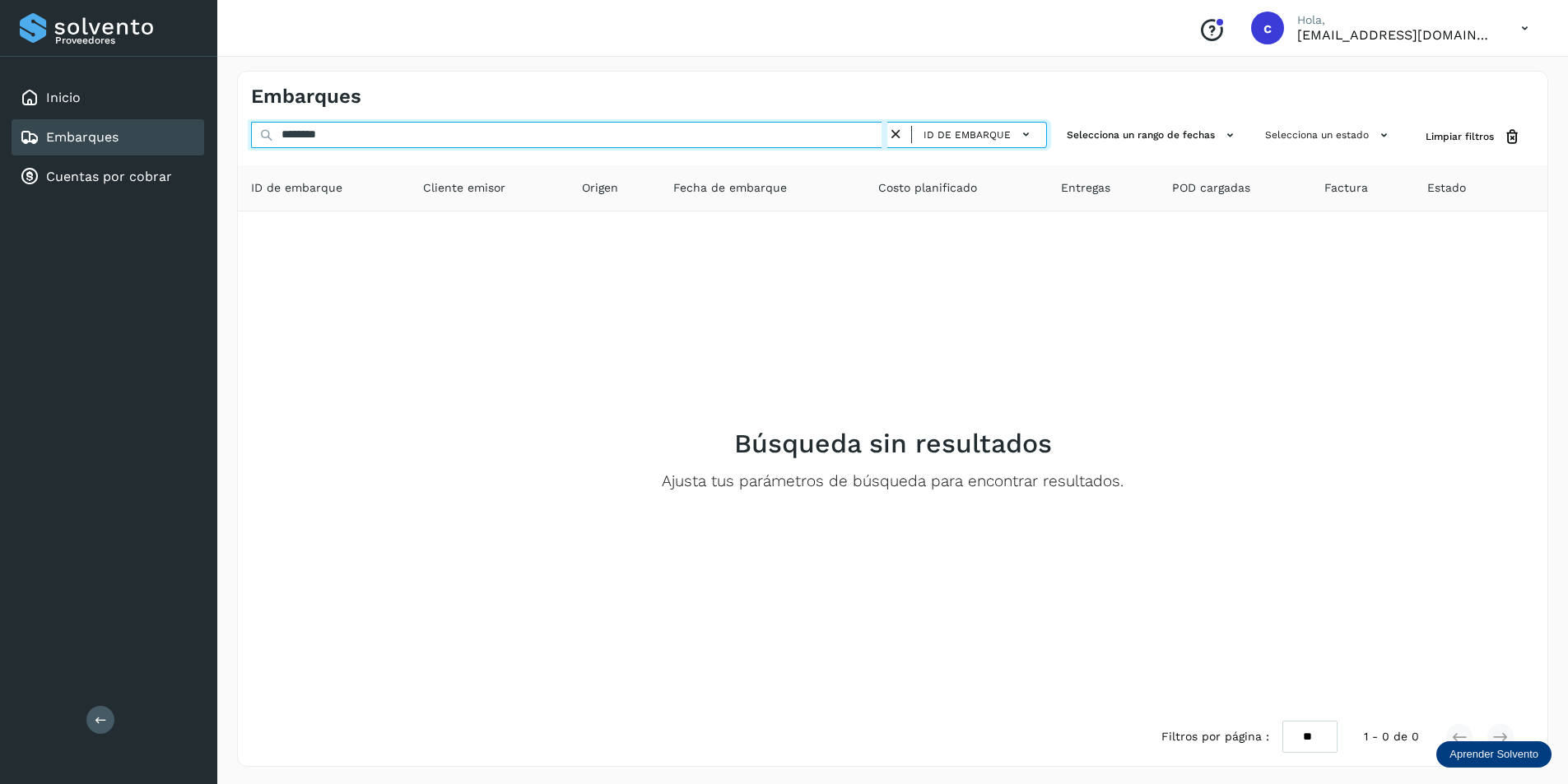
type input "********"
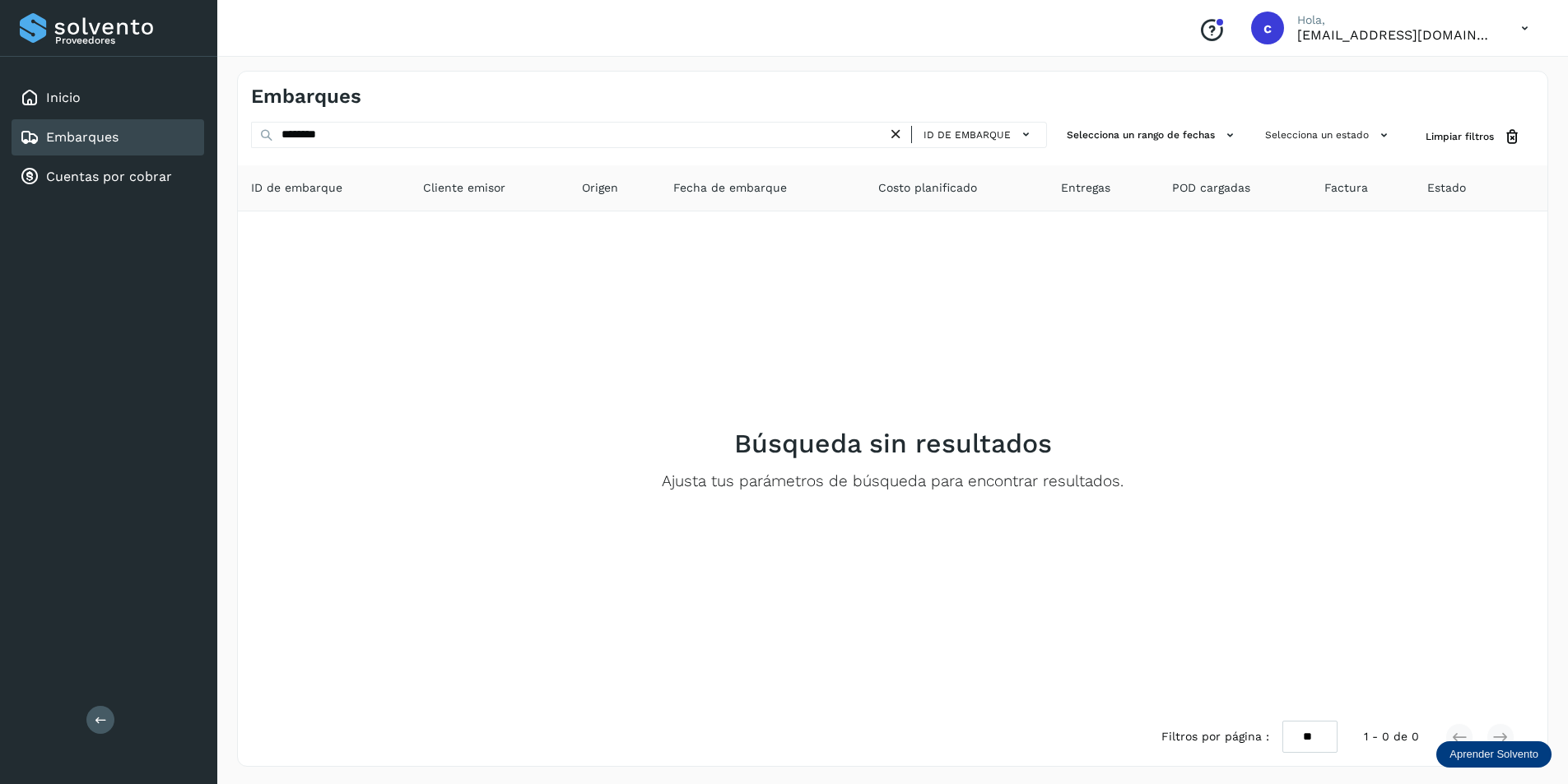
click at [903, 132] on icon at bounding box center [896, 134] width 17 height 17
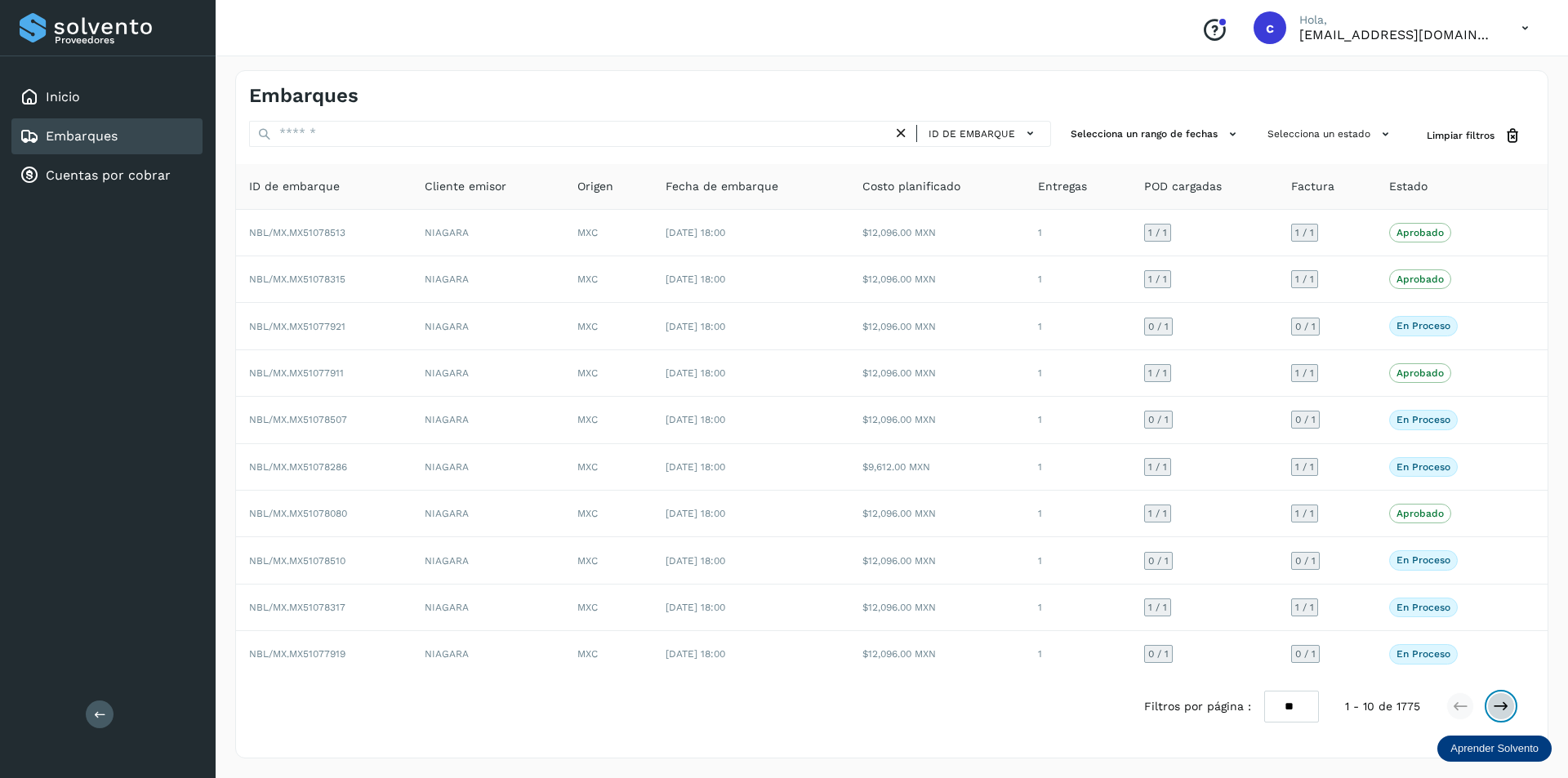
click at [1495, 704] on icon at bounding box center [1500, 705] width 16 height 16
click at [1487, 711] on div at bounding box center [1480, 705] width 69 height 27
click at [1492, 704] on button at bounding box center [1500, 705] width 27 height 27
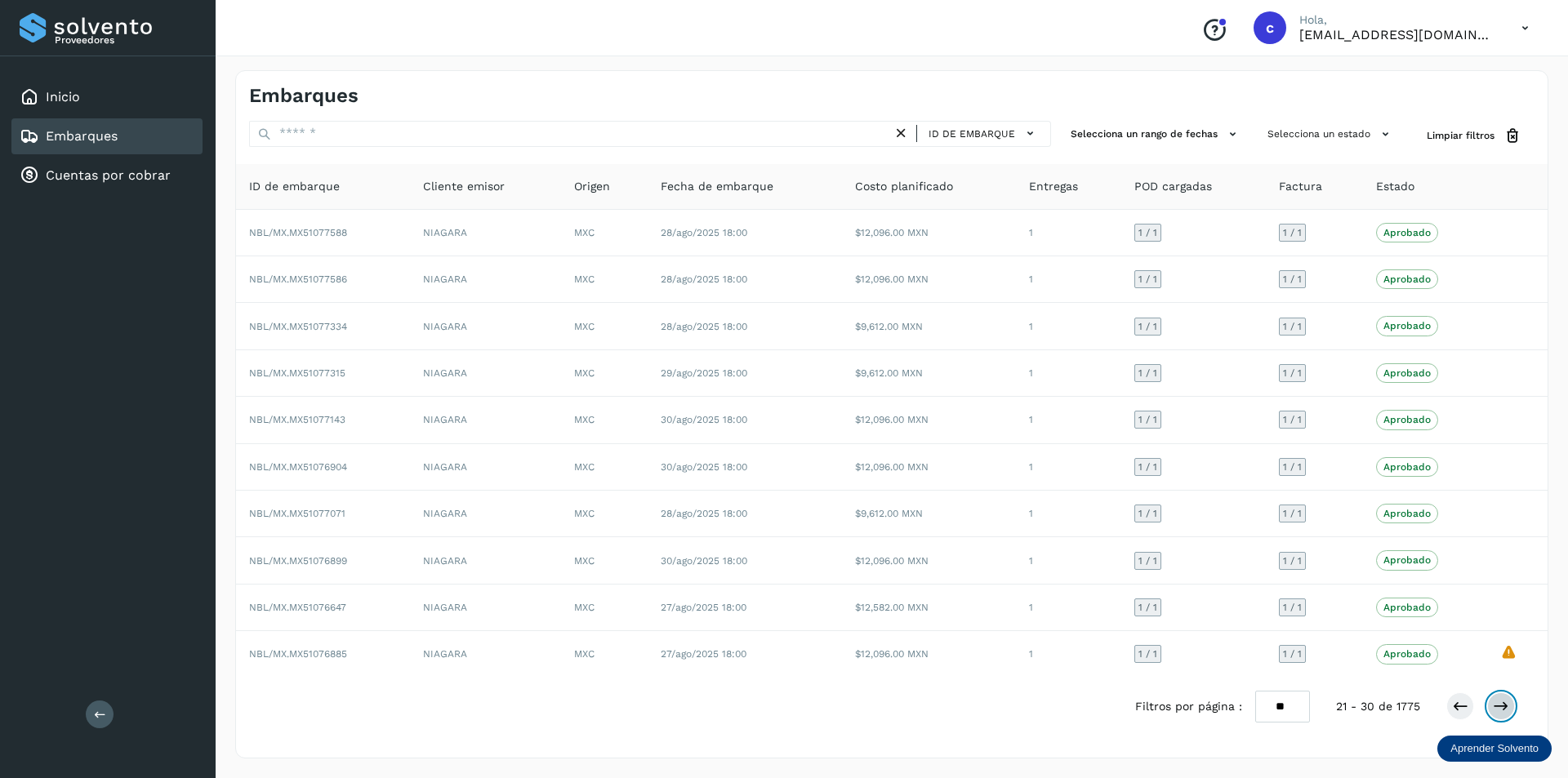
click at [1492, 704] on button at bounding box center [1500, 705] width 27 height 27
click at [1451, 704] on button at bounding box center [1460, 705] width 27 height 27
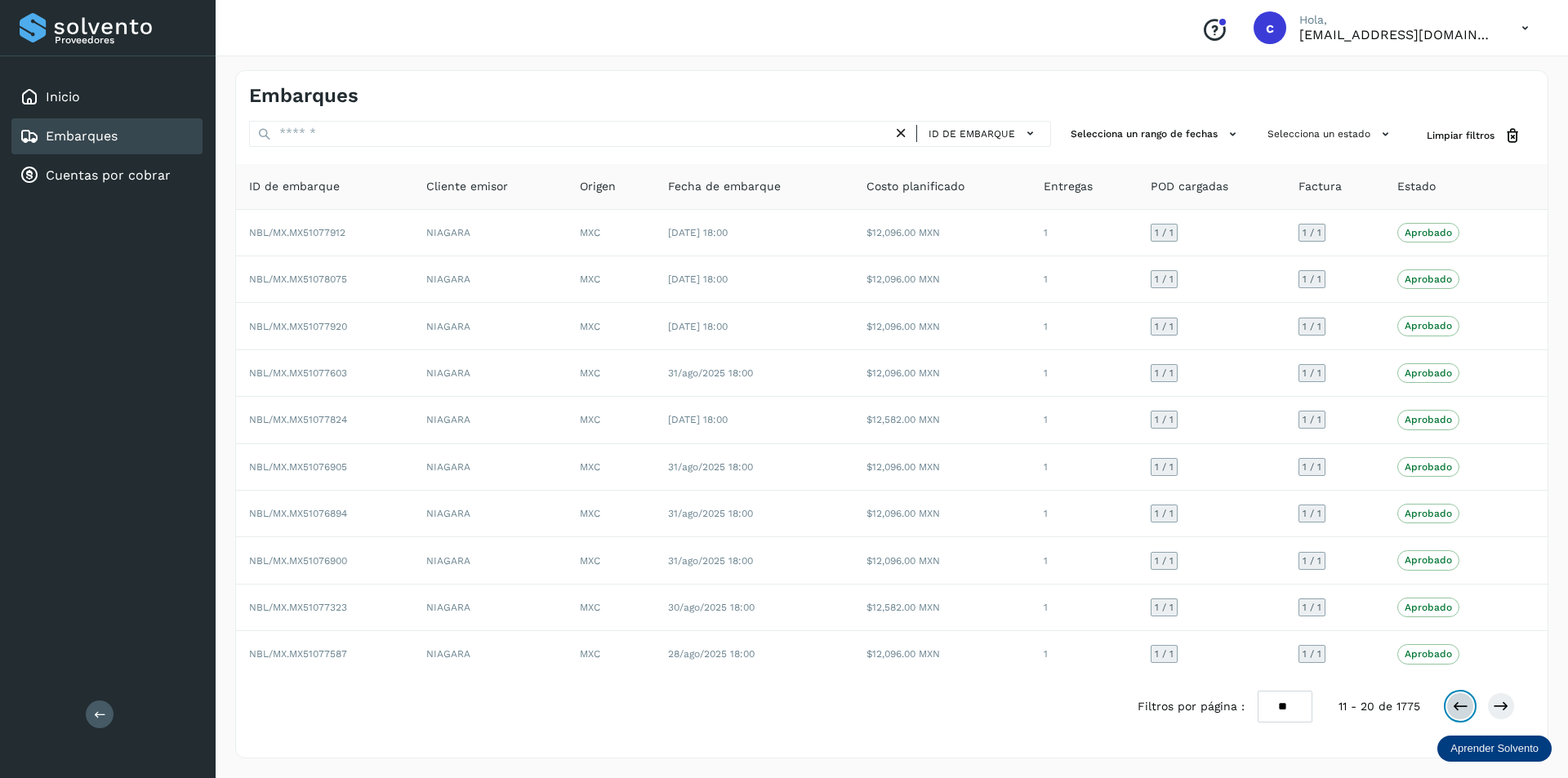
click at [1451, 704] on button at bounding box center [1460, 705] width 27 height 27
